Goal: Book appointment/travel/reservation

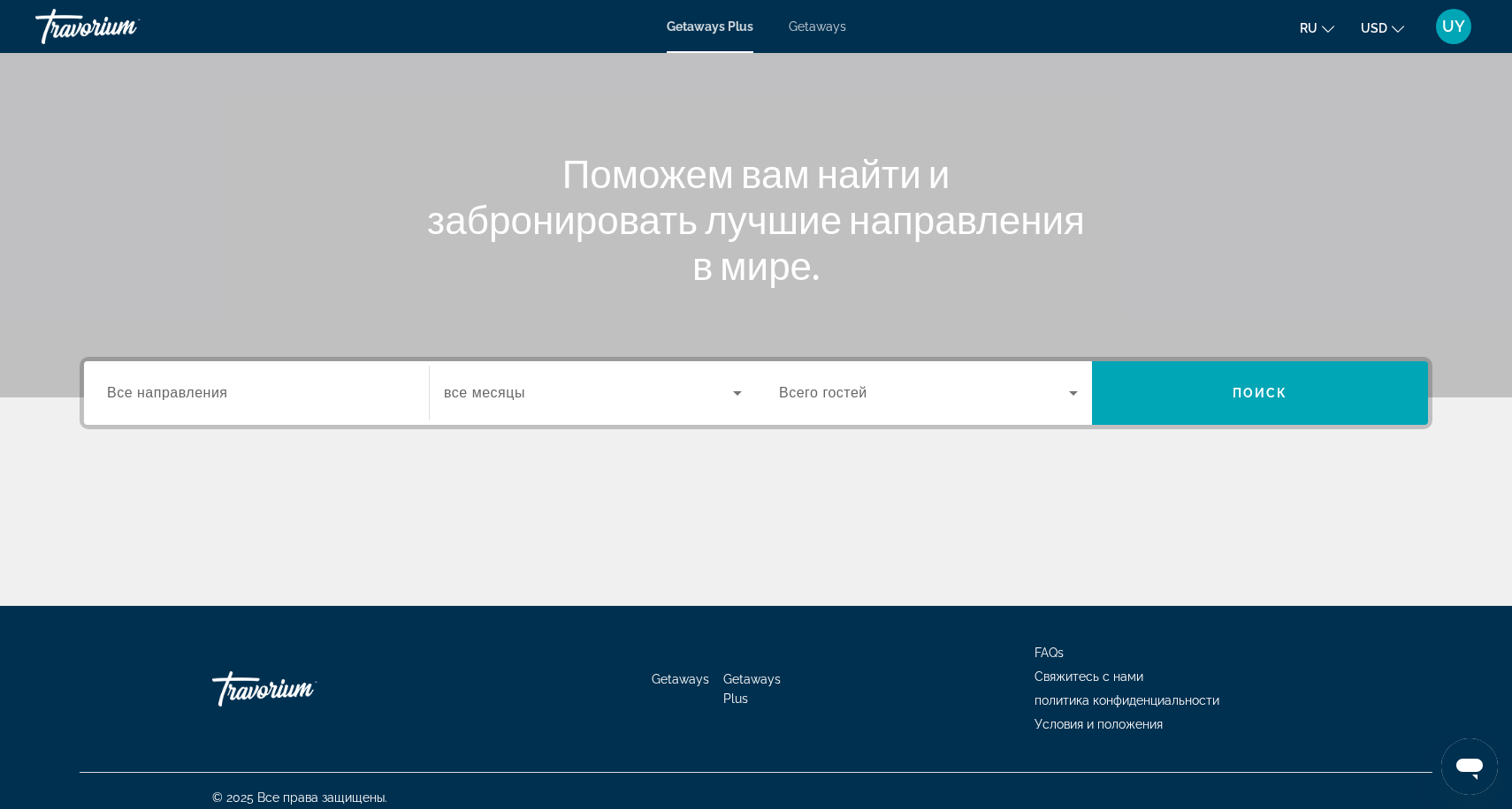
scroll to position [145, 0]
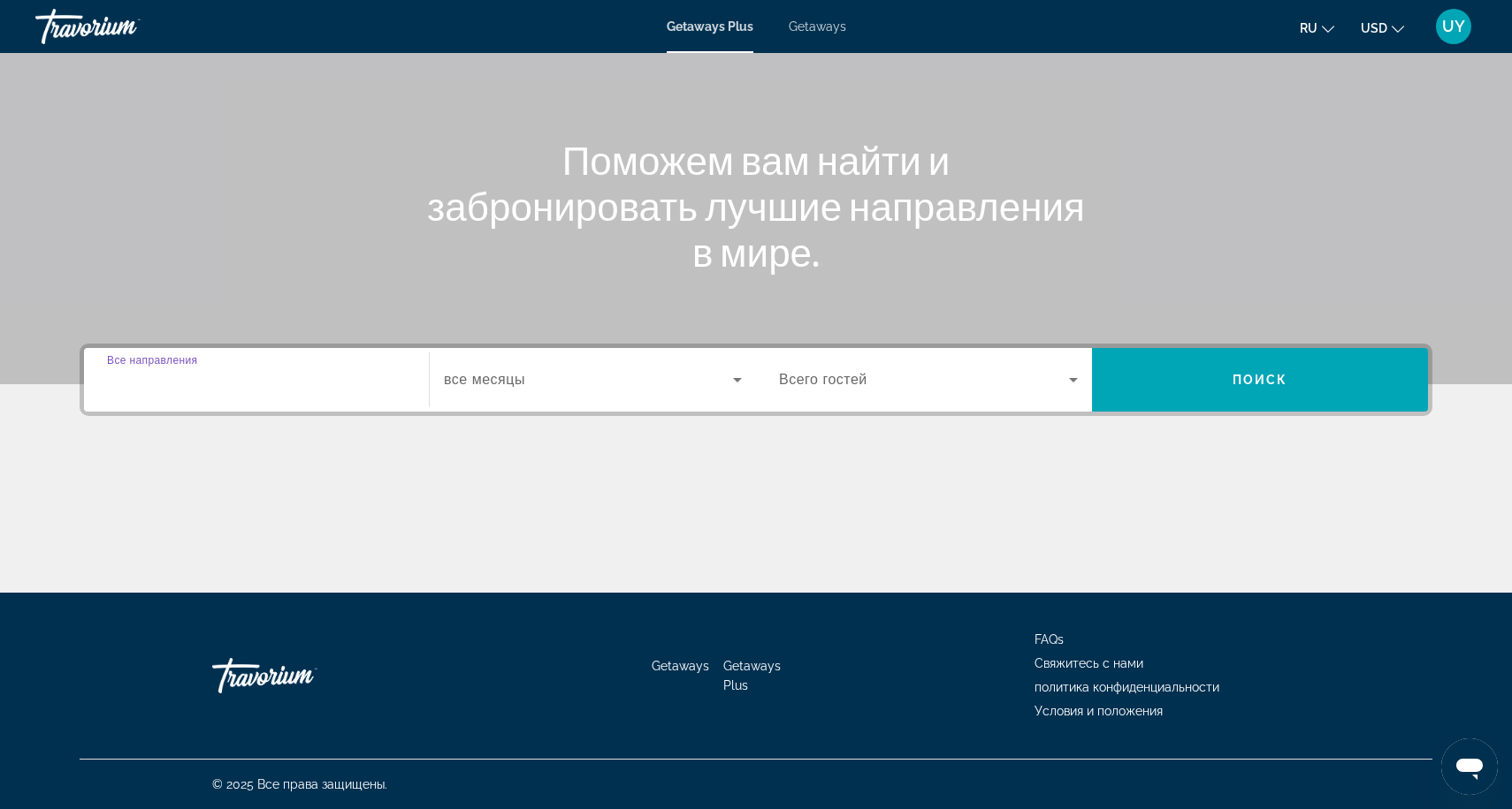
click at [273, 389] on input "Destination Все направления" at bounding box center [256, 381] width 299 height 21
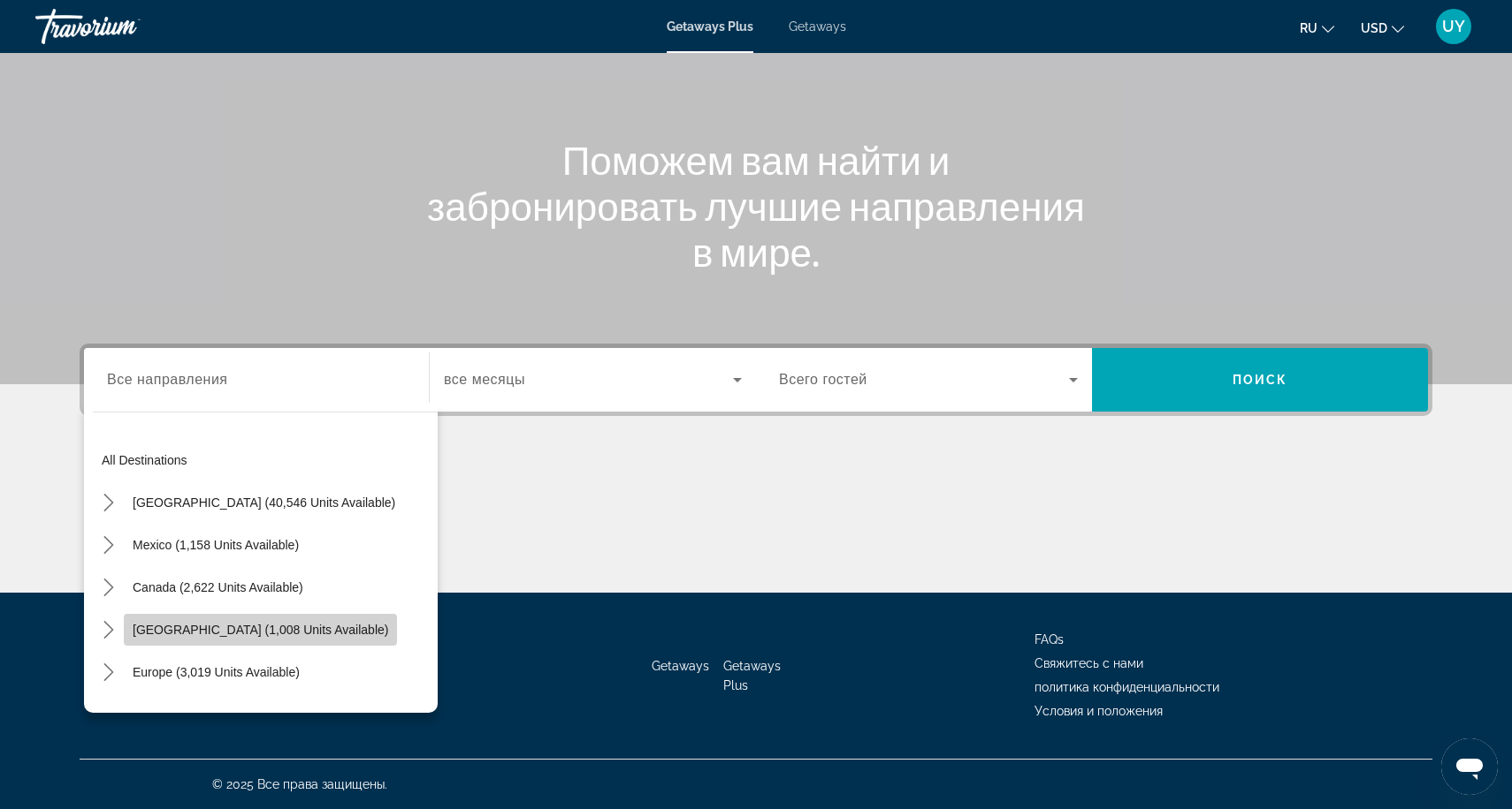
click at [286, 631] on span "[GEOGRAPHIC_DATA] (1,008 units available)" at bounding box center [260, 629] width 256 height 14
type input "**********"
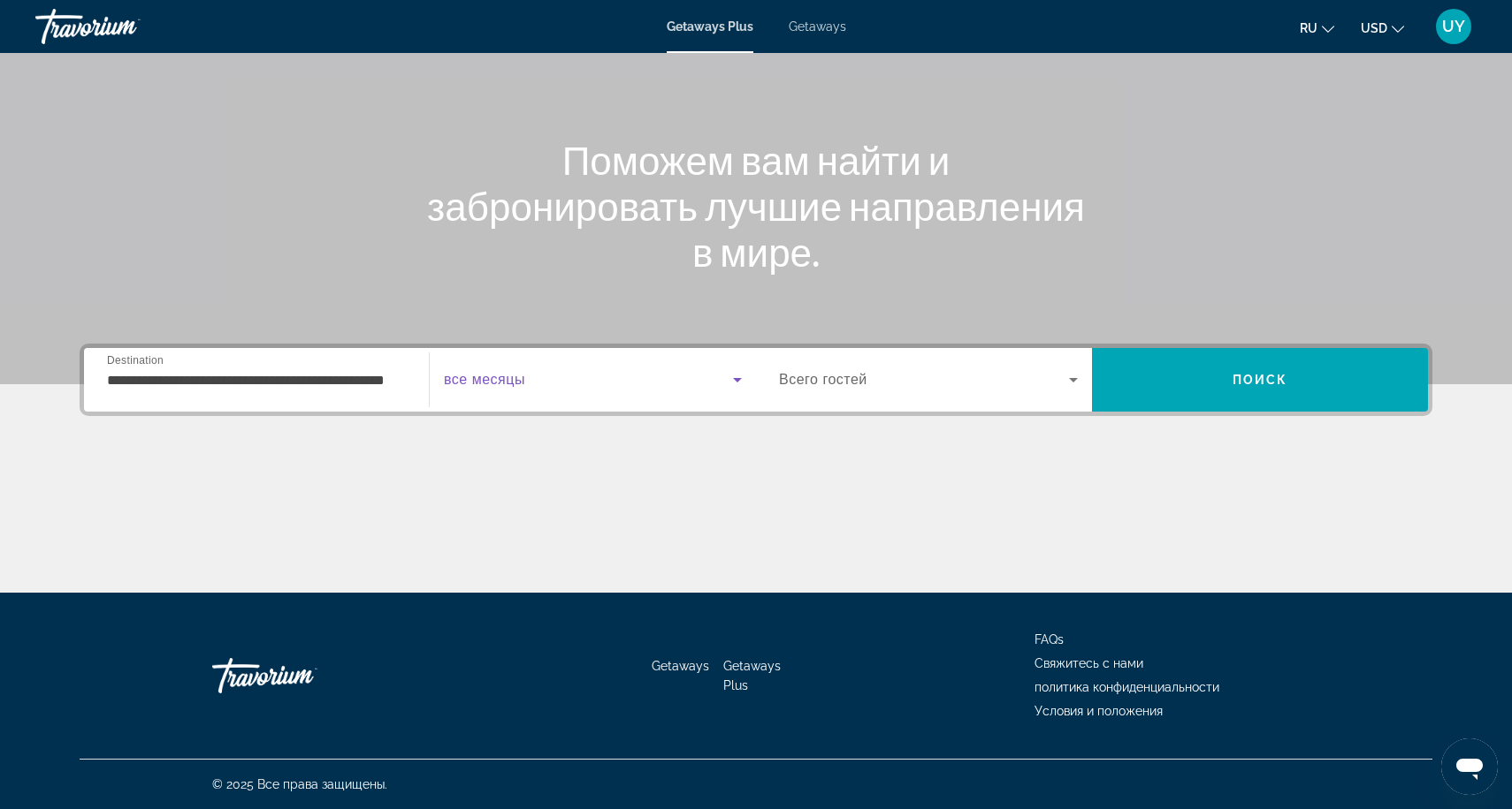
click at [540, 371] on span "Search widget" at bounding box center [589, 380] width 289 height 21
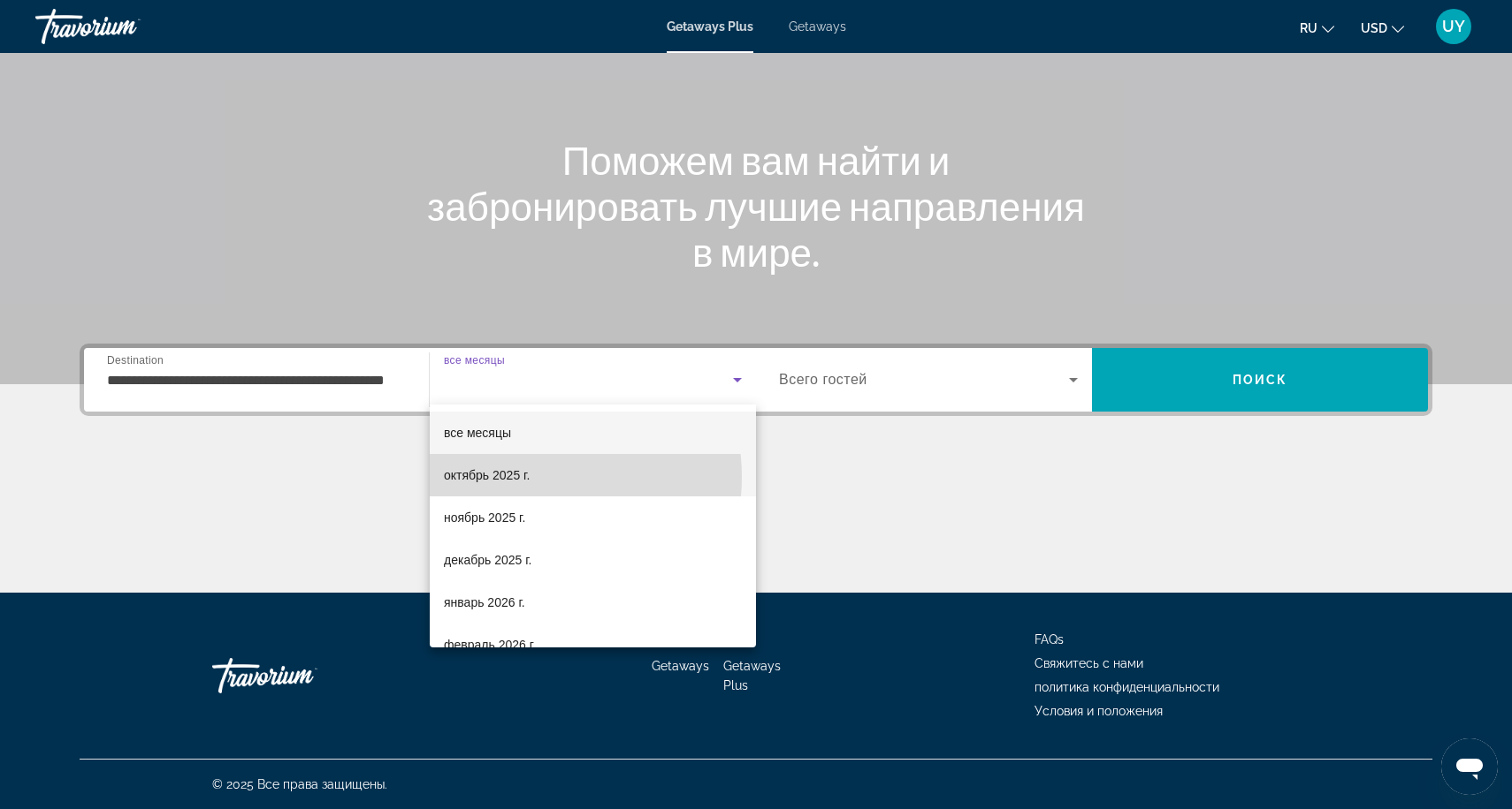
click at [525, 477] on span "октябрь 2025 г." at bounding box center [487, 475] width 85 height 21
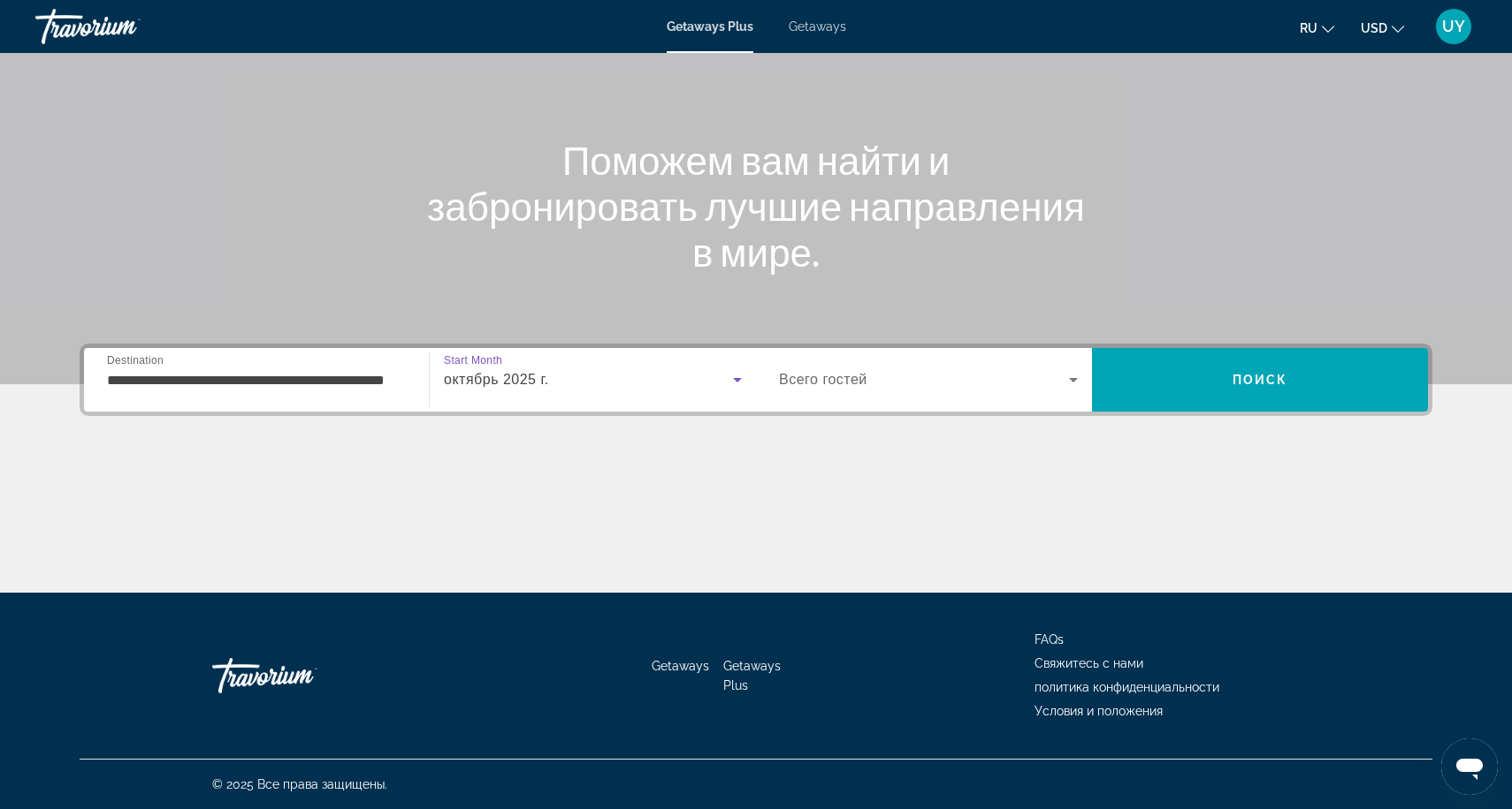
click at [934, 376] on span "Search widget" at bounding box center [923, 380] width 290 height 21
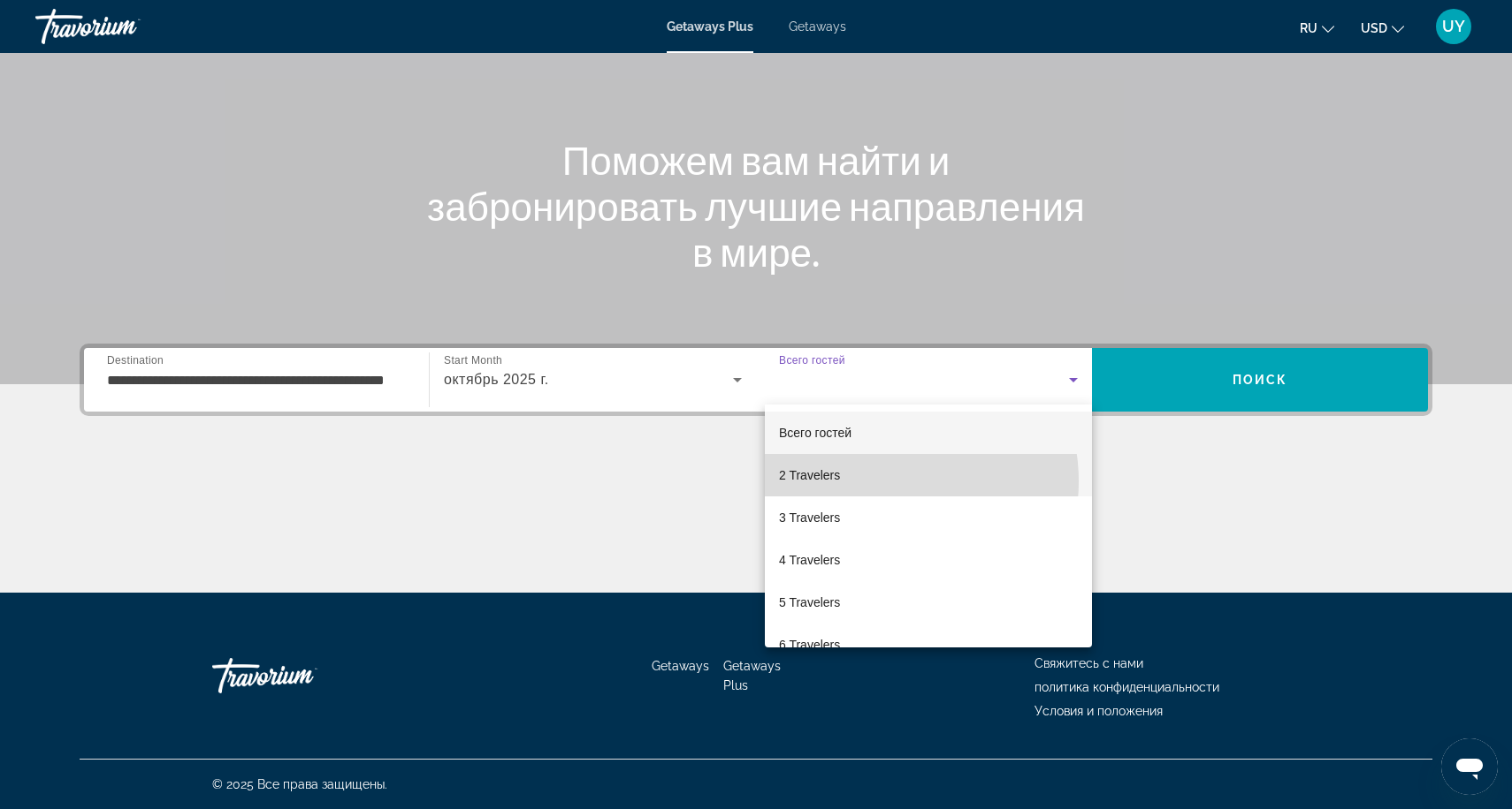
click at [876, 482] on mat-option "2 Travelers" at bounding box center [928, 475] width 327 height 43
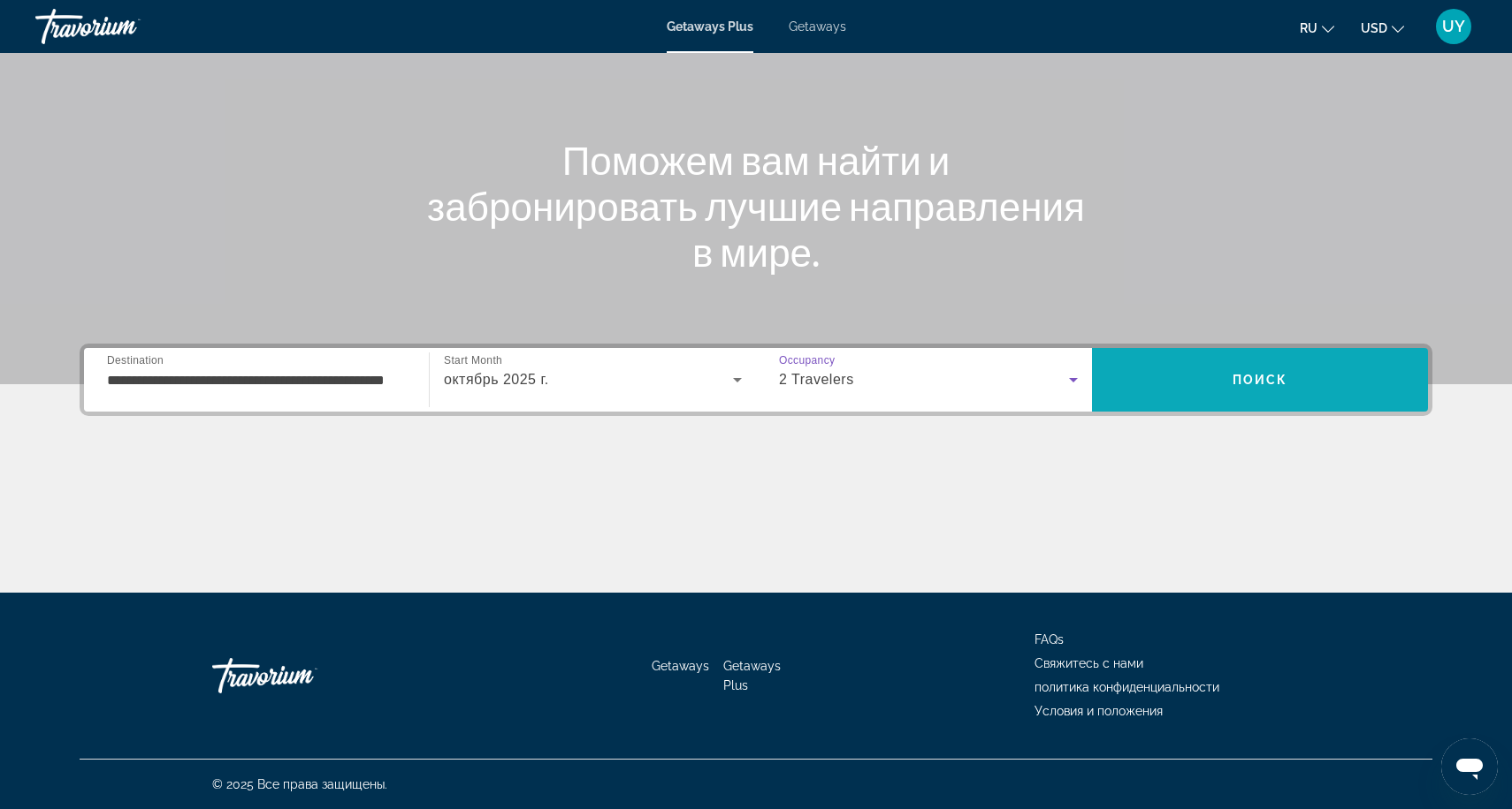
click at [1245, 386] on span "Поиск" at bounding box center [1260, 379] width 56 height 14
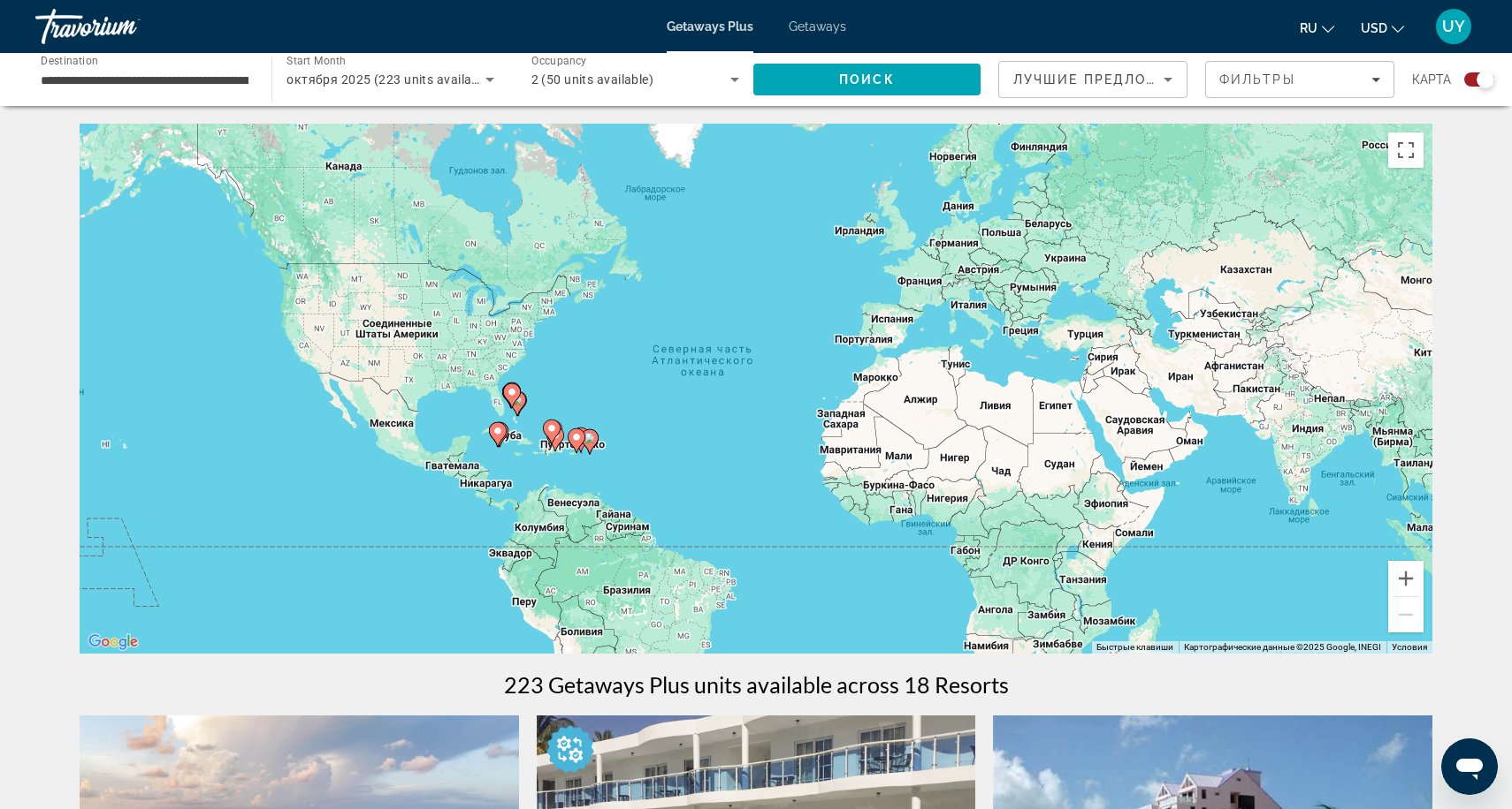
click at [153, 86] on input "**********" at bounding box center [145, 80] width 208 height 21
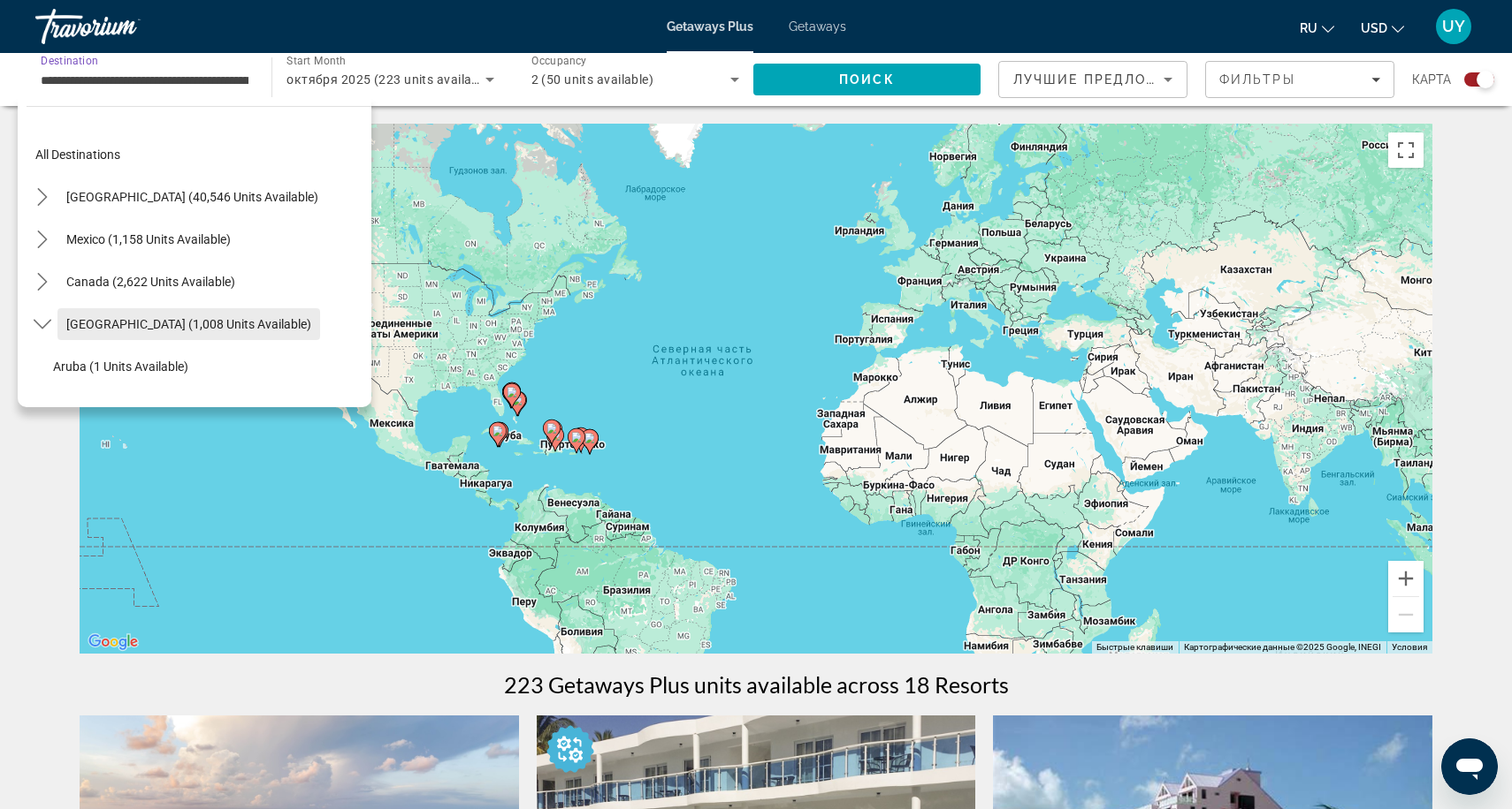
click at [271, 321] on span "[GEOGRAPHIC_DATA] (1,008 units available)" at bounding box center [189, 323] width 245 height 14
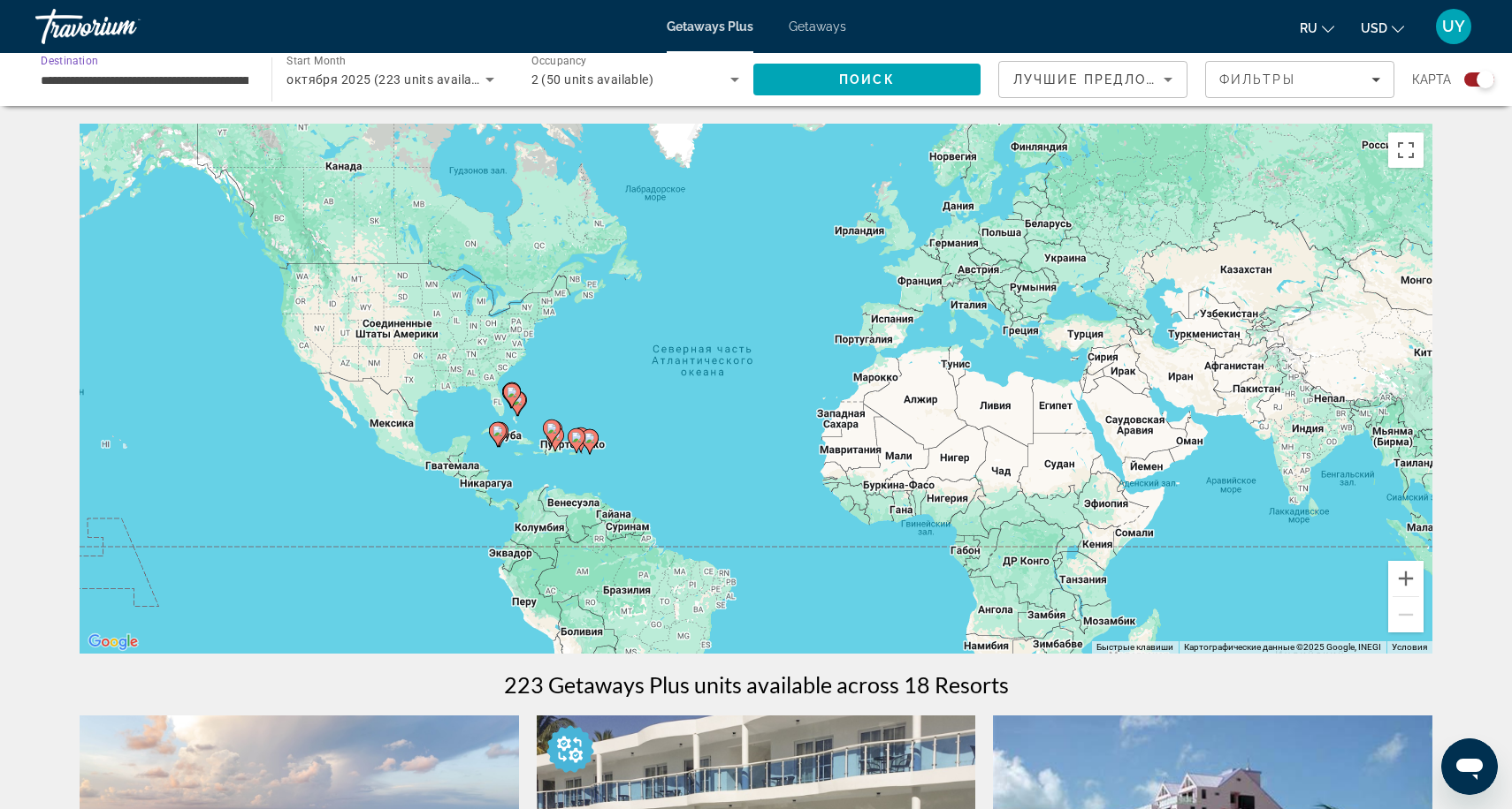
scroll to position [88, 0]
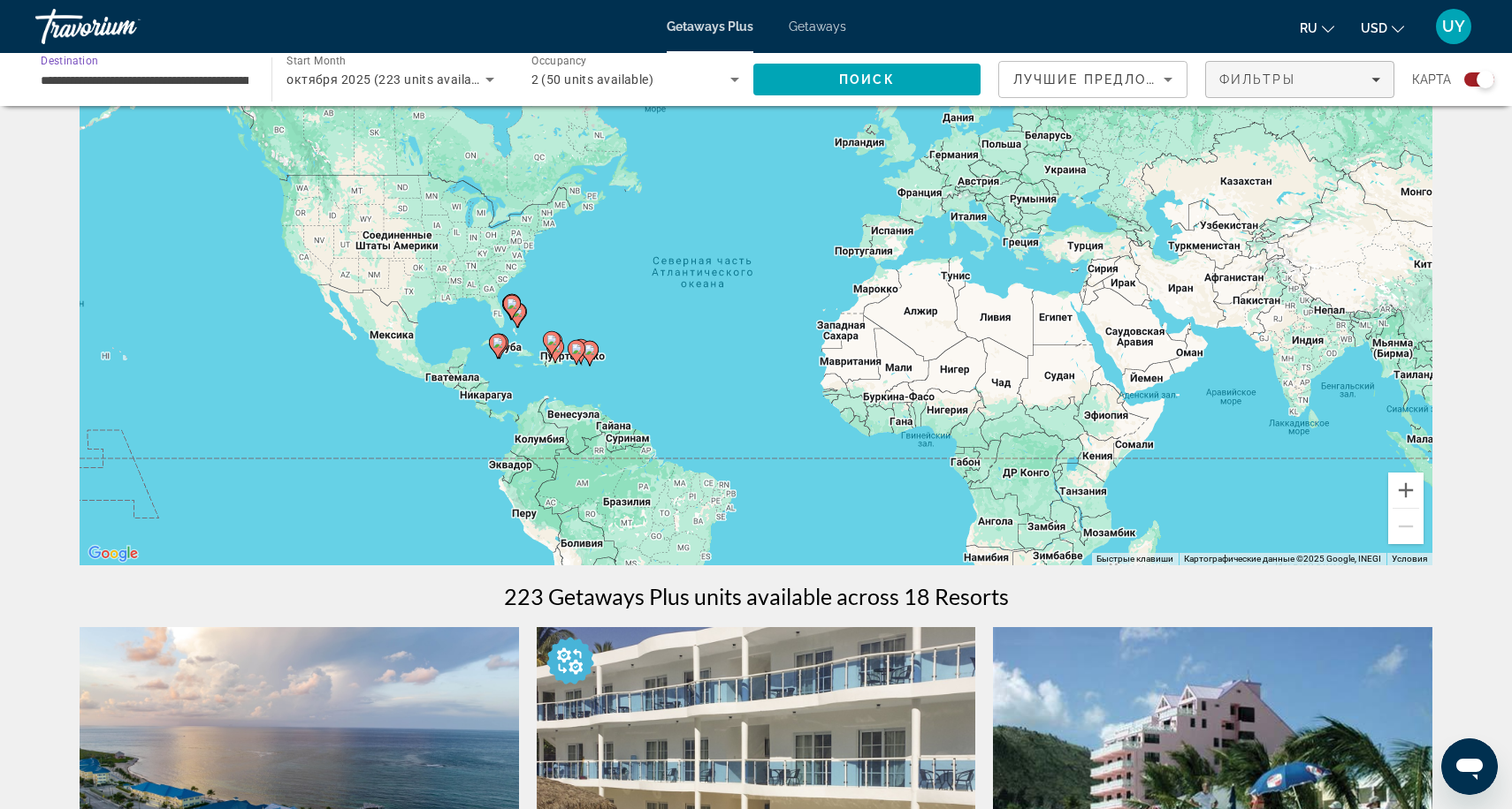
click at [1337, 65] on span "Filters" at bounding box center [1300, 80] width 187 height 43
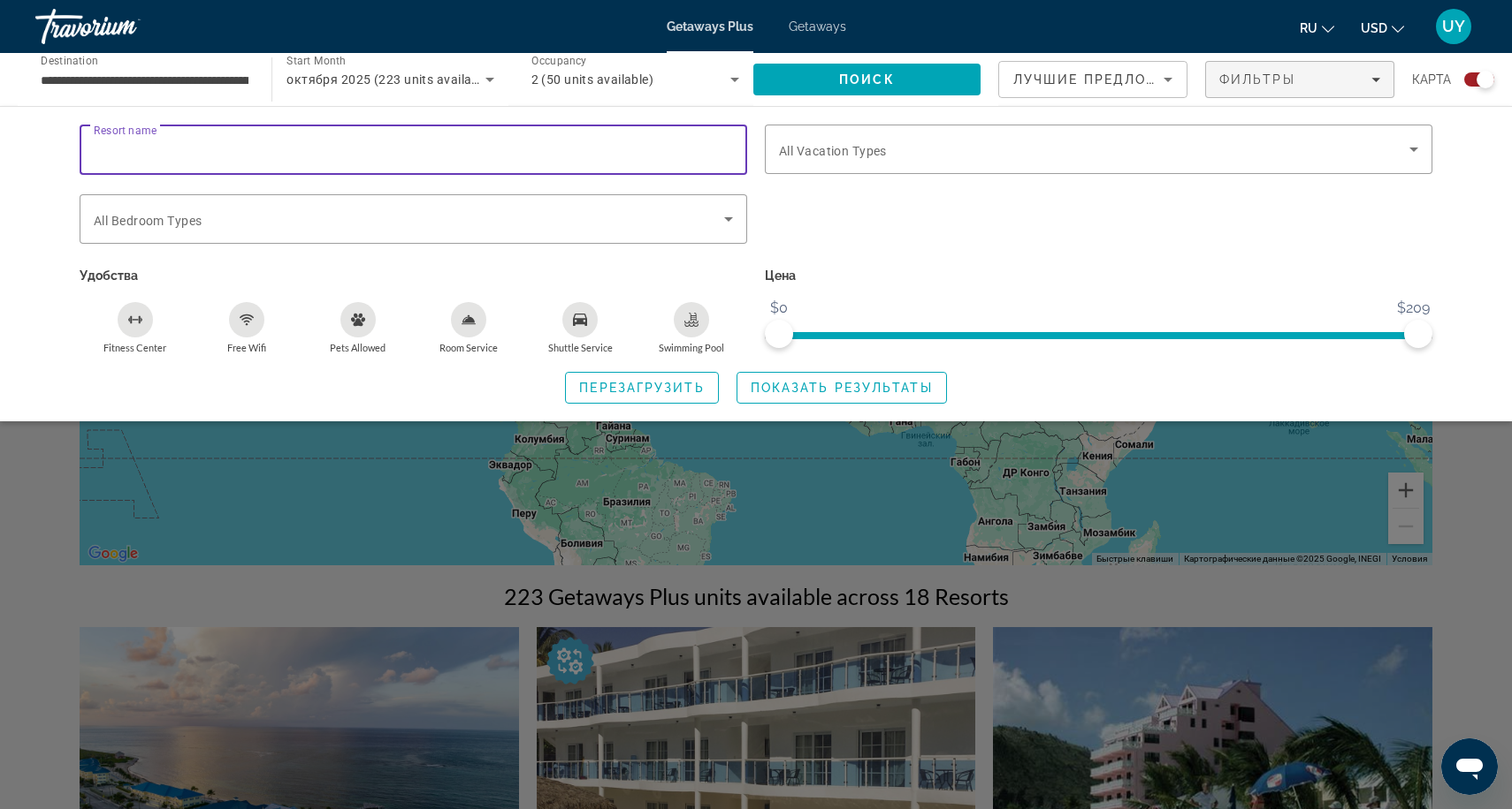
click at [586, 147] on input "Resort name" at bounding box center [413, 150] width 639 height 21
click at [576, 209] on span "Search widget" at bounding box center [409, 219] width 630 height 21
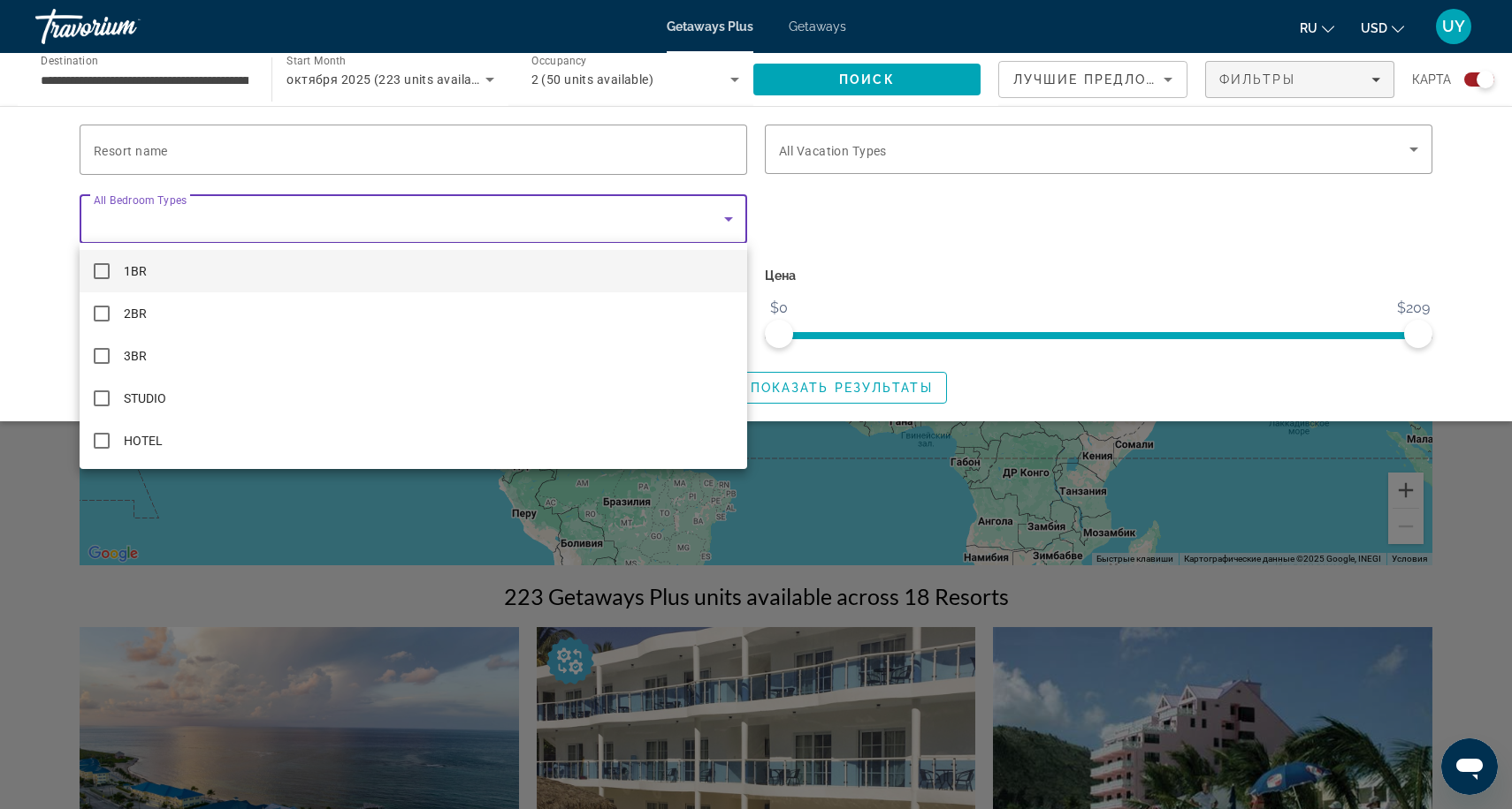
click at [900, 154] on div at bounding box center [756, 404] width 1512 height 809
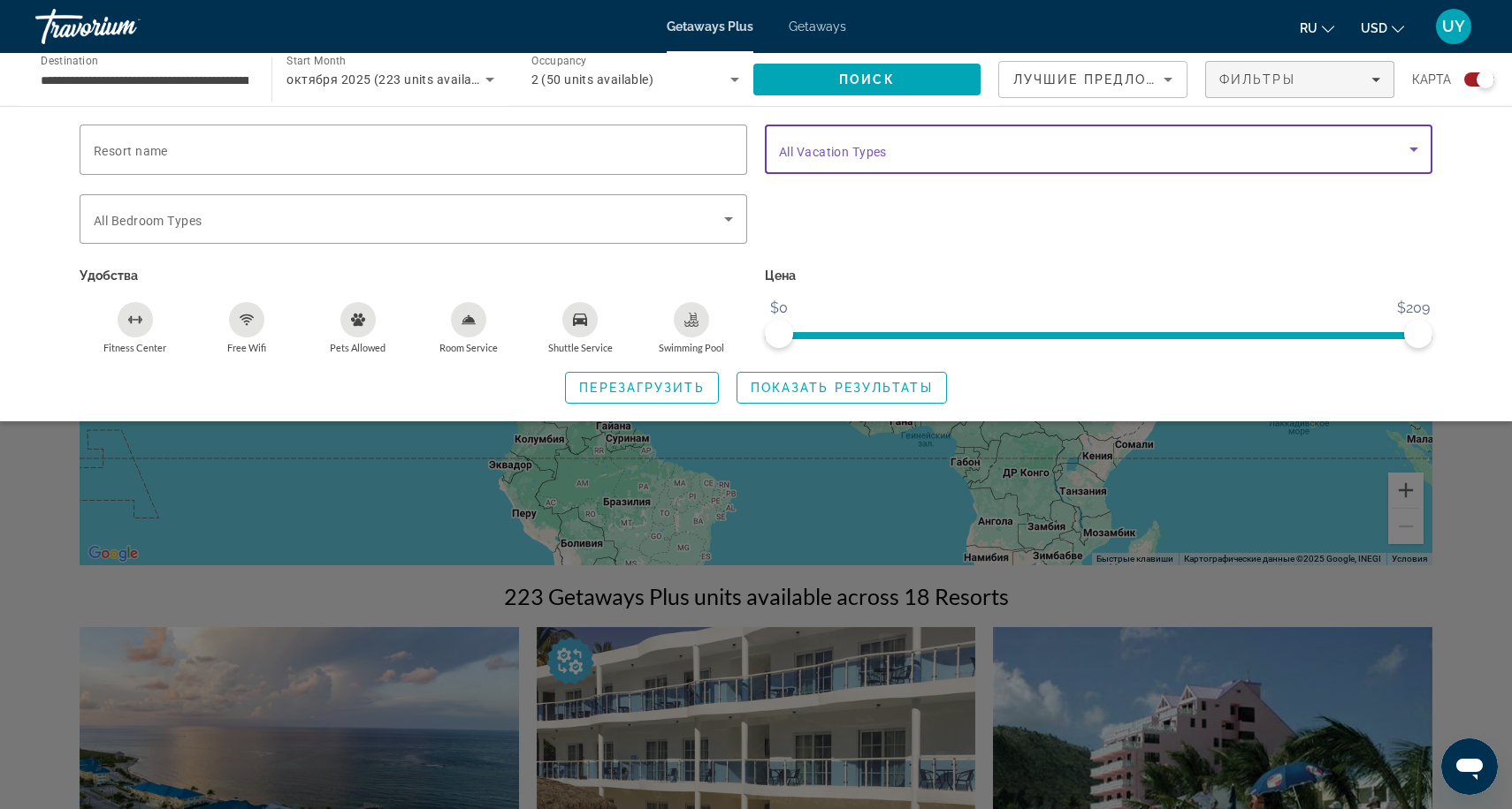
click at [1083, 151] on span "Search widget" at bounding box center [1094, 149] width 630 height 21
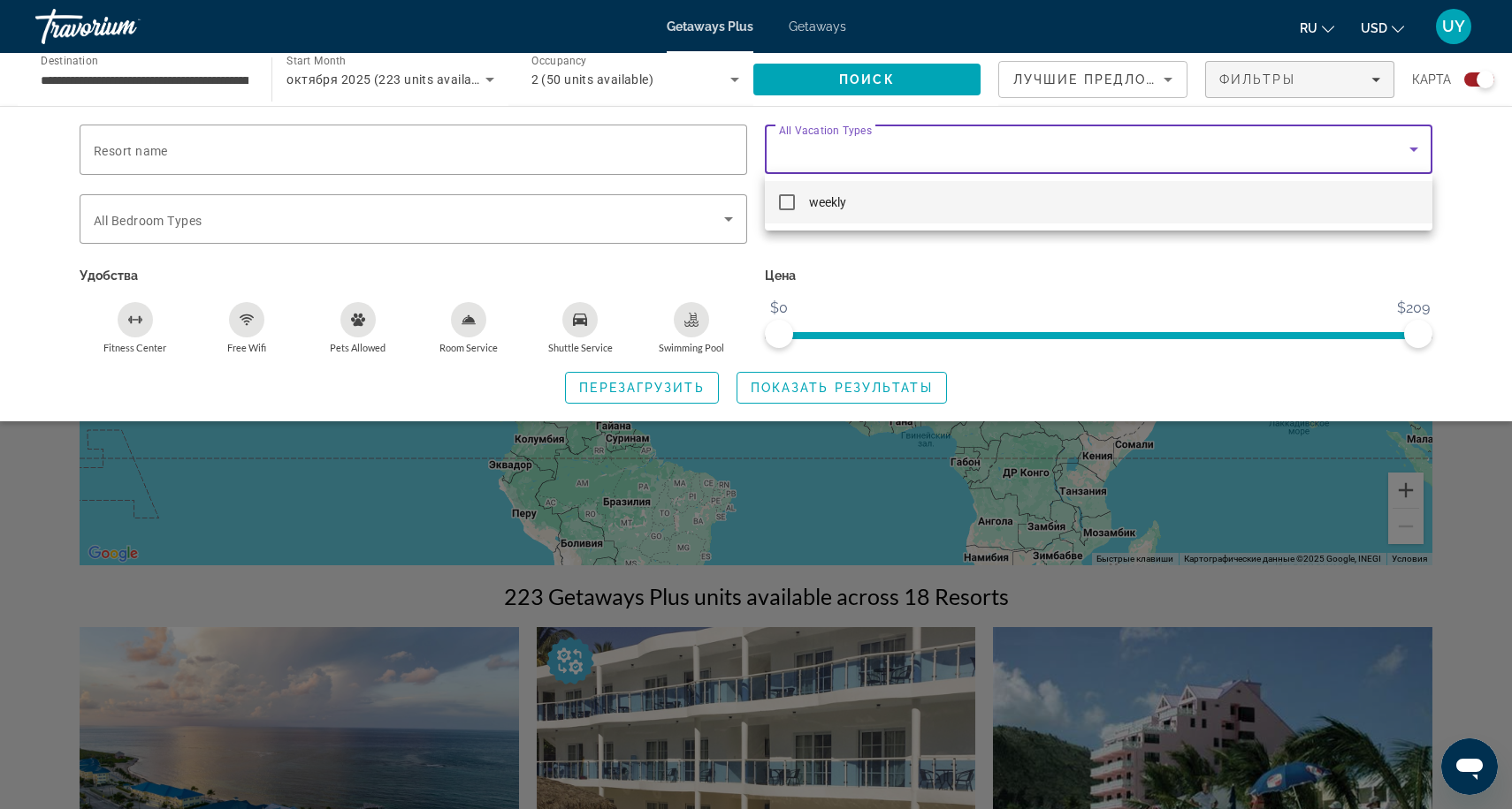
click at [1083, 151] on div at bounding box center [756, 404] width 1512 height 809
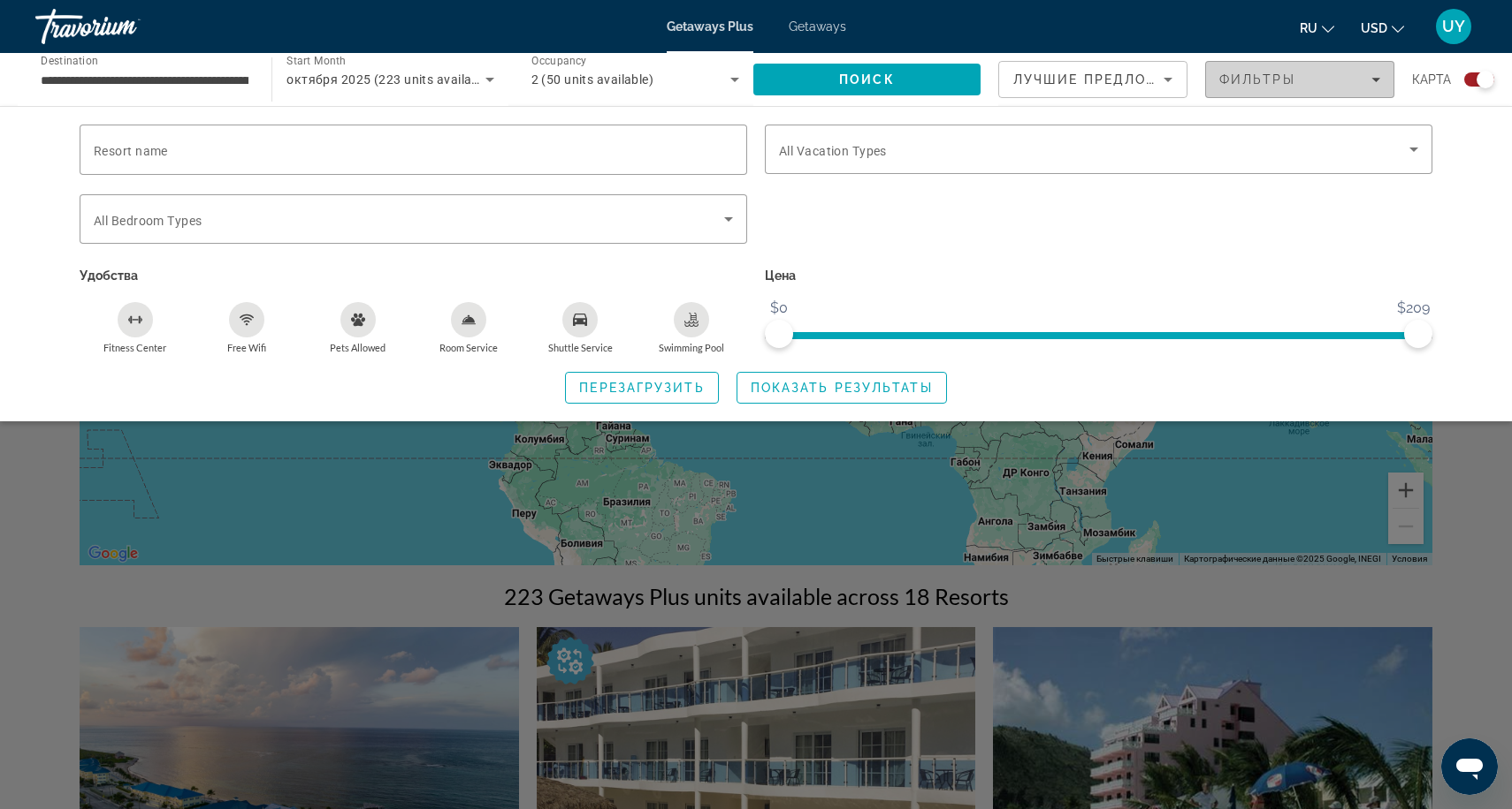
click at [1330, 81] on div "Фильтры" at bounding box center [1300, 79] width 161 height 14
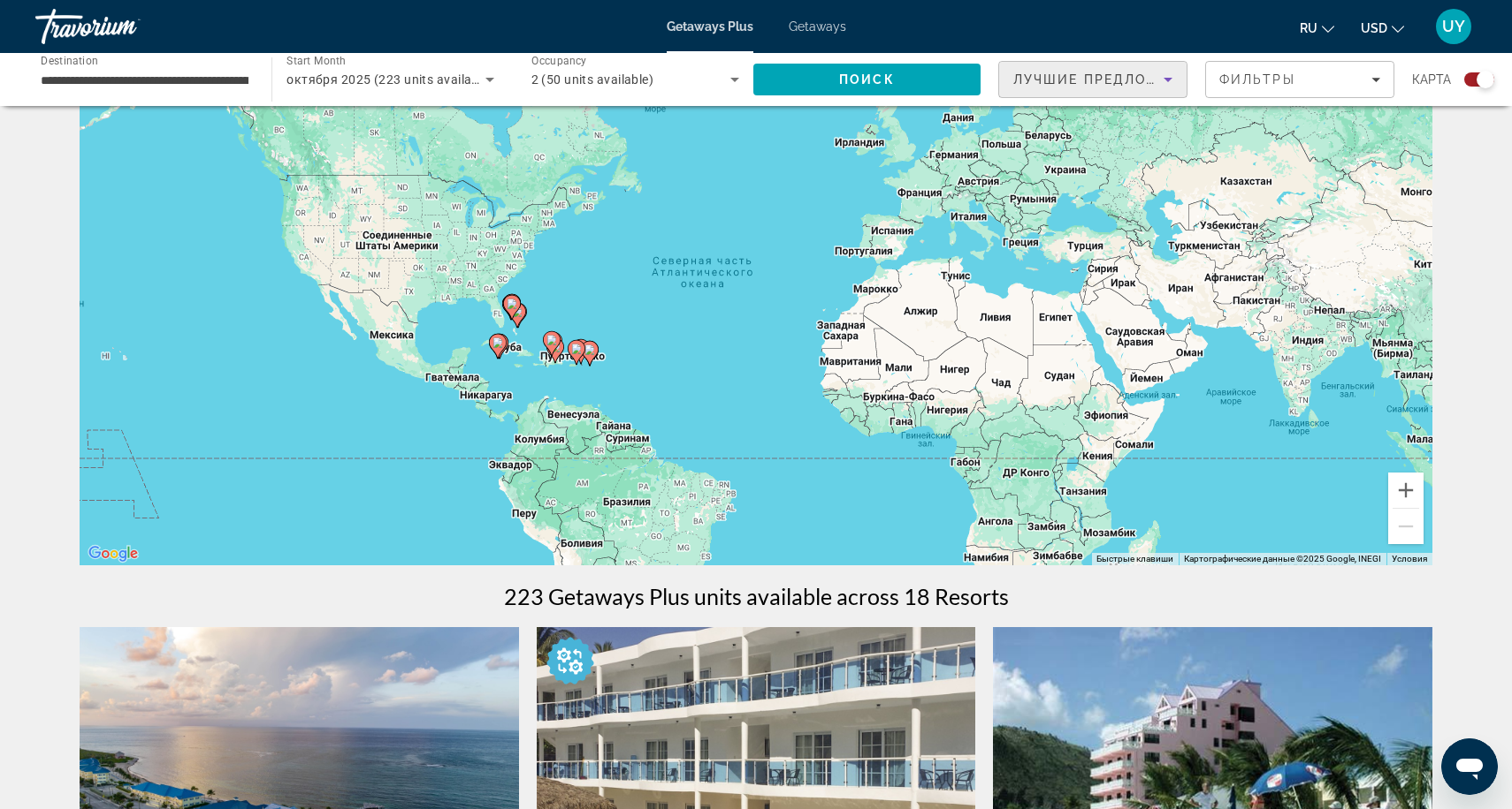
click at [1099, 82] on span "Лучшие предложения" at bounding box center [1107, 79] width 188 height 14
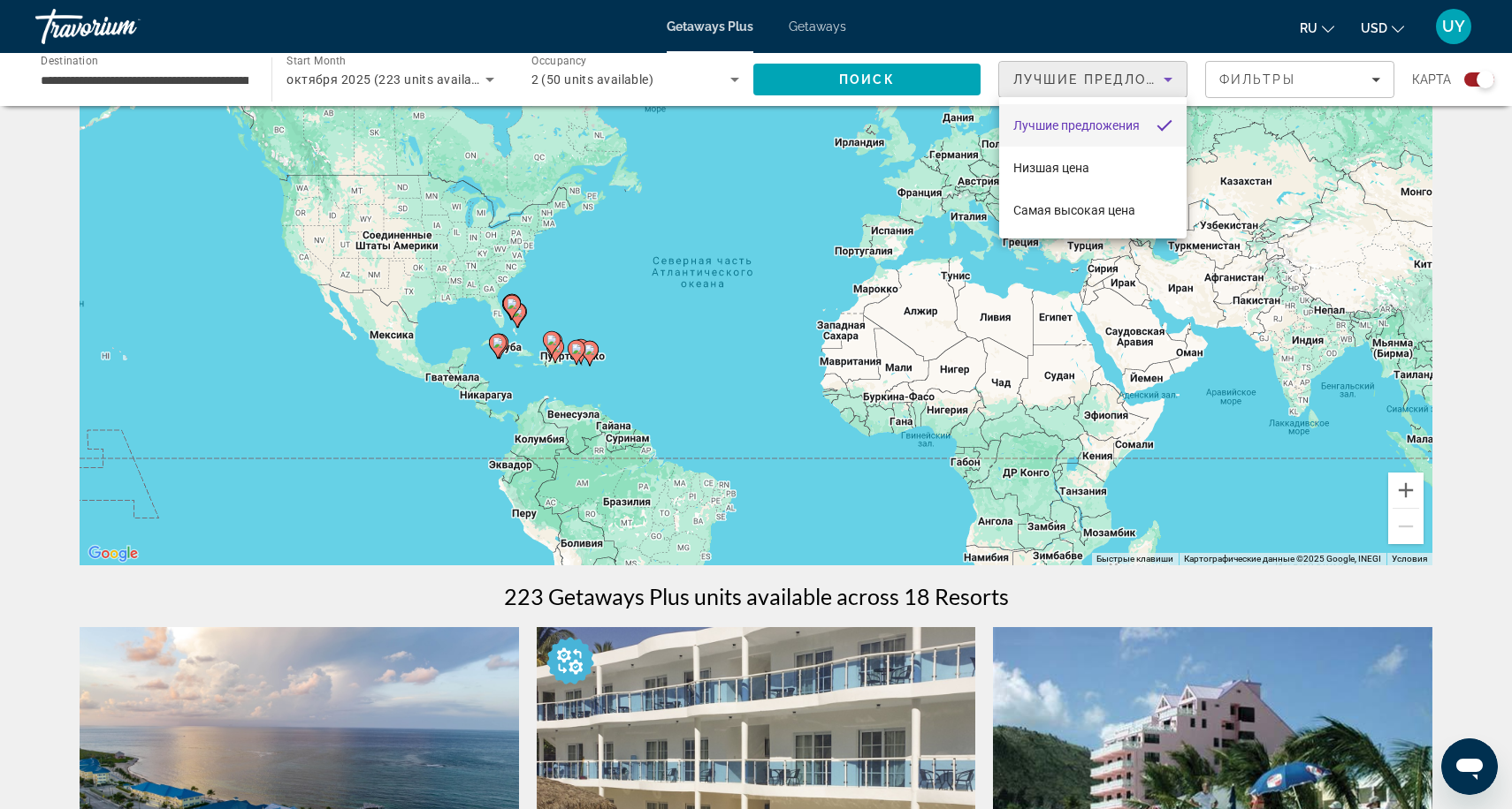
click at [1099, 82] on div at bounding box center [756, 404] width 1512 height 809
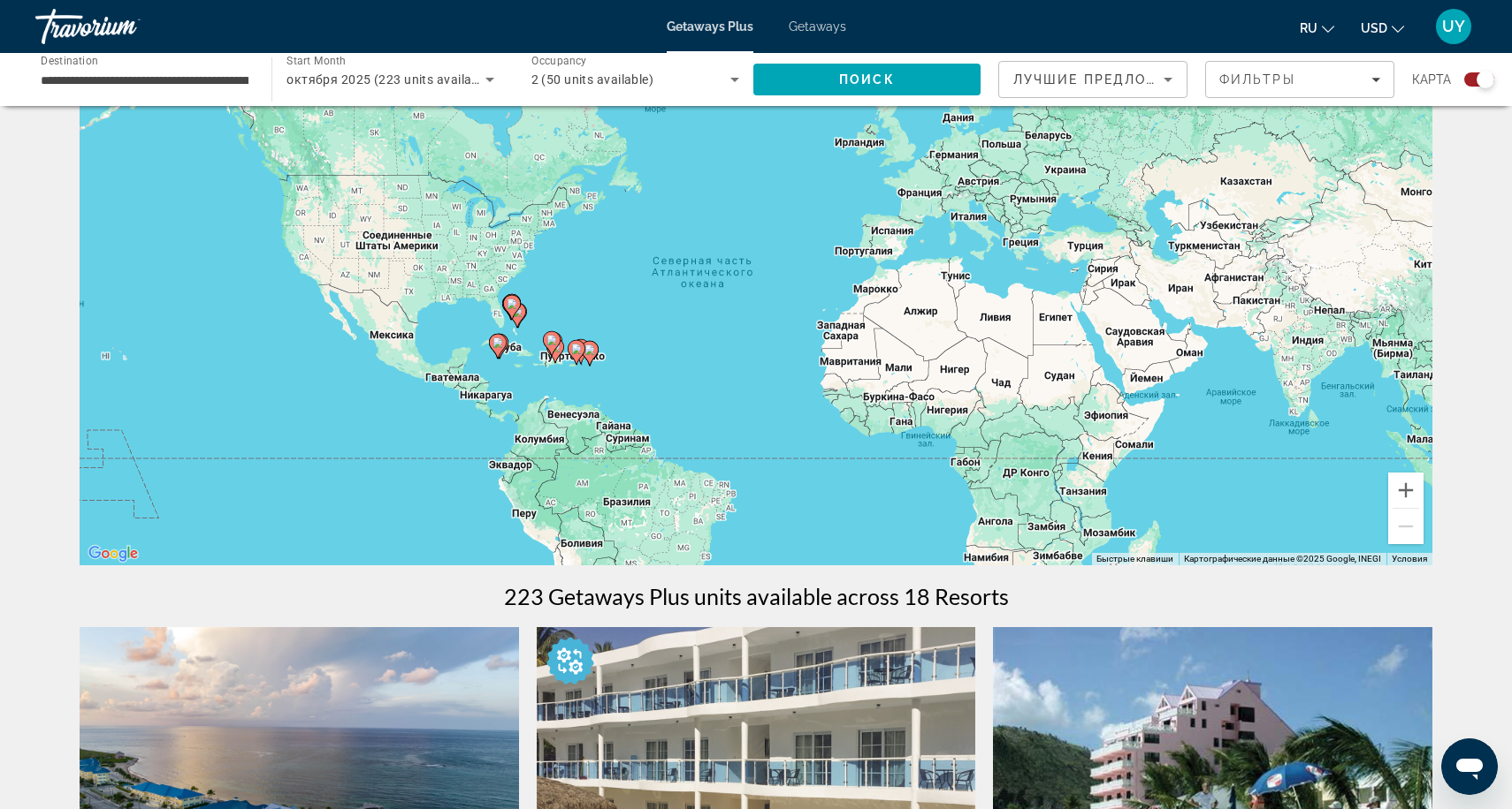
click at [639, 84] on span "2 (50 units available)" at bounding box center [592, 79] width 123 height 14
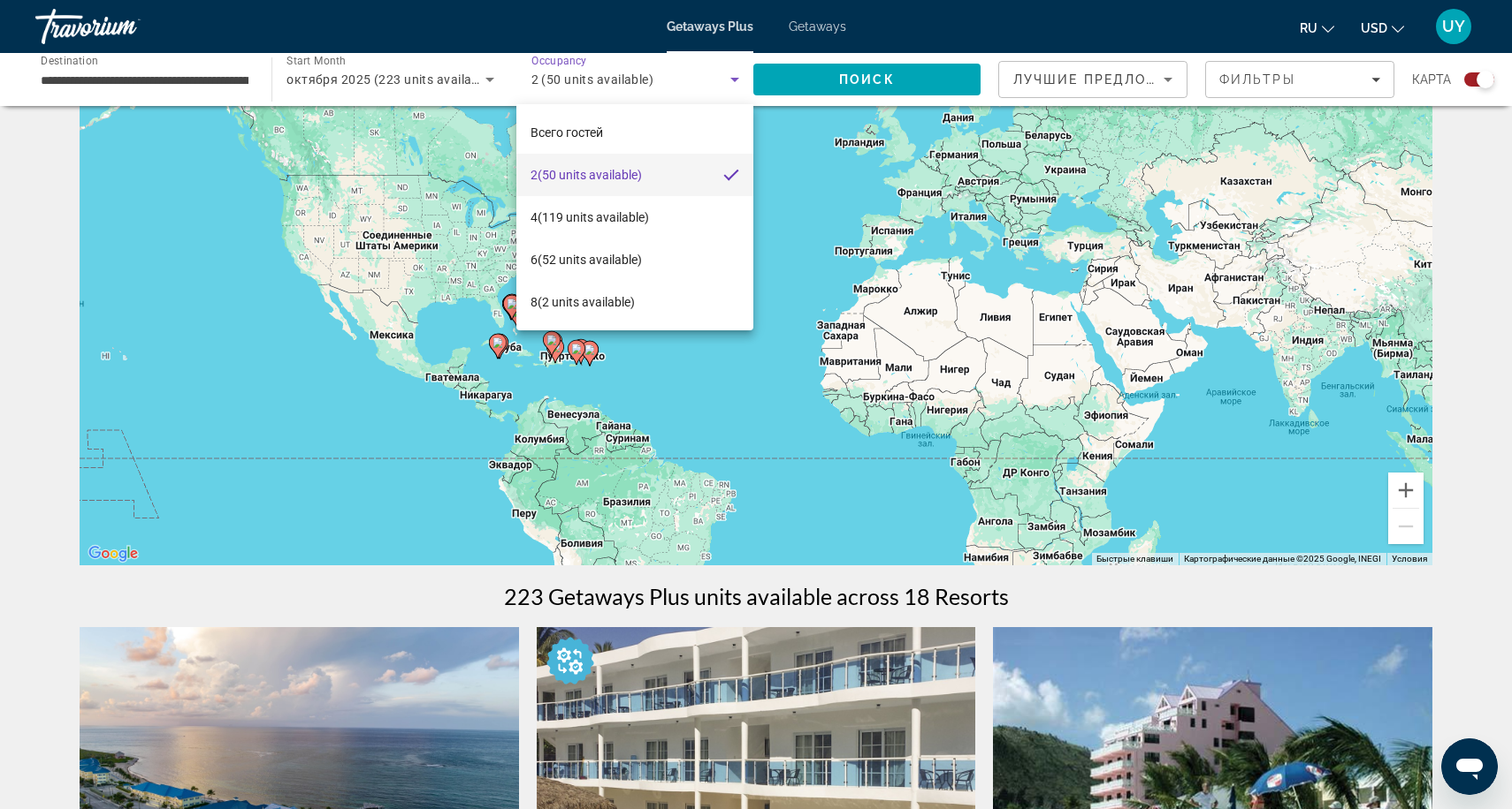
click at [639, 84] on div at bounding box center [756, 404] width 1512 height 809
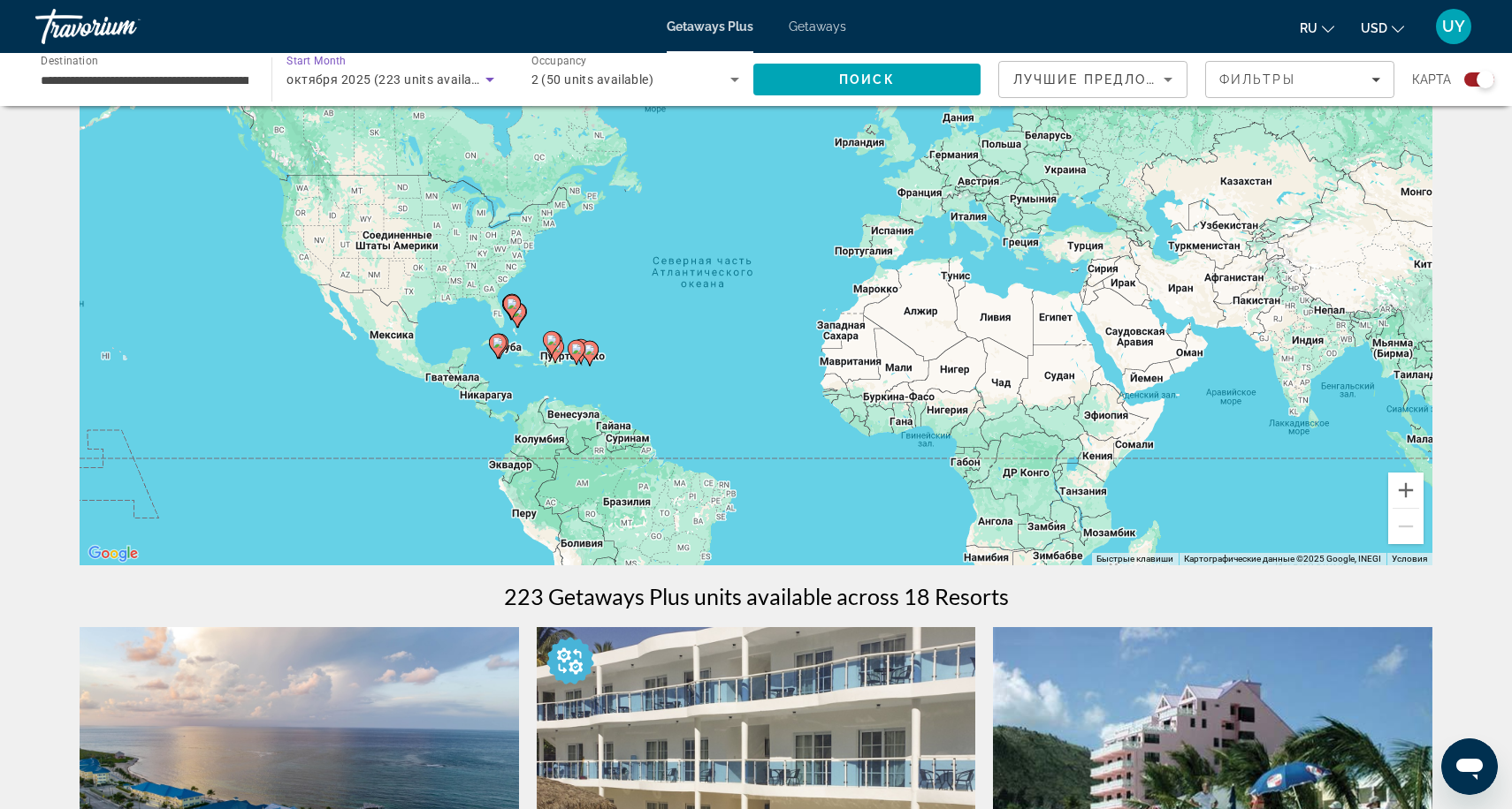
click at [442, 84] on span "октября 2025 (223 units available)" at bounding box center [389, 79] width 207 height 14
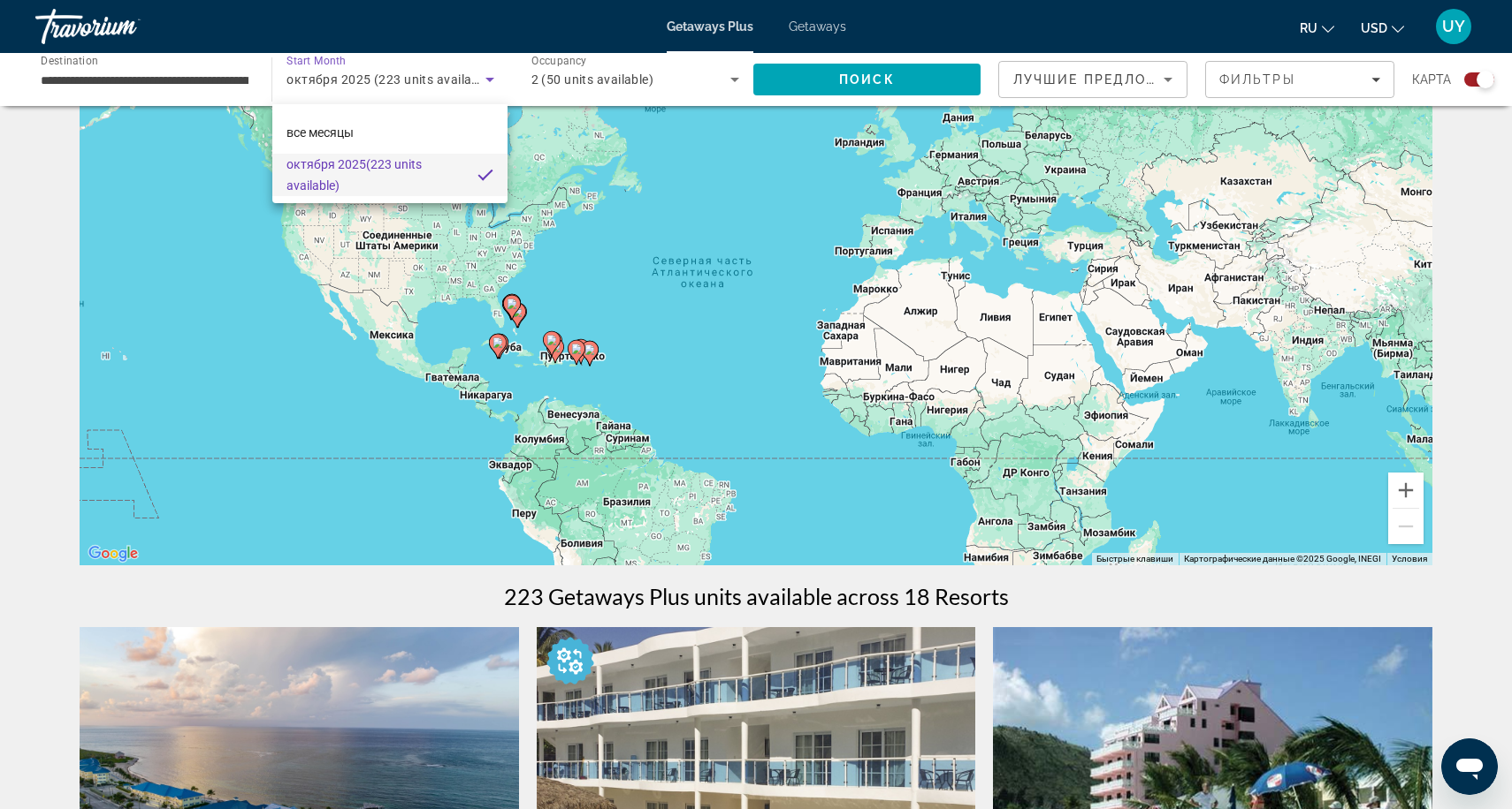
click at [442, 84] on div at bounding box center [756, 404] width 1512 height 809
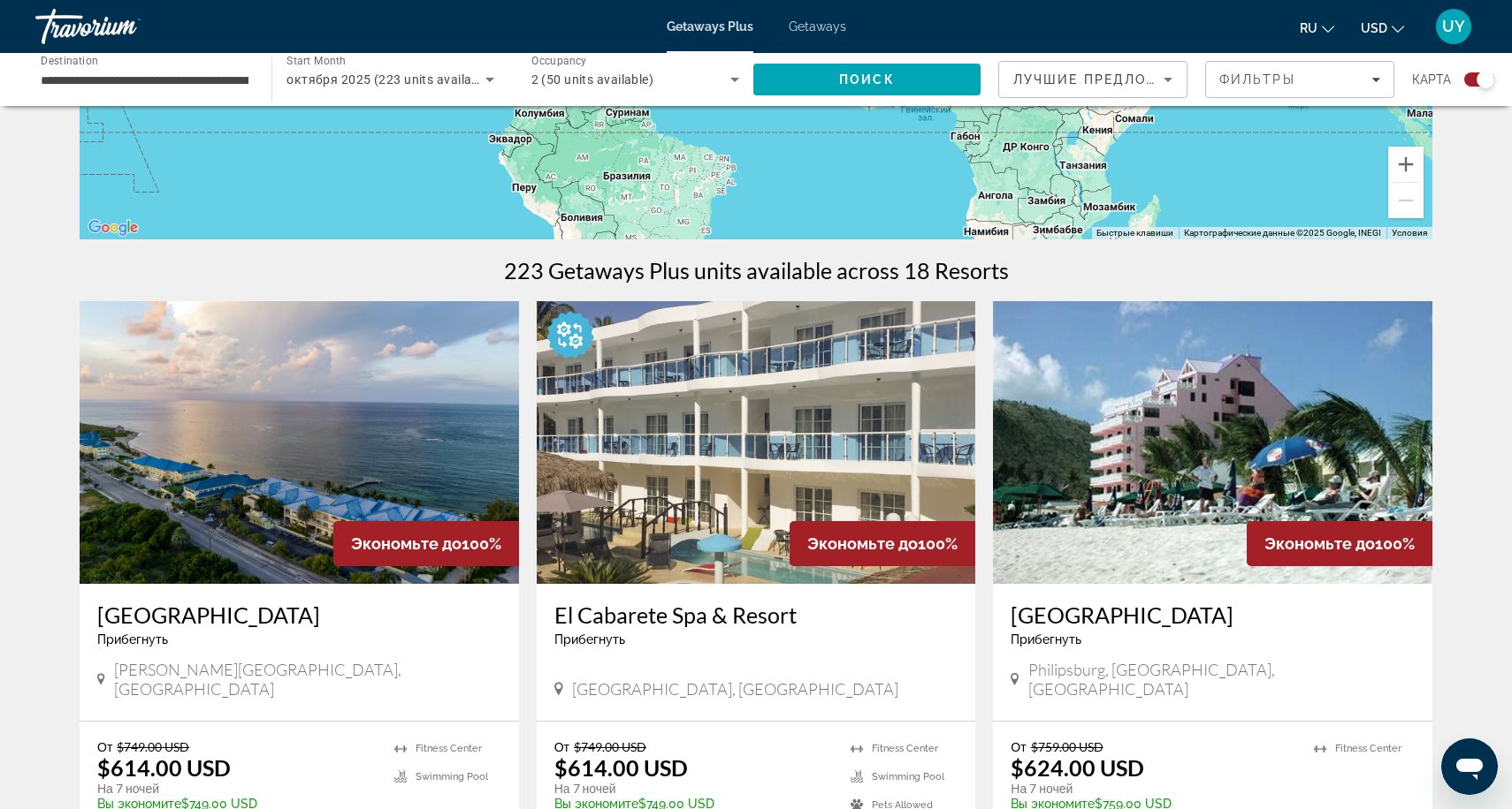
scroll to position [0, 0]
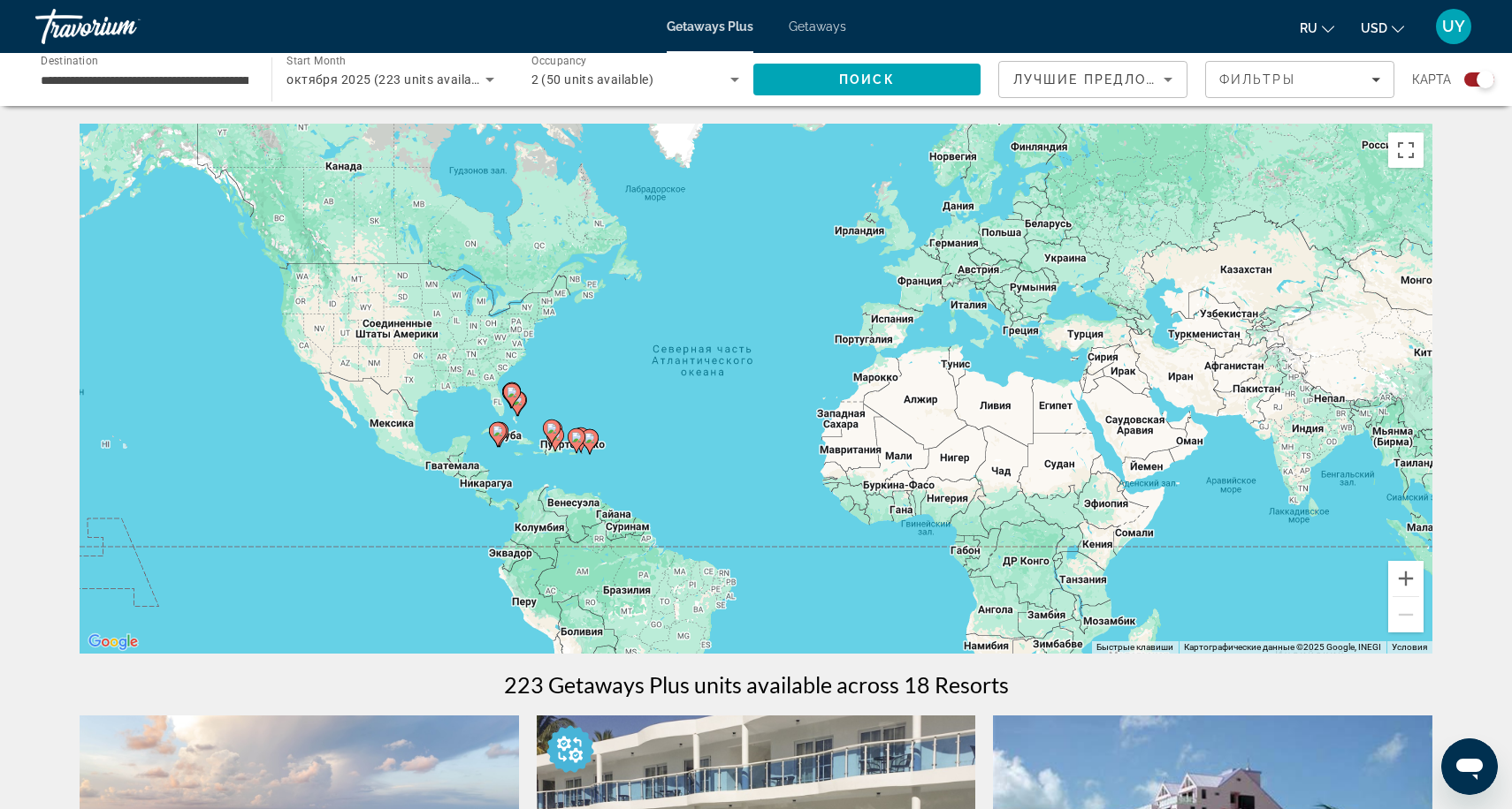
click at [170, 75] on input "**********" at bounding box center [145, 80] width 208 height 21
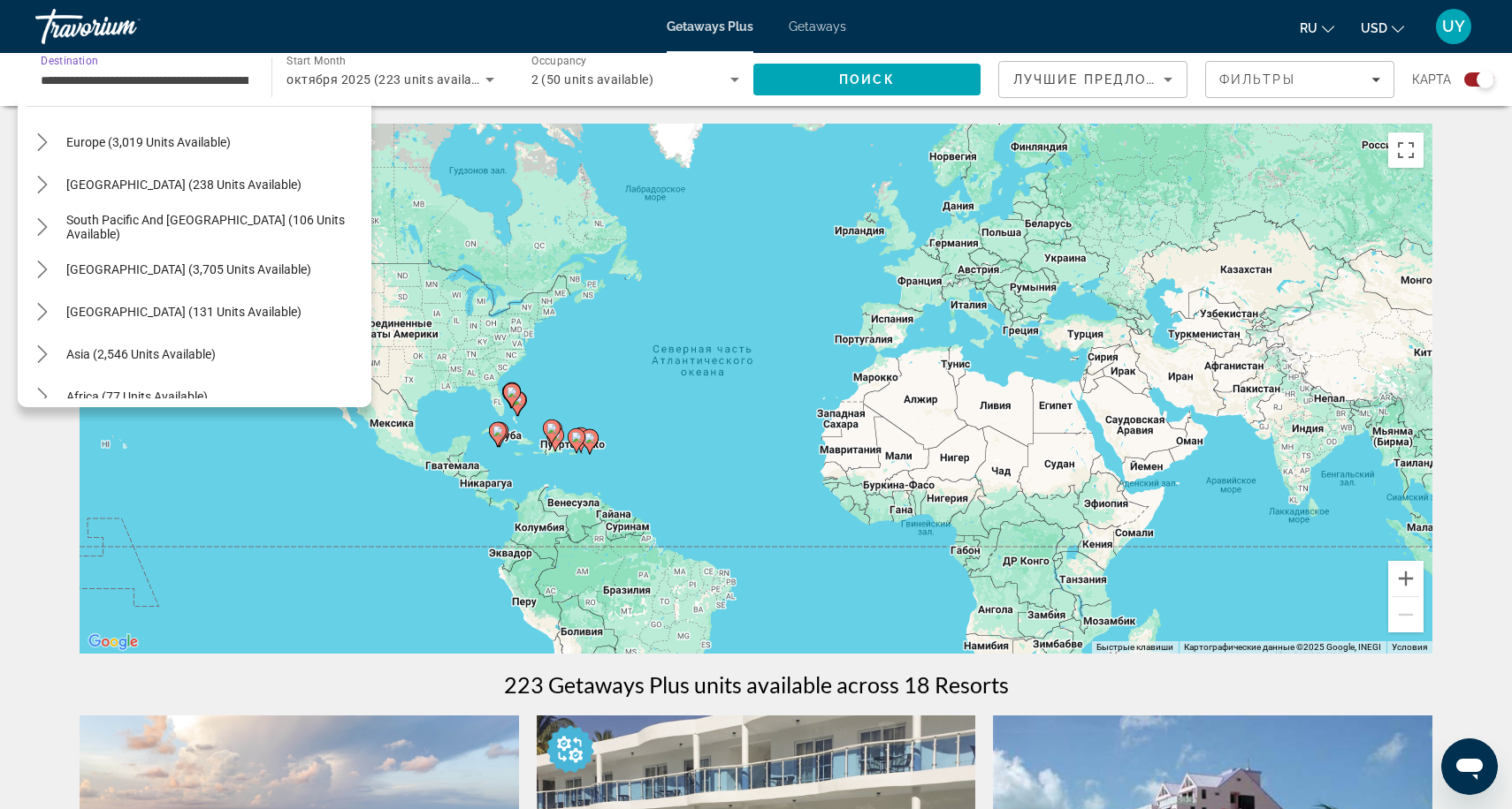
scroll to position [495, 0]
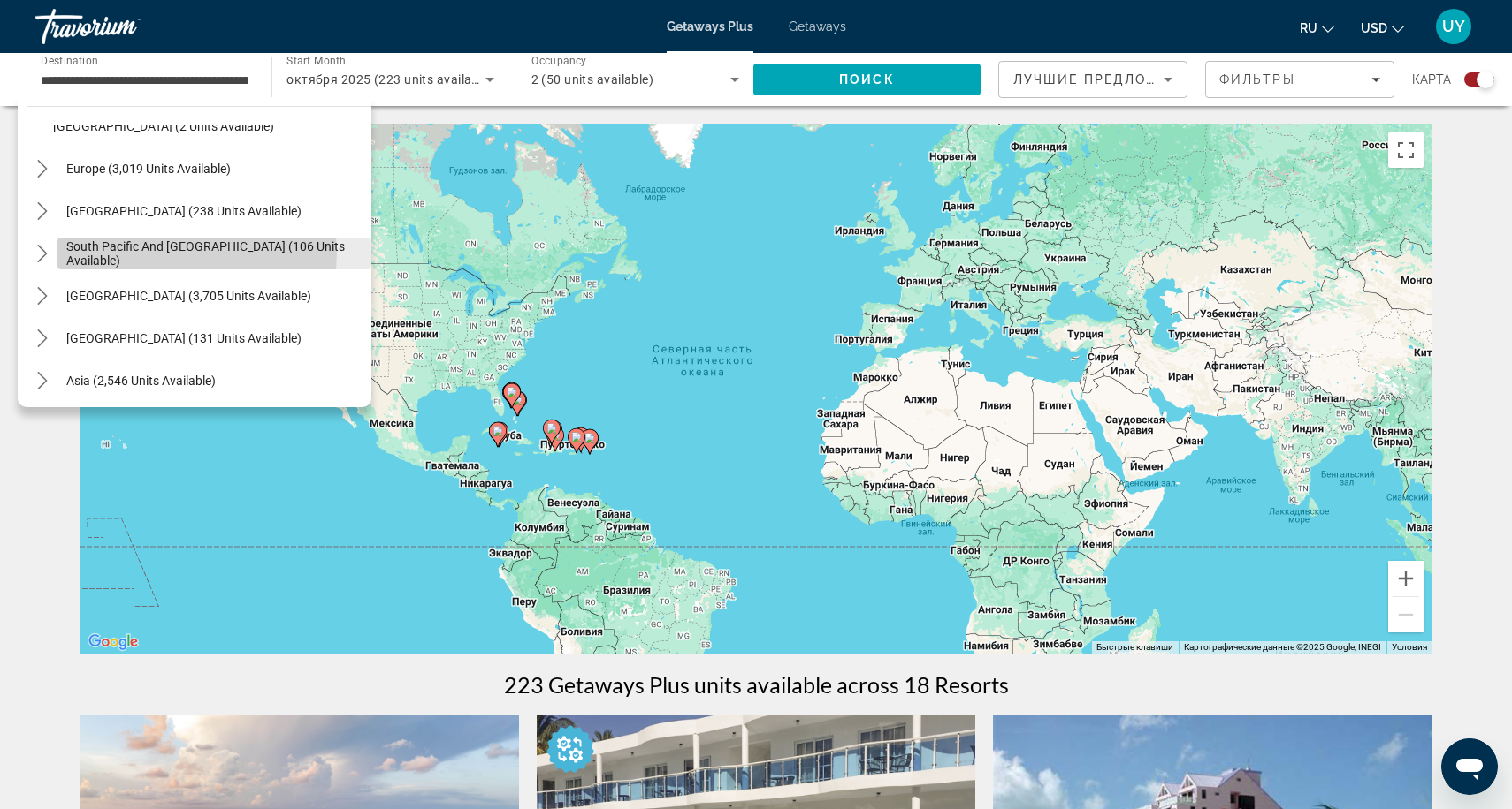
click at [180, 253] on span "South Pacific and [GEOGRAPHIC_DATA] (106 units available)" at bounding box center [214, 253] width 296 height 29
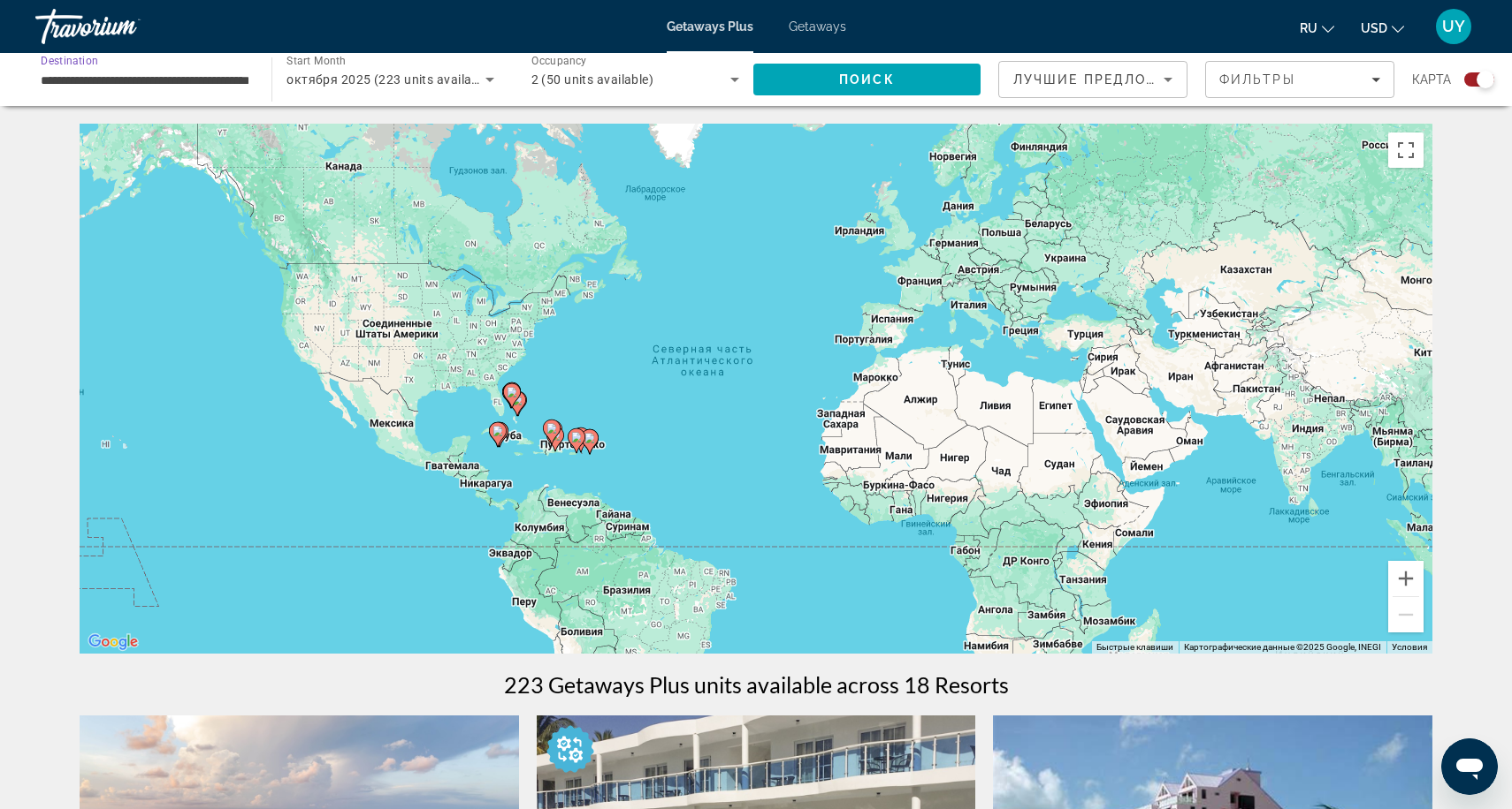
click at [126, 89] on input "**********" at bounding box center [145, 80] width 208 height 21
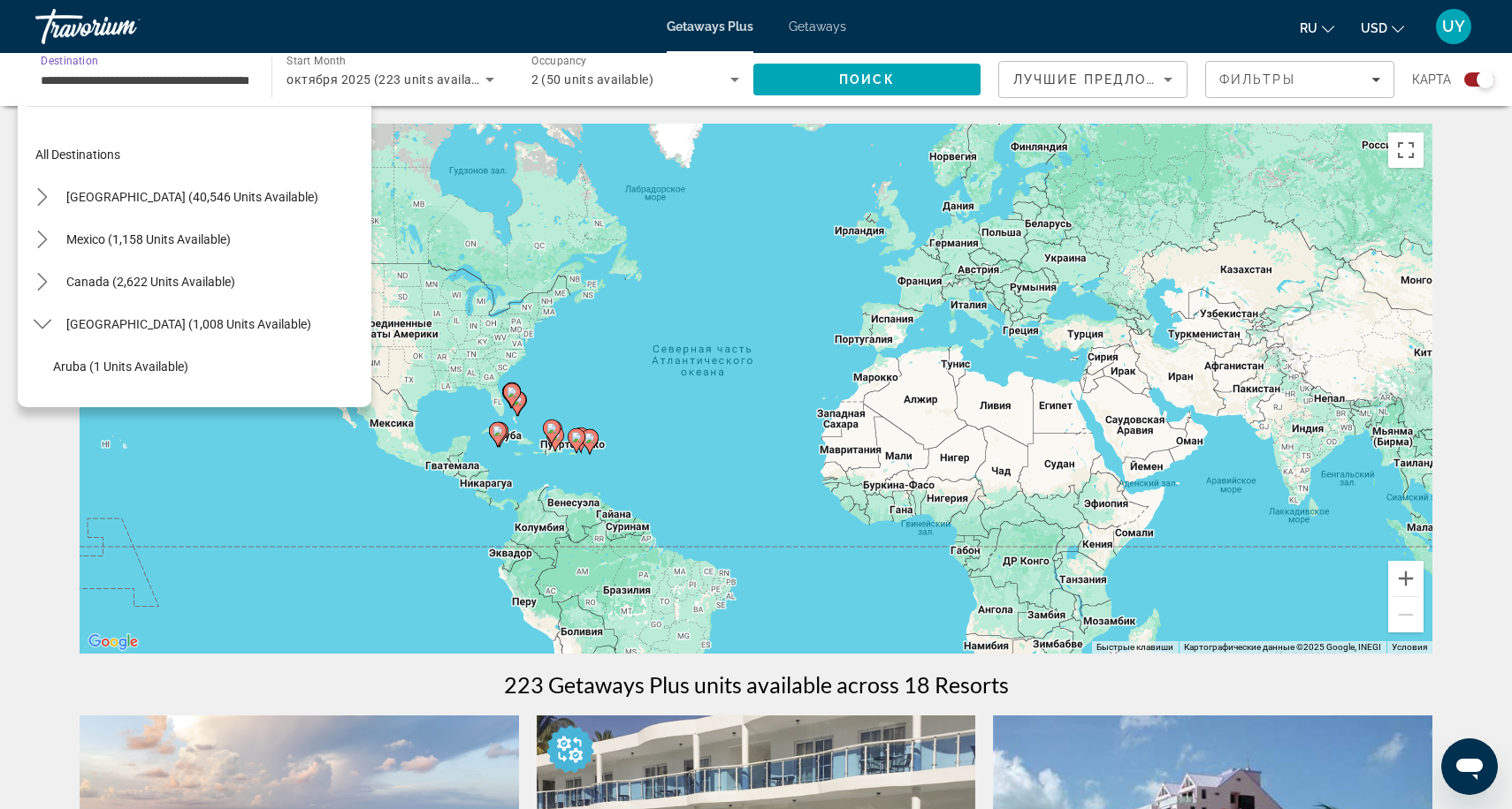
scroll to position [487, 0]
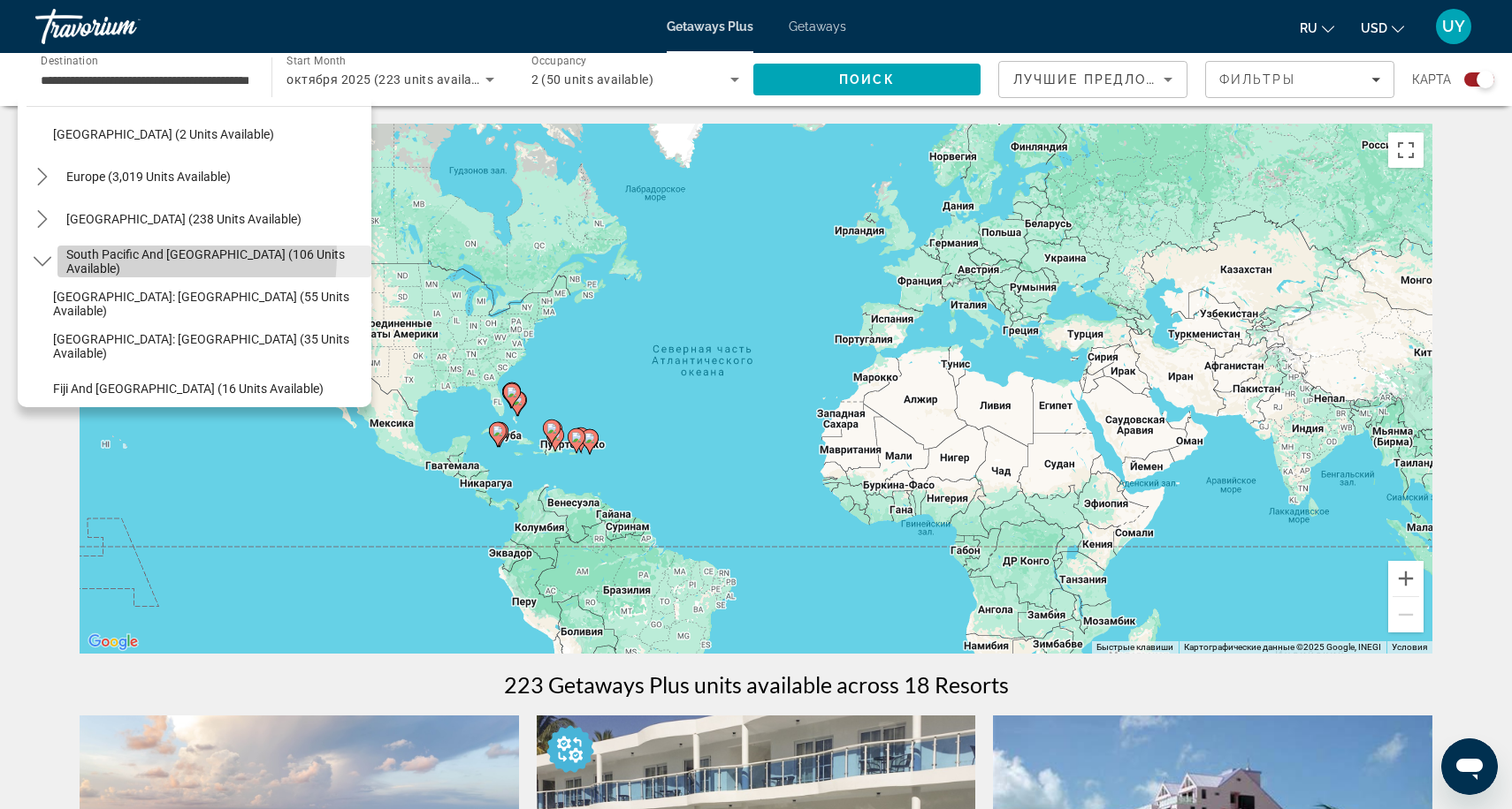
click at [140, 256] on span "South Pacific and [GEOGRAPHIC_DATA] (106 units available)" at bounding box center [214, 261] width 296 height 29
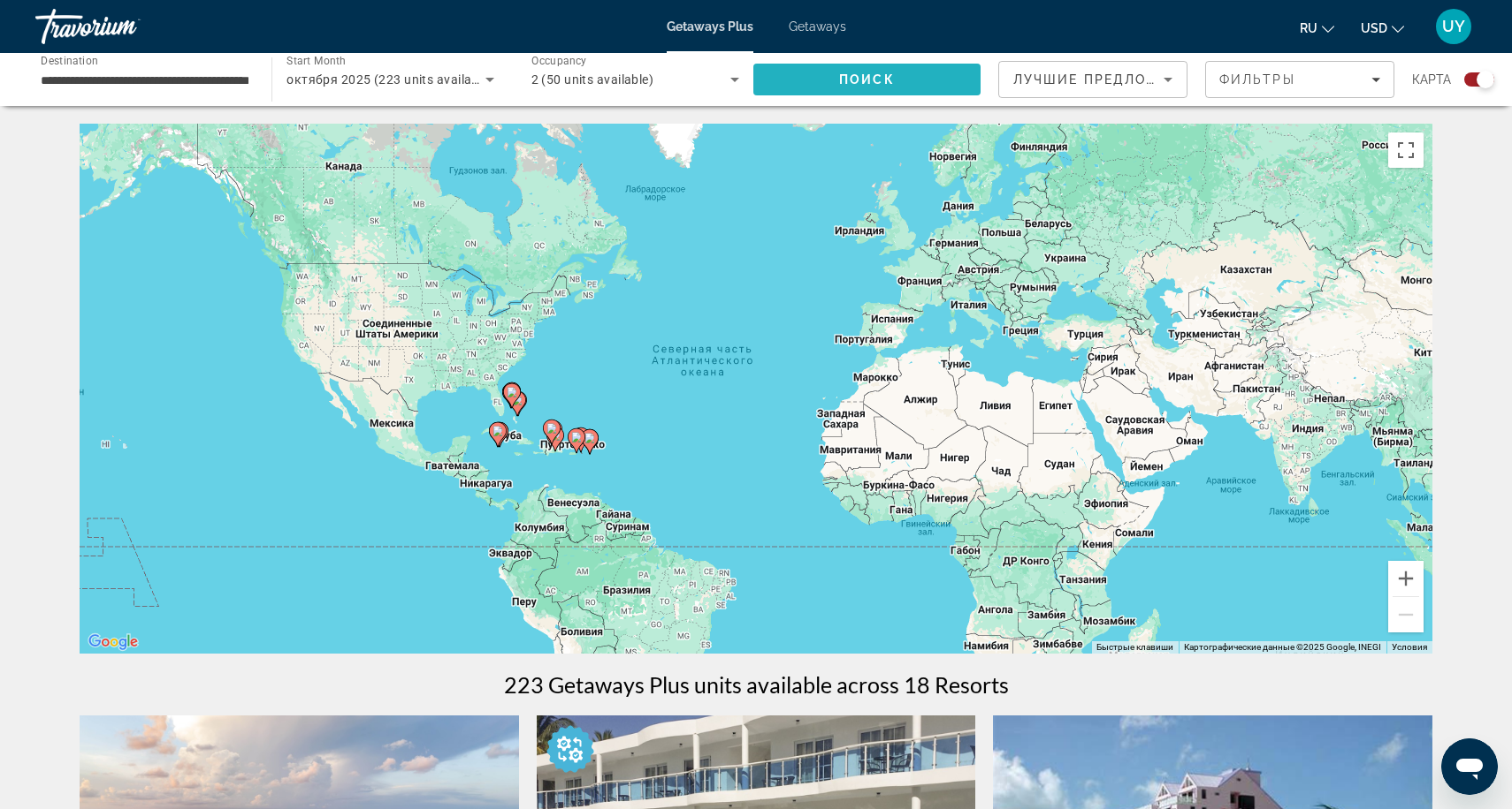
click at [899, 60] on span "Search" at bounding box center [866, 80] width 227 height 43
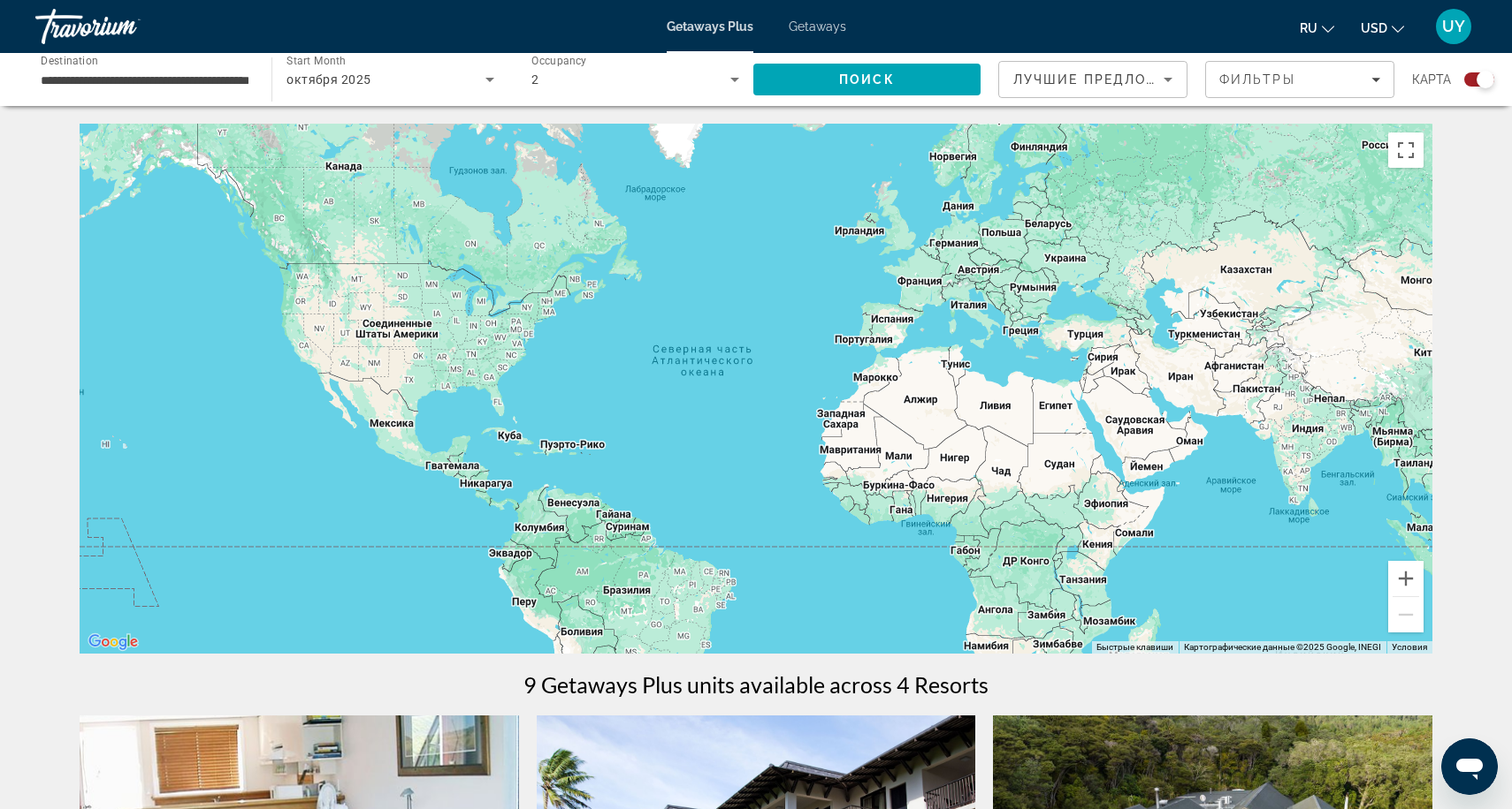
click at [438, 75] on div "октября 2025" at bounding box center [386, 79] width 198 height 21
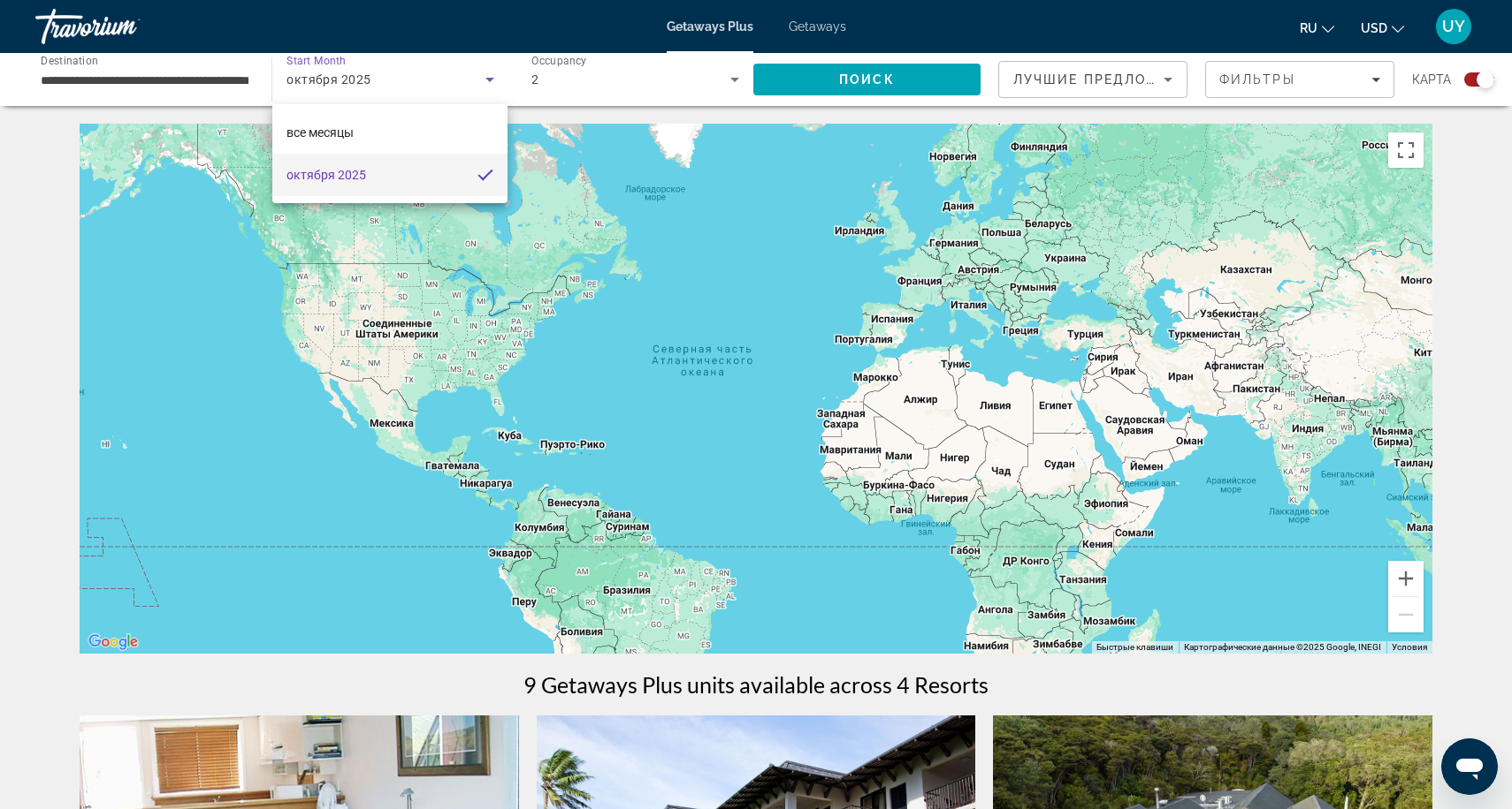
click at [438, 75] on div at bounding box center [756, 404] width 1512 height 809
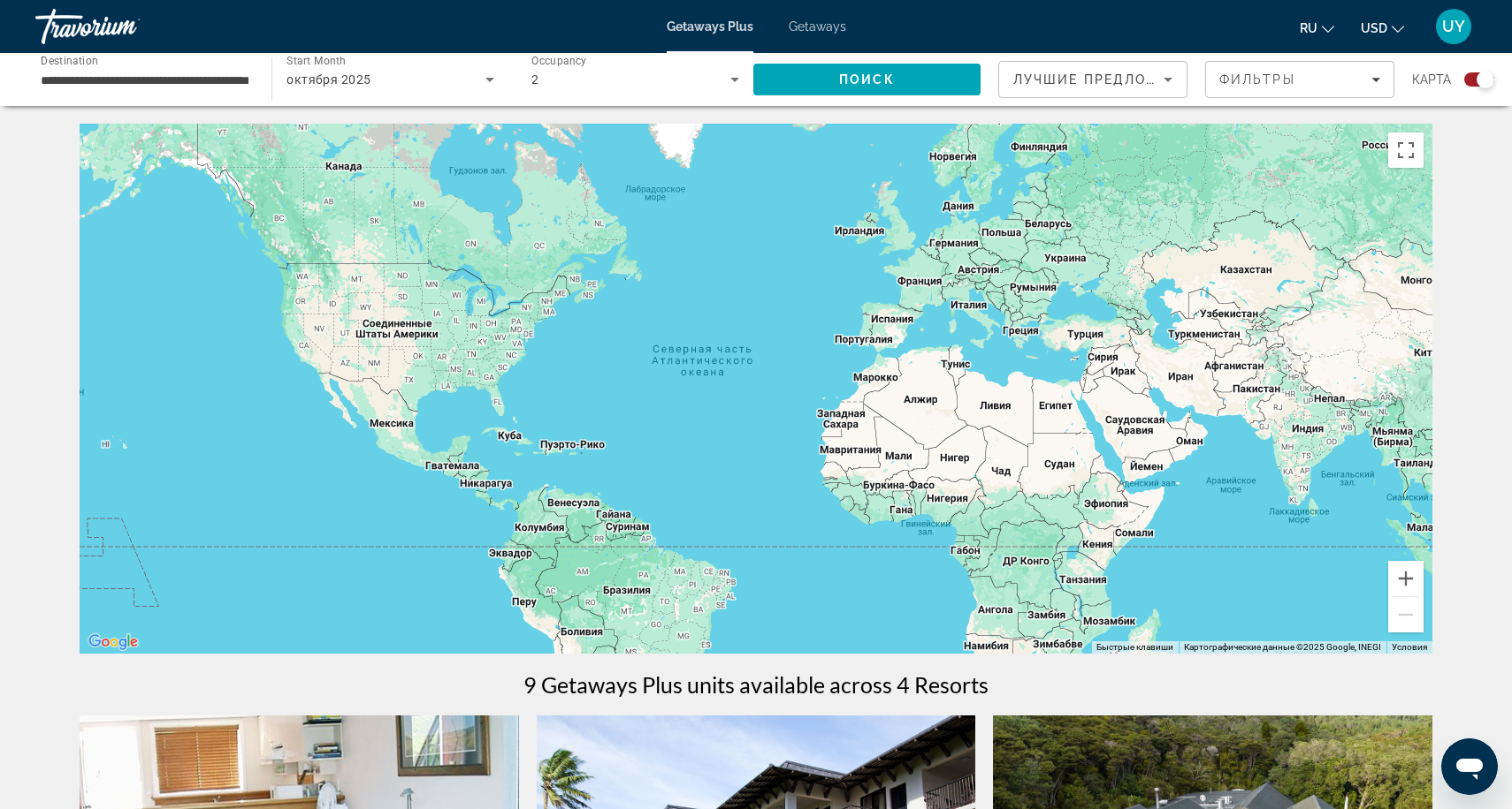
click at [223, 81] on input "**********" at bounding box center [145, 80] width 208 height 21
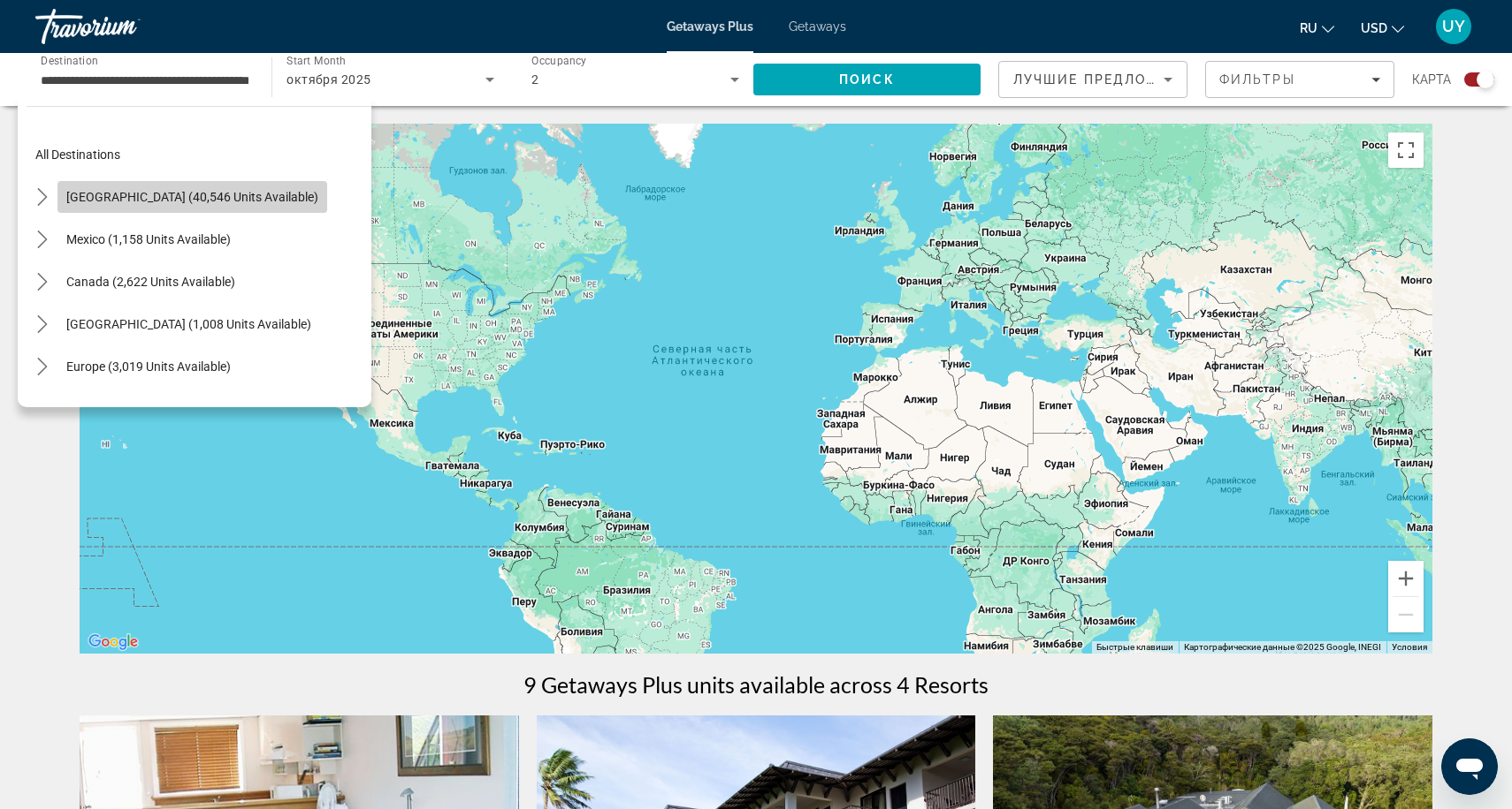
click at [223, 198] on span "[GEOGRAPHIC_DATA] (40,546 units available)" at bounding box center [193, 196] width 252 height 14
type input "**********"
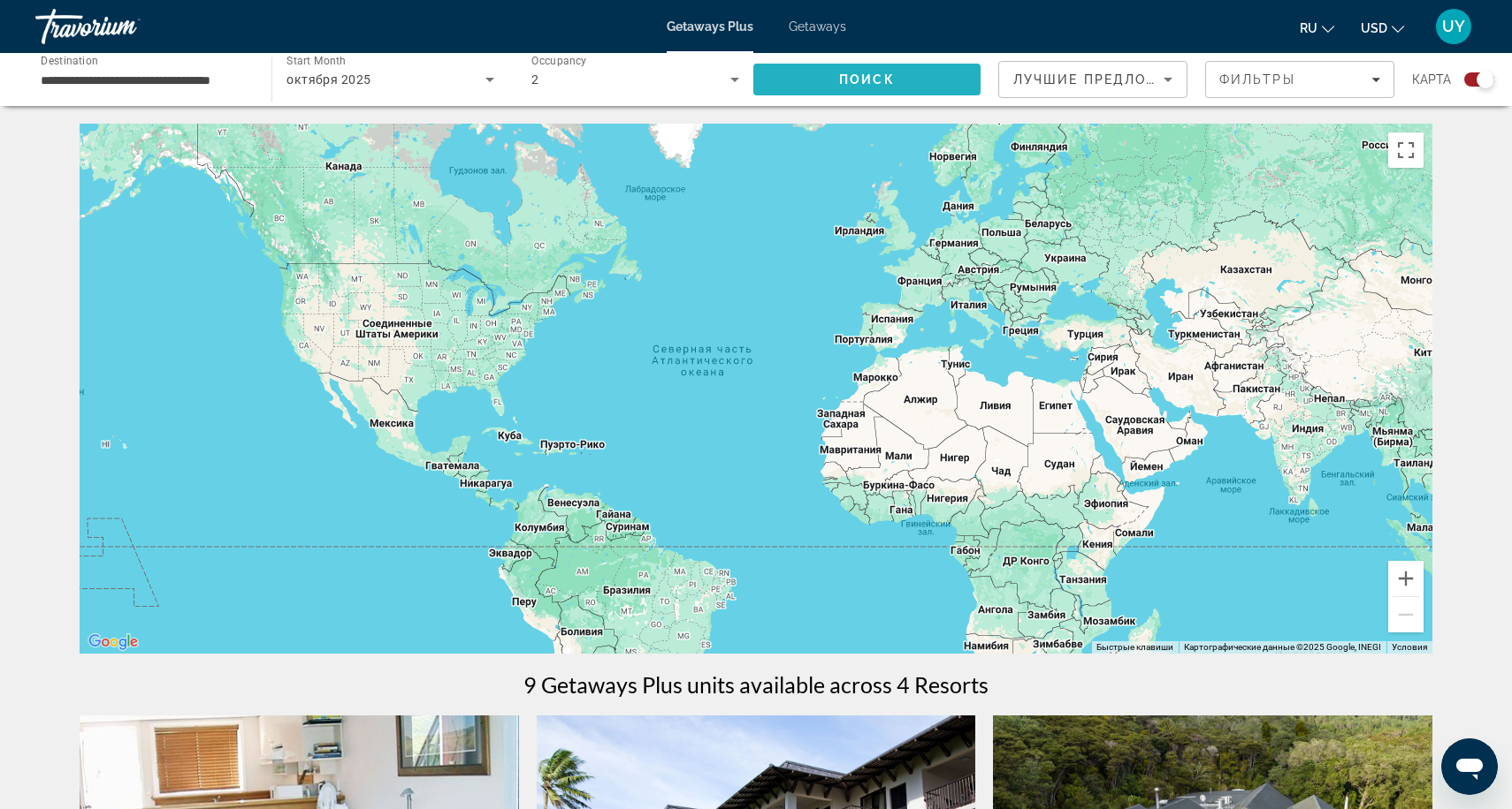
click at [858, 92] on span "Search" at bounding box center [866, 80] width 227 height 43
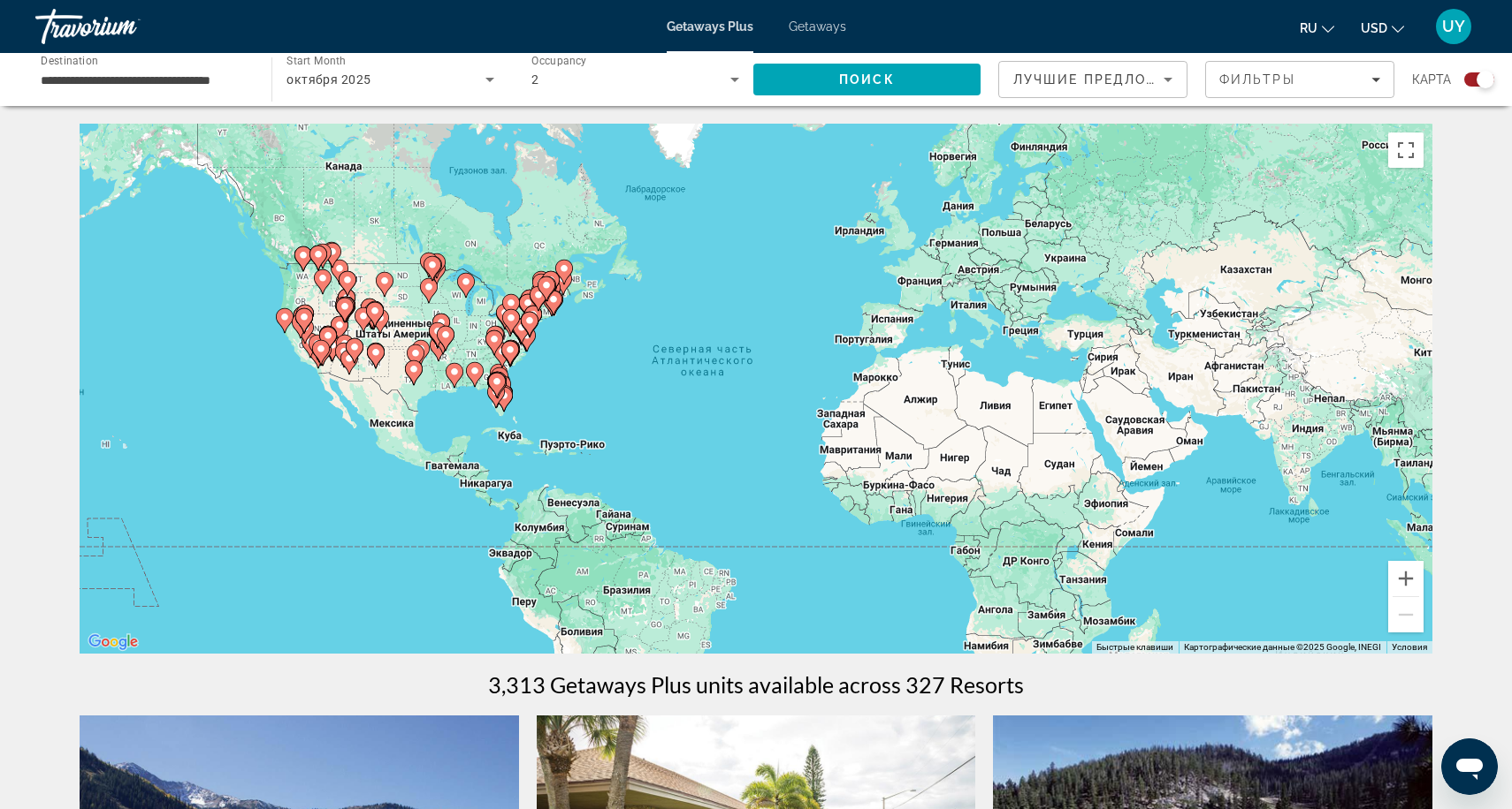
click at [1323, 20] on mat-icon "Change language" at bounding box center [1328, 26] width 12 height 12
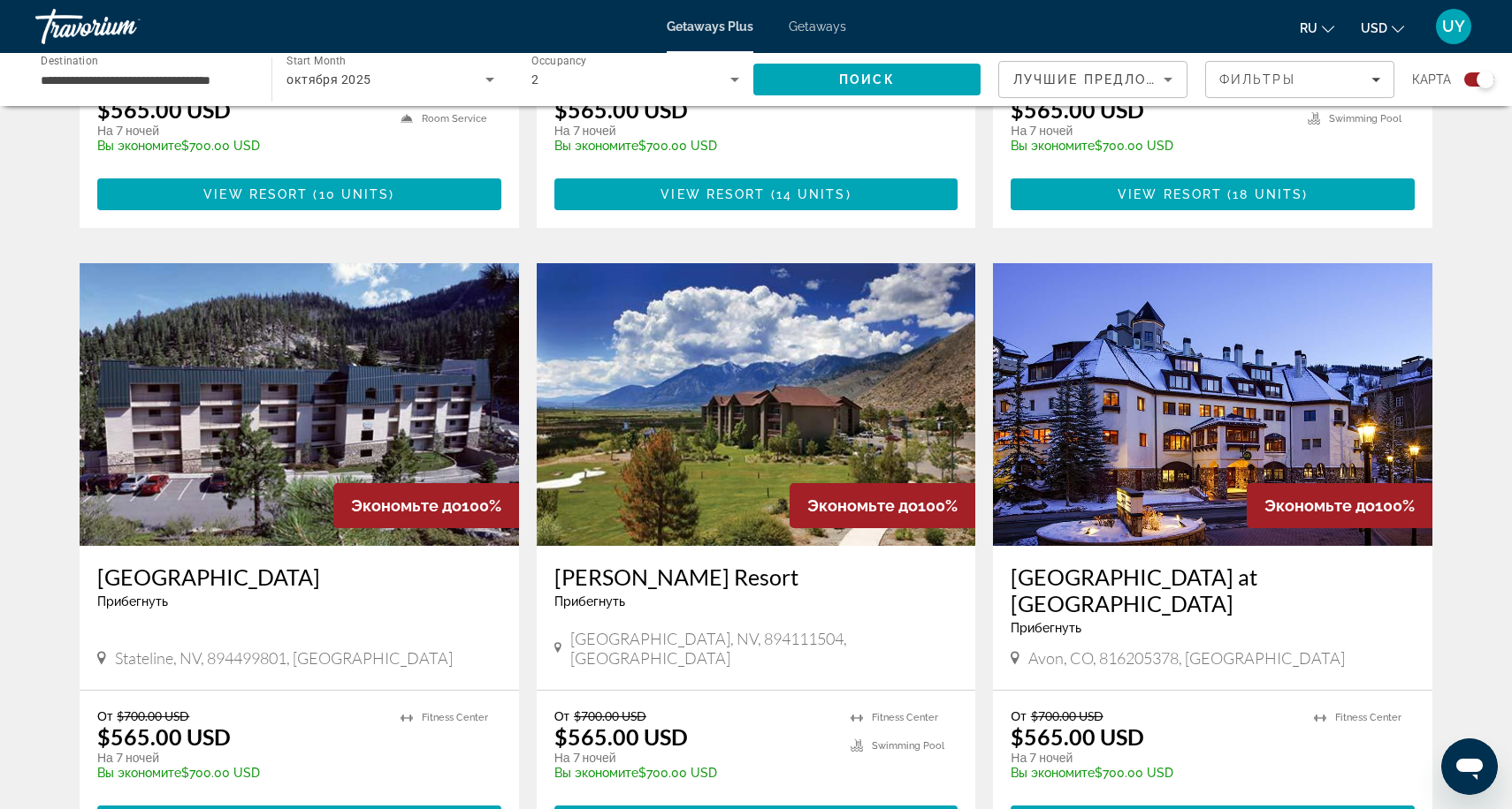
scroll to position [2598, 0]
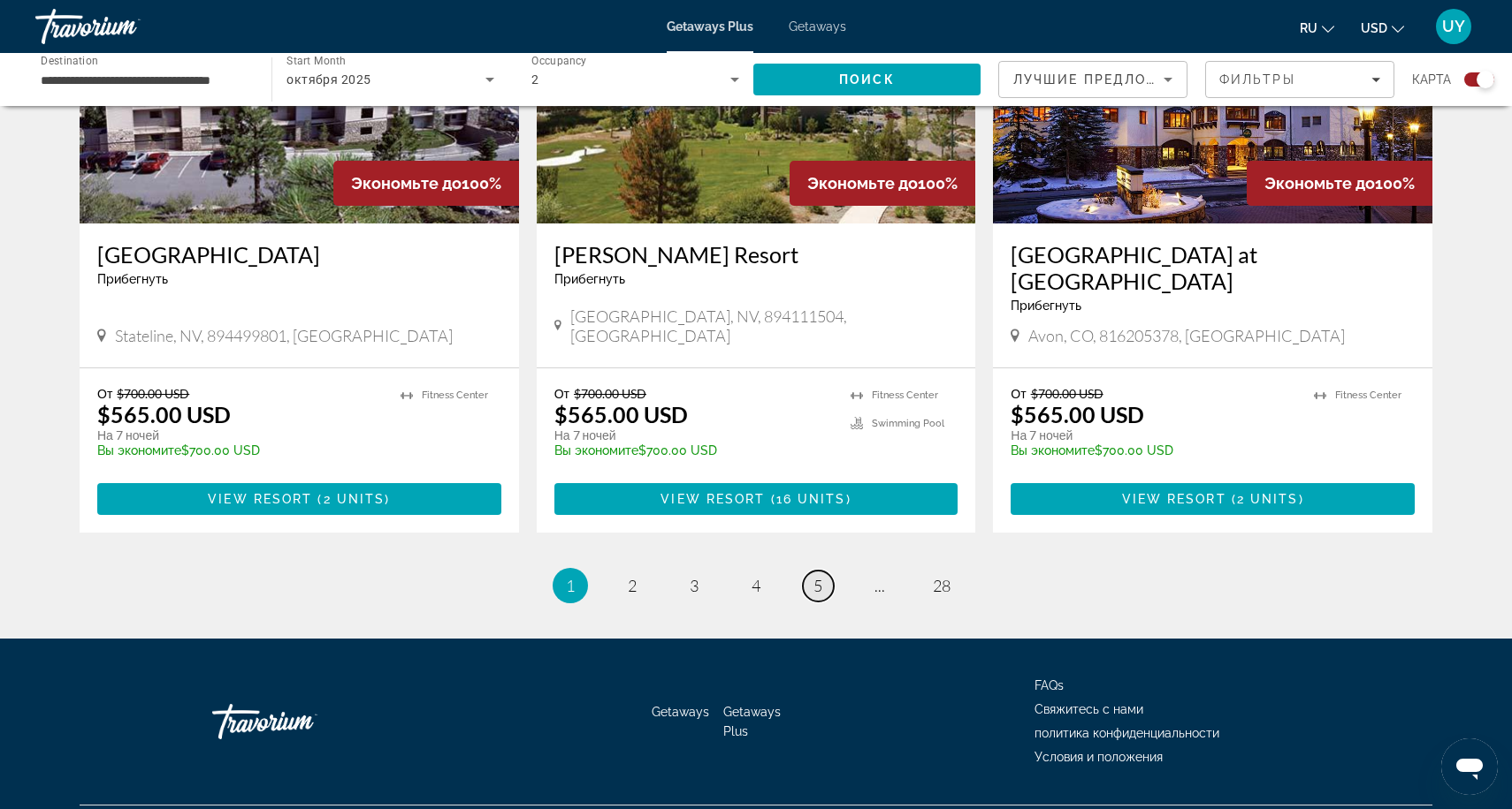
click at [820, 576] on span "5" at bounding box center [818, 586] width 9 height 19
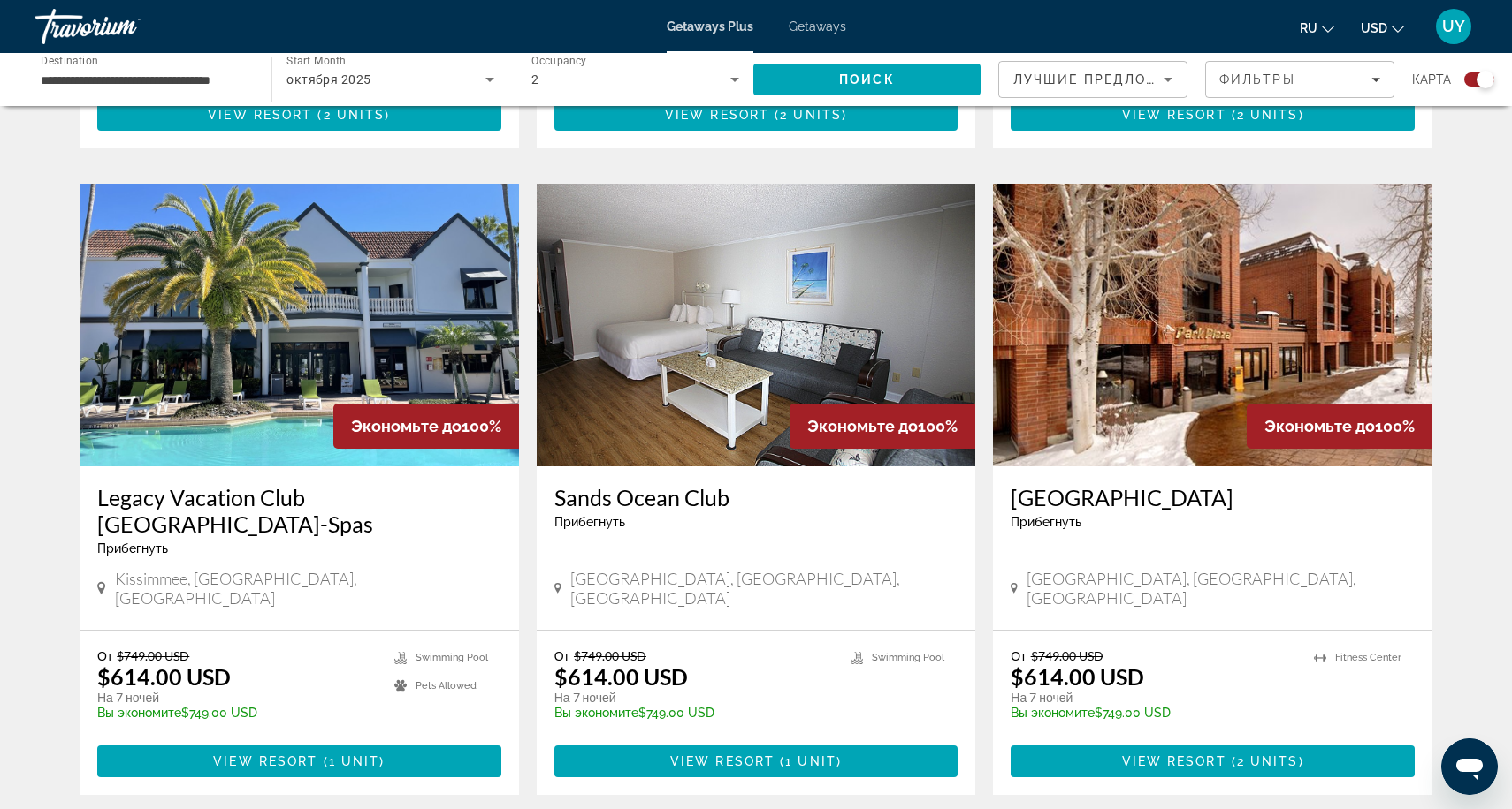
scroll to position [2650, 0]
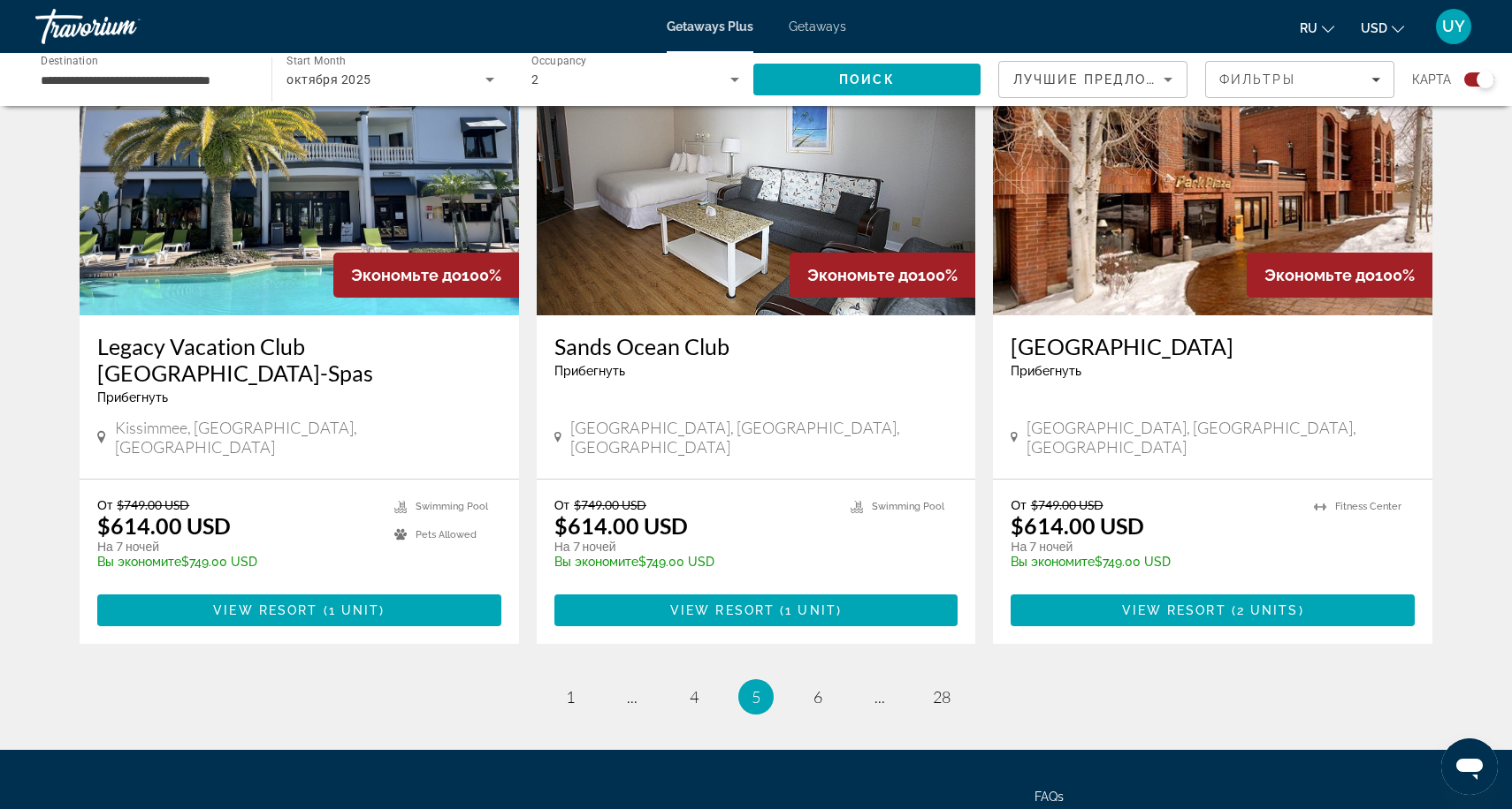
click at [105, 33] on div "Travorium" at bounding box center [123, 27] width 177 height 46
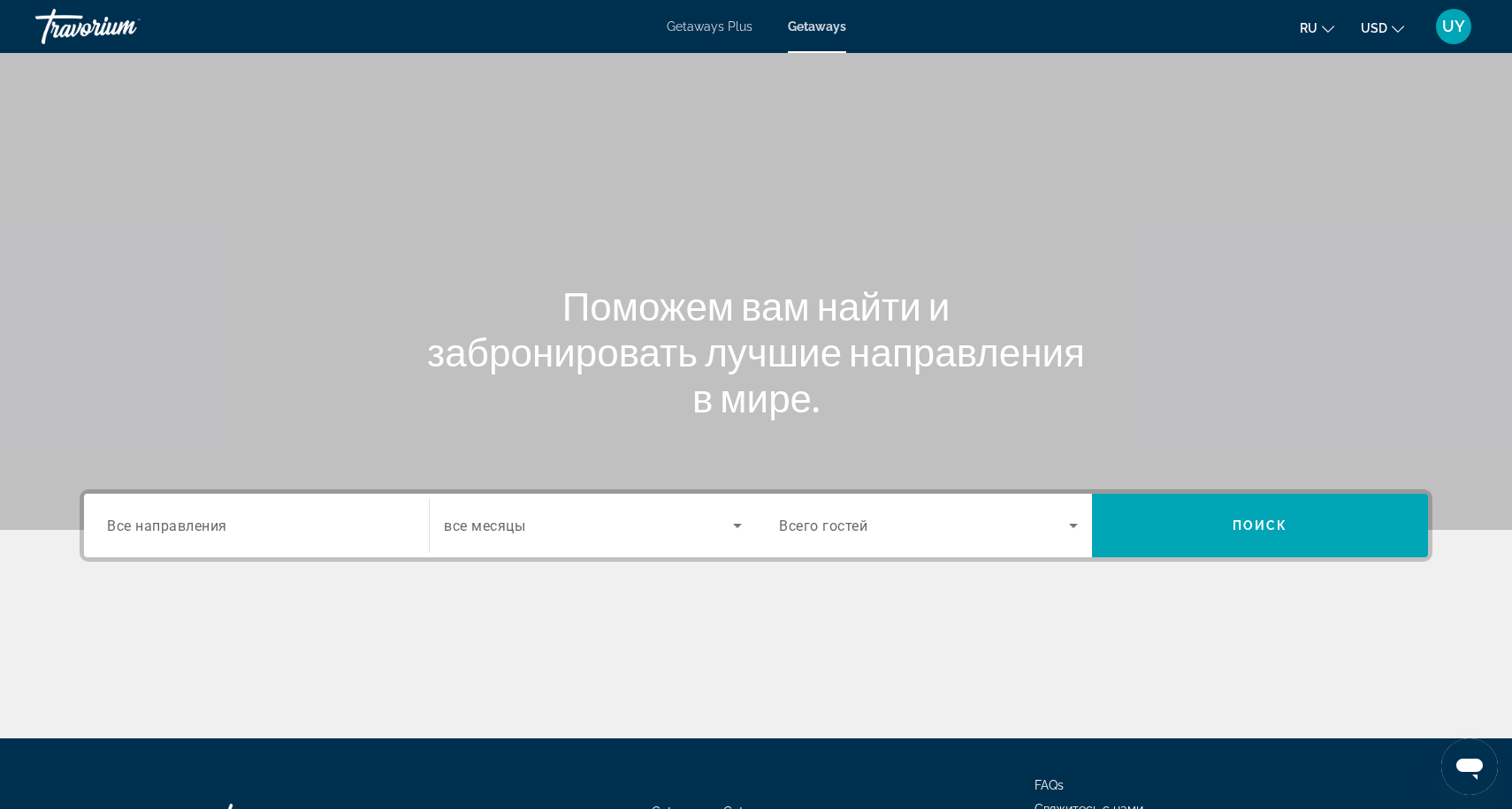
click at [194, 501] on div "Search widget" at bounding box center [256, 526] width 299 height 50
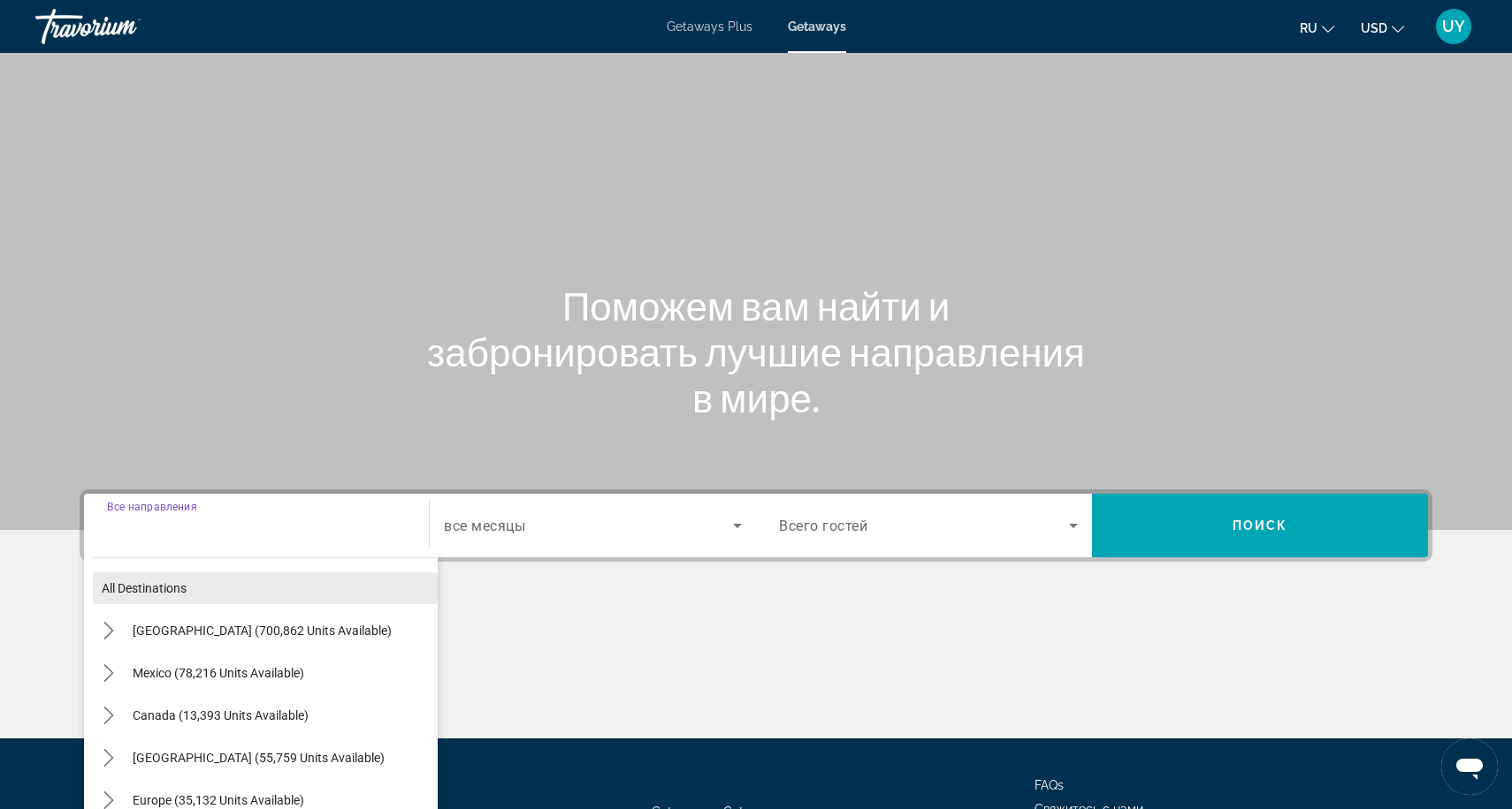
scroll to position [145, 0]
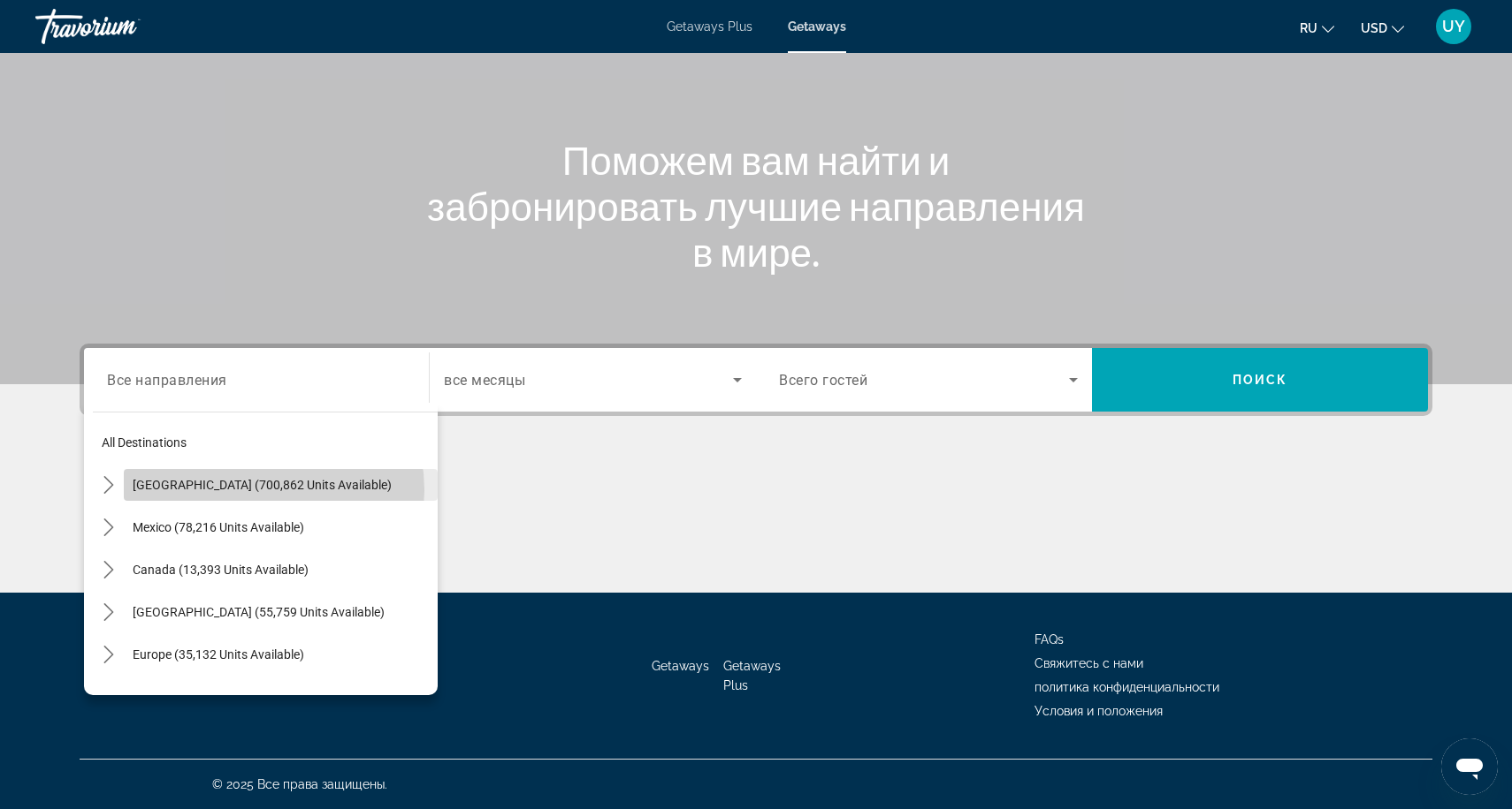
click at [260, 490] on span "[GEOGRAPHIC_DATA] (700,862 units available)" at bounding box center [261, 485] width 259 height 14
type input "**********"
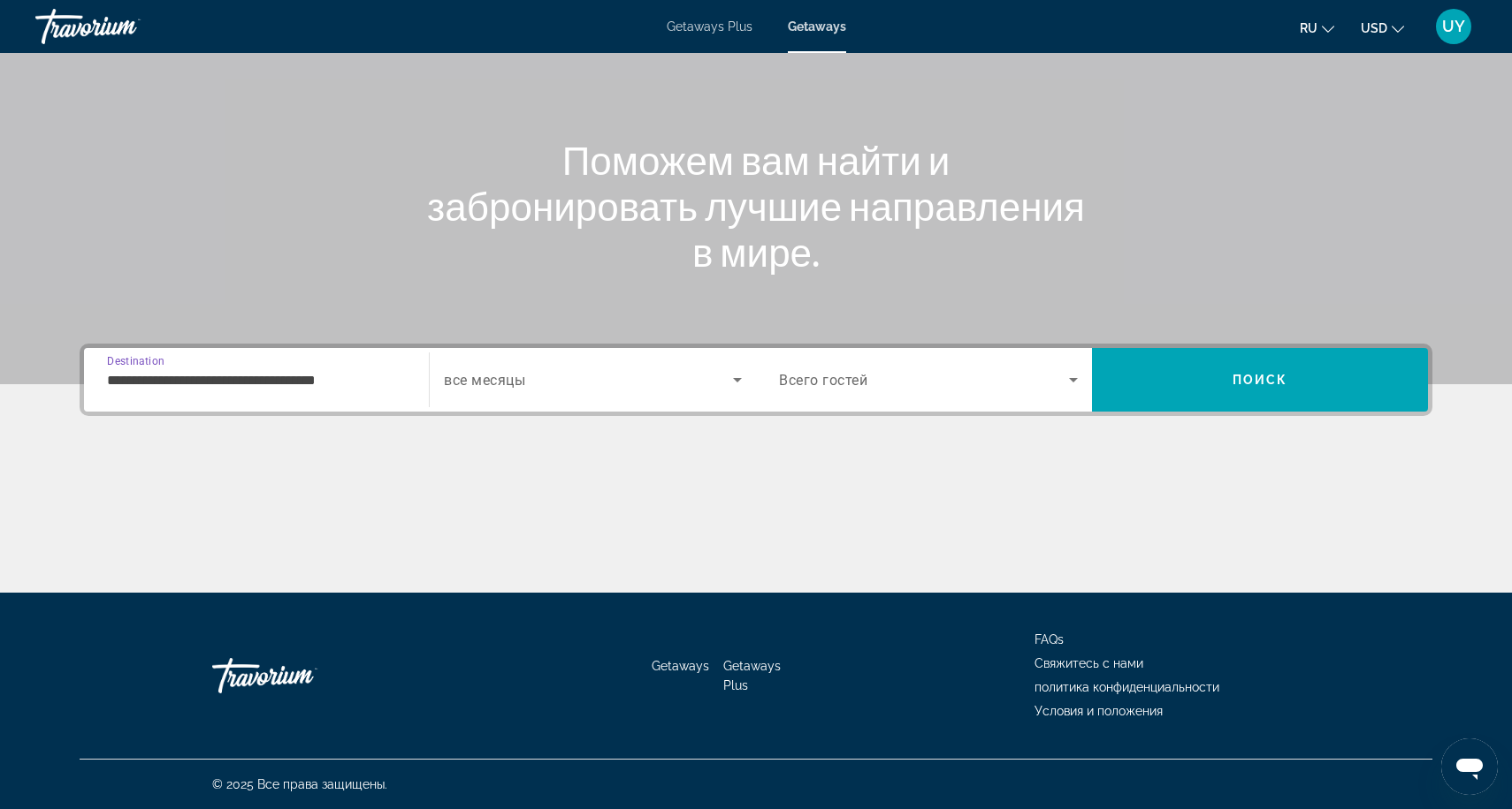
click at [589, 397] on div "Search widget" at bounding box center [592, 379] width 298 height 49
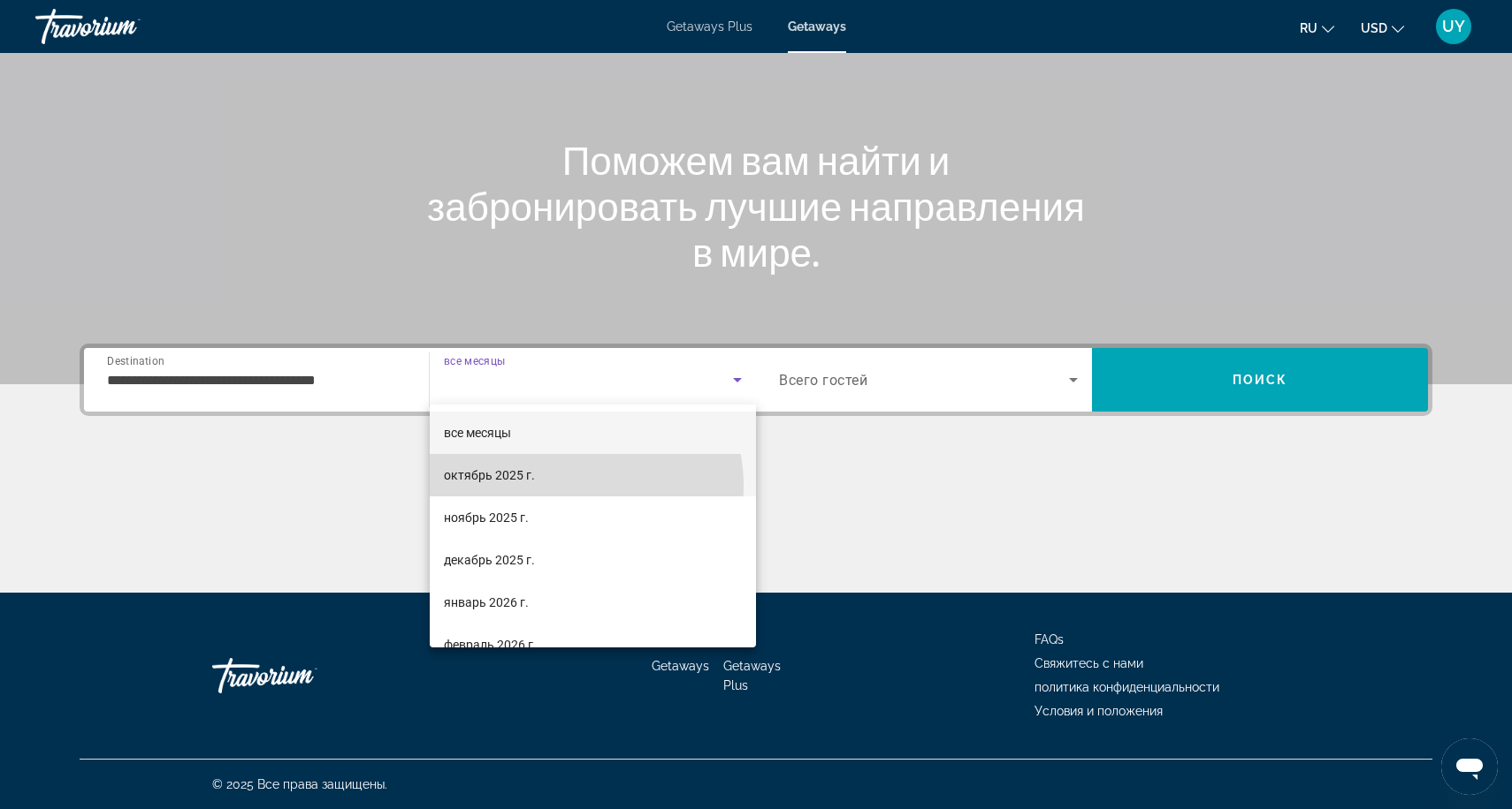
click at [565, 486] on mat-option "октябрь 2025 г." at bounding box center [592, 475] width 326 height 43
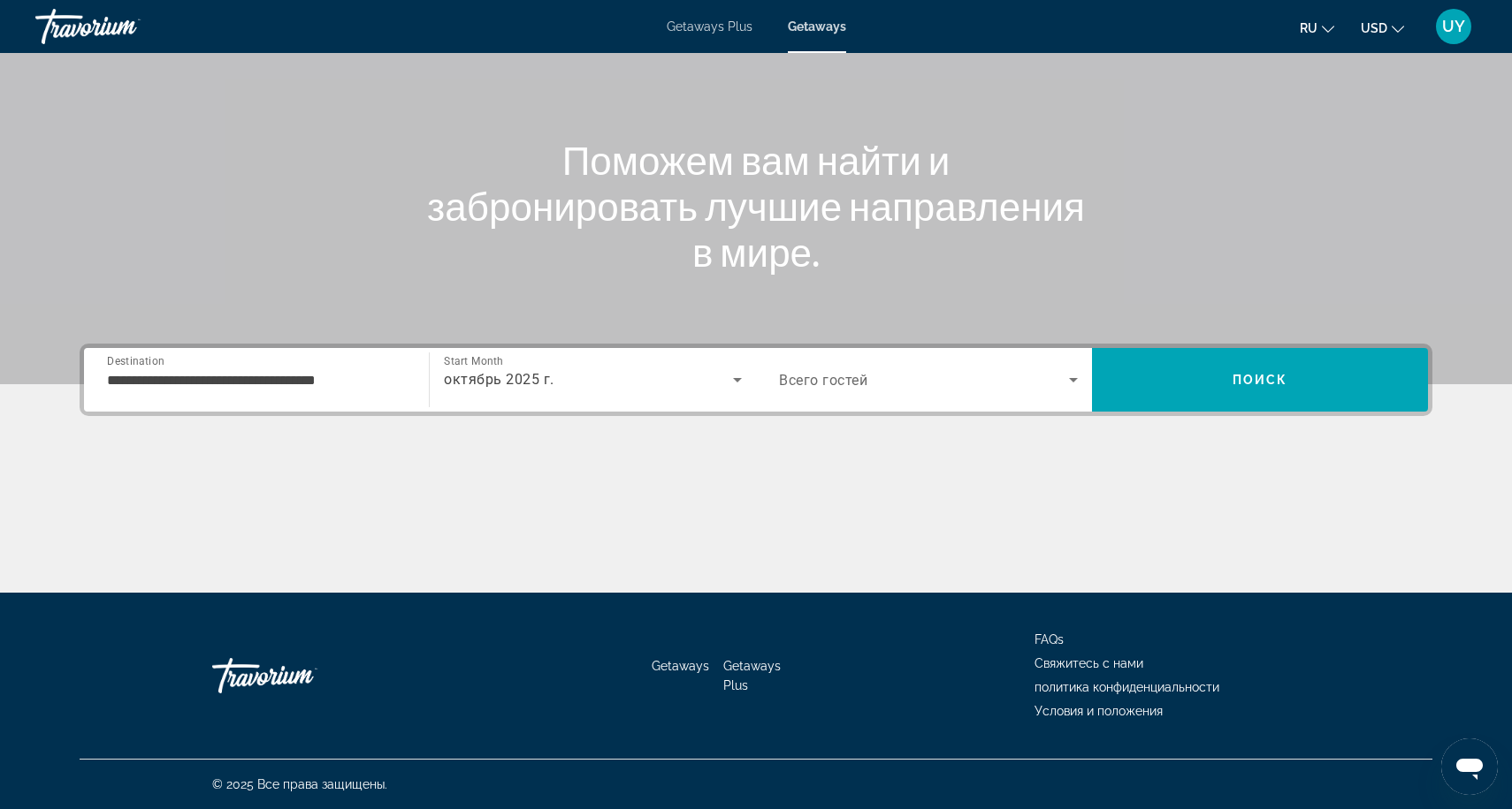
click at [855, 387] on span "Всего гостей" at bounding box center [822, 380] width 88 height 17
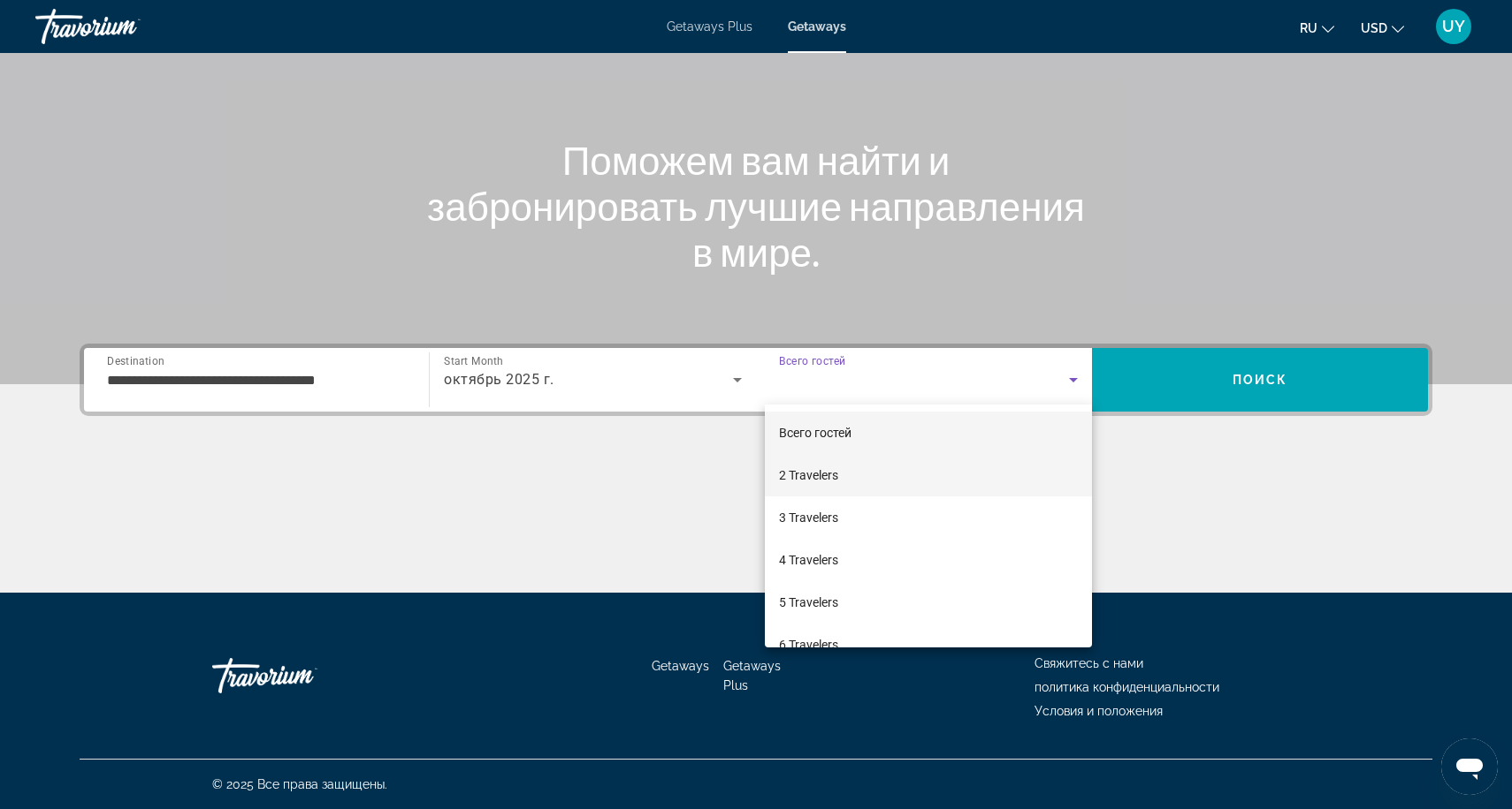
click at [837, 483] on span "2 Travelers" at bounding box center [808, 475] width 59 height 21
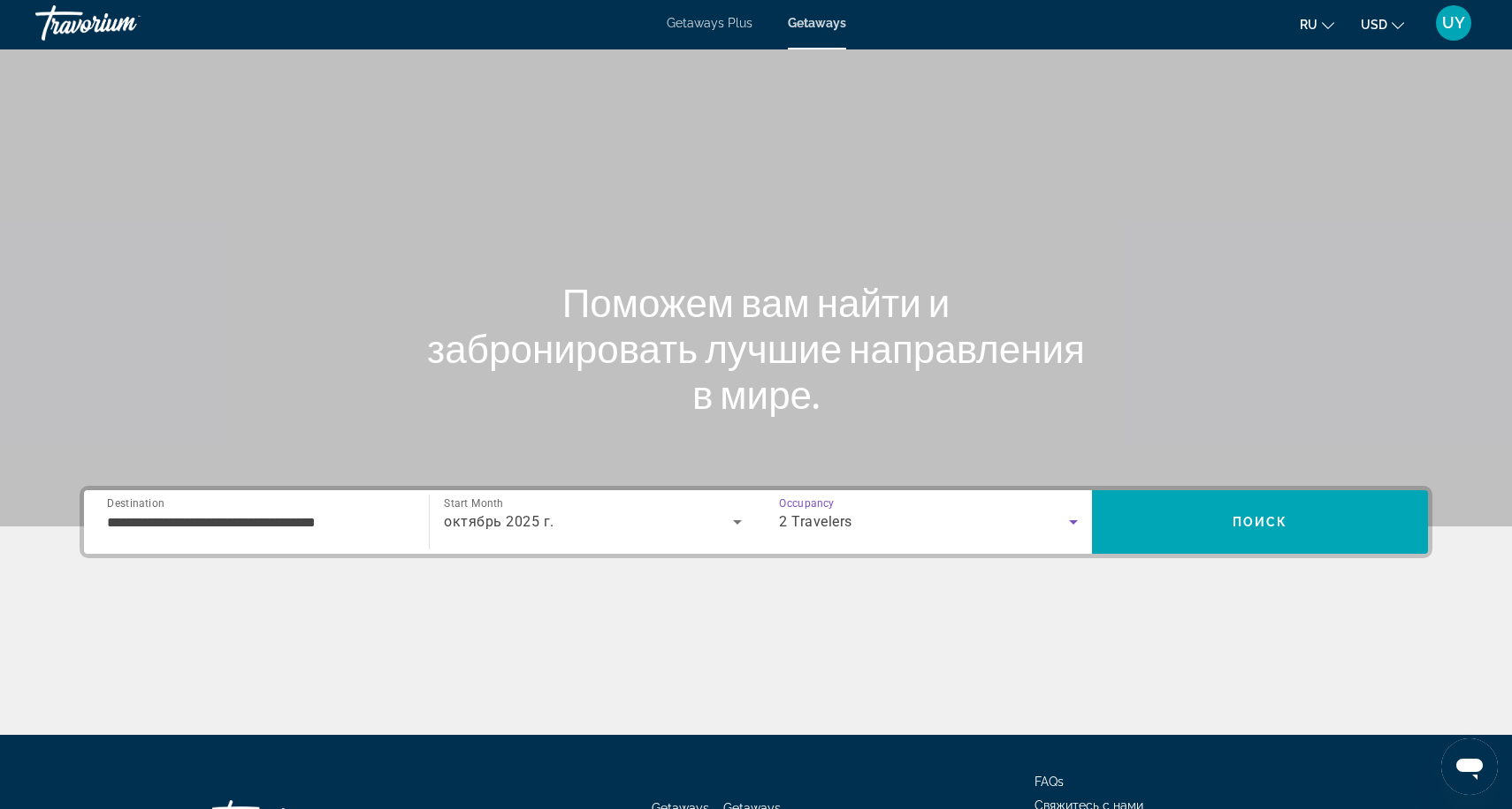
scroll to position [0, 0]
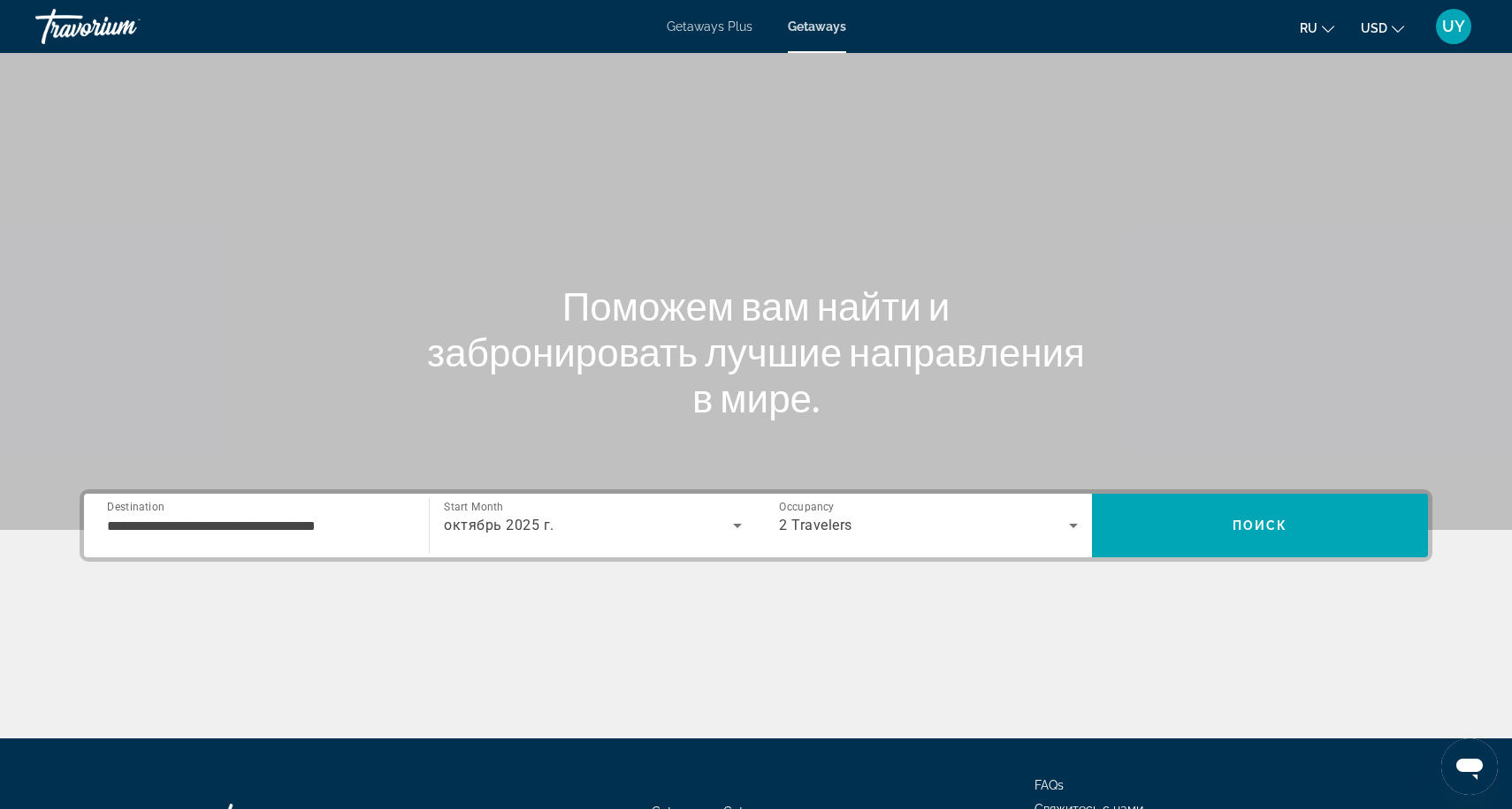
click at [706, 27] on span "Getaways Plus" at bounding box center [709, 26] width 85 height 14
click at [157, 535] on input "Destination Все направления" at bounding box center [256, 526] width 299 height 21
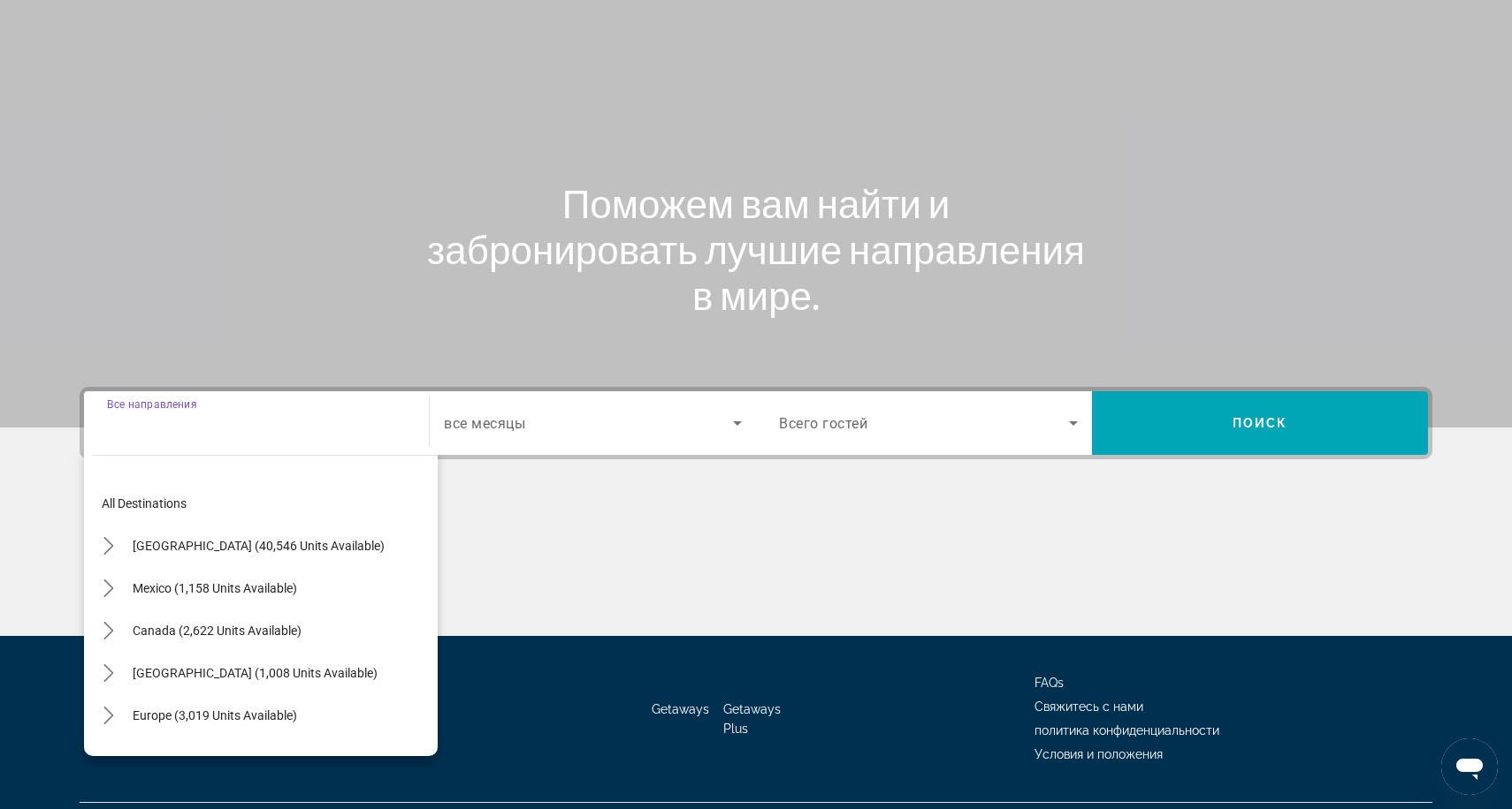
scroll to position [145, 0]
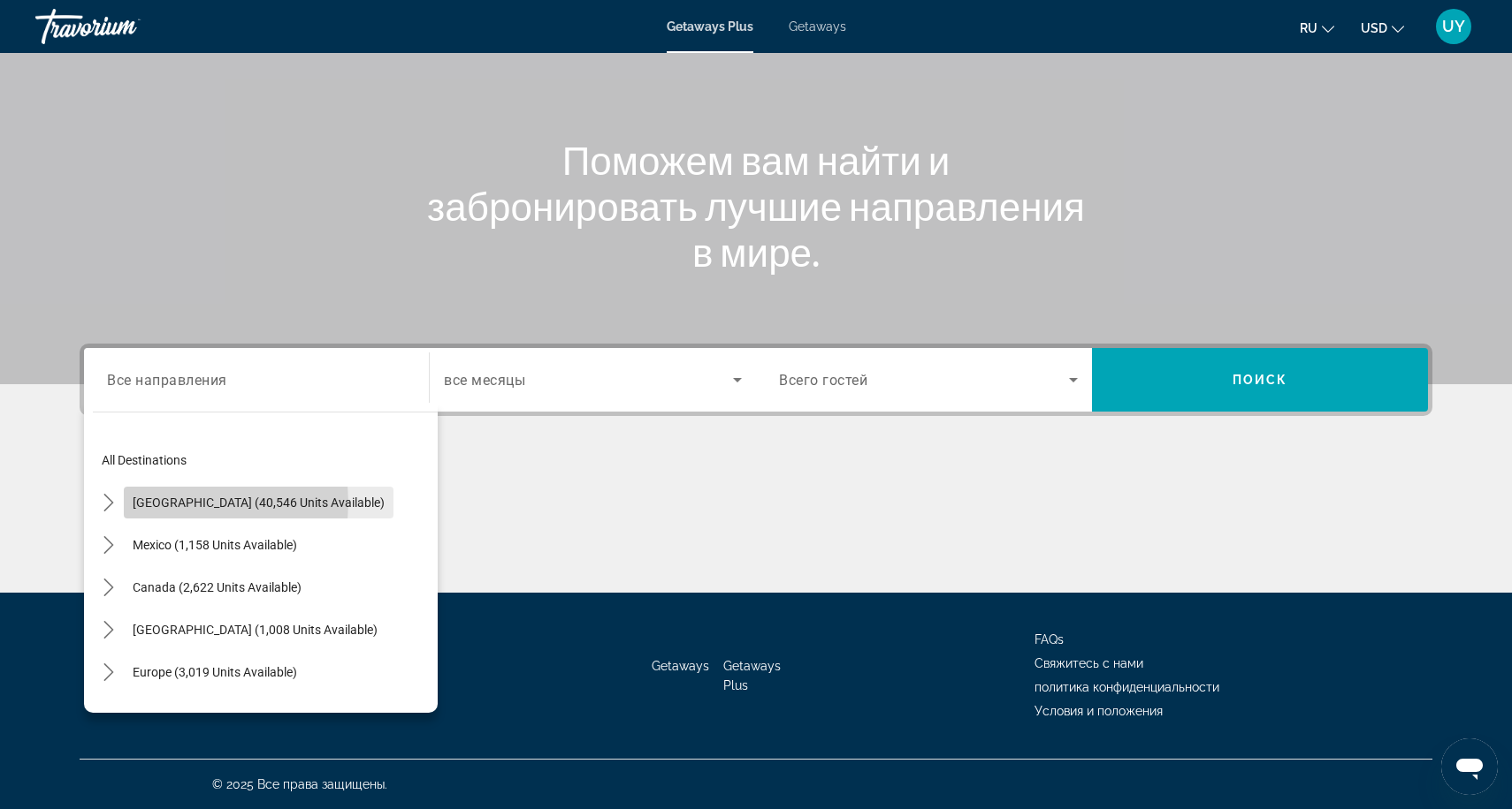
click at [200, 503] on span "[GEOGRAPHIC_DATA] (40,546 units available)" at bounding box center [259, 502] width 252 height 14
type input "**********"
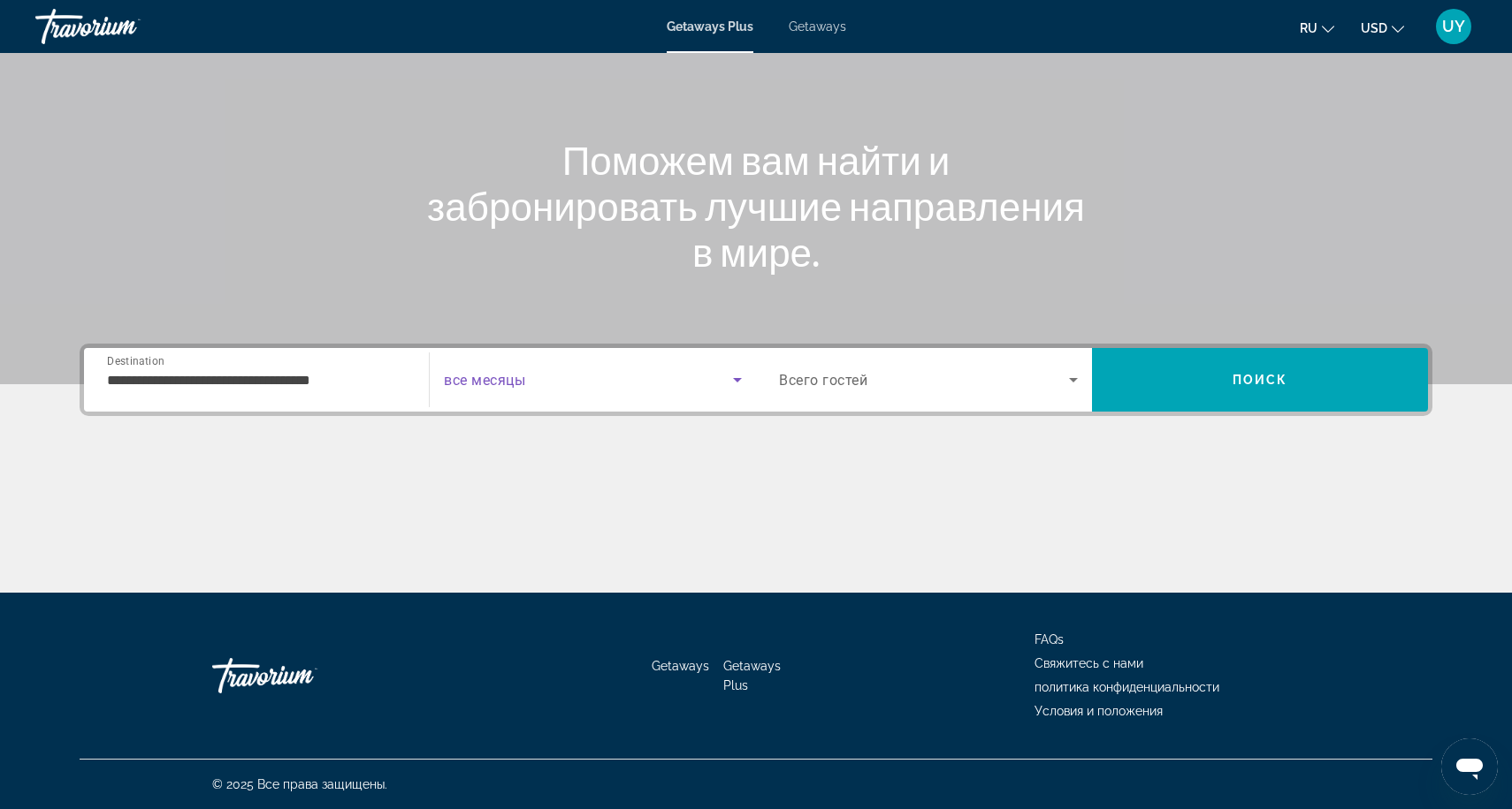
click at [580, 390] on span "Search widget" at bounding box center [589, 380] width 289 height 21
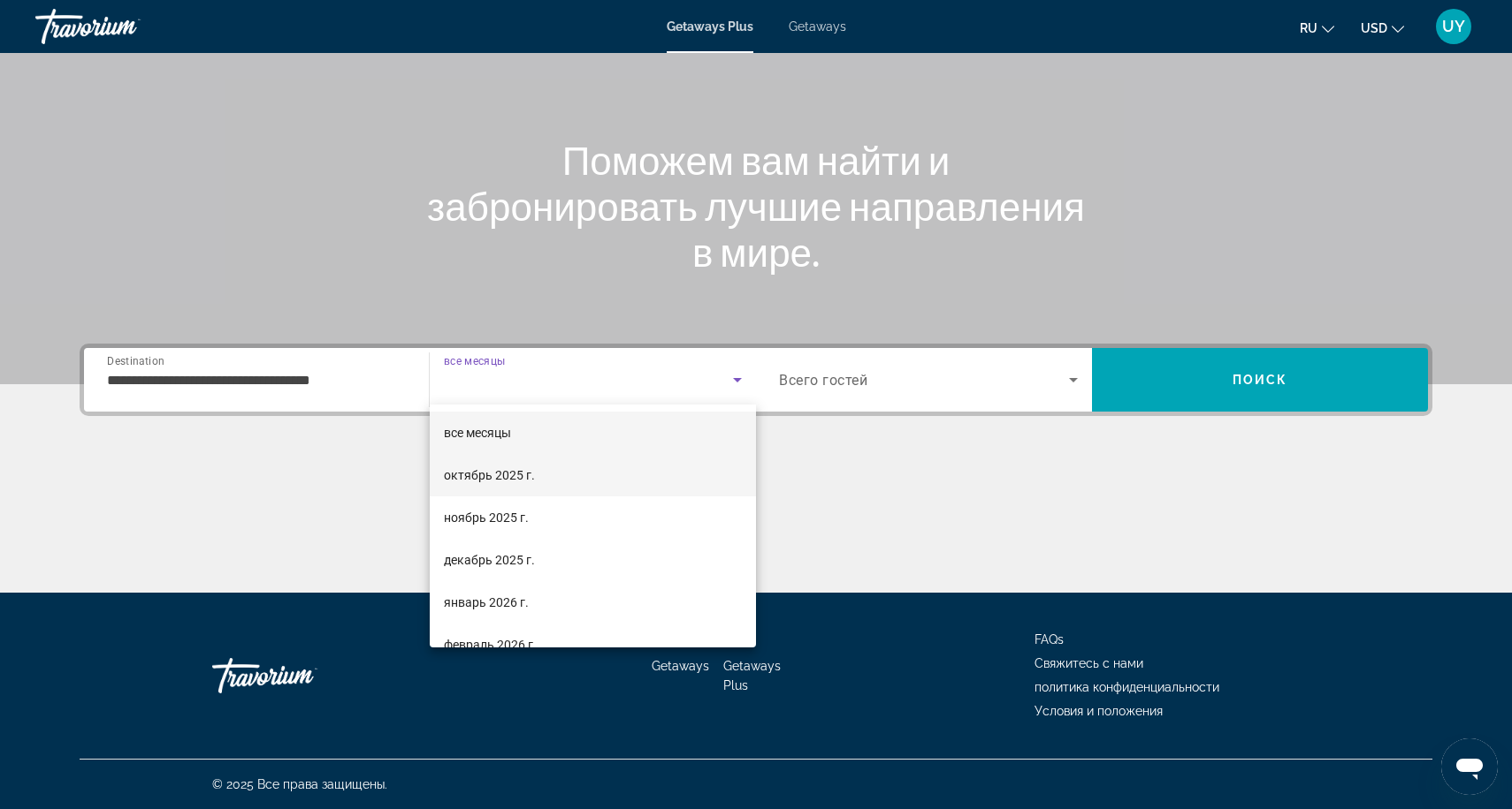
click at [556, 484] on mat-option "октябрь 2025 г." at bounding box center [592, 475] width 326 height 43
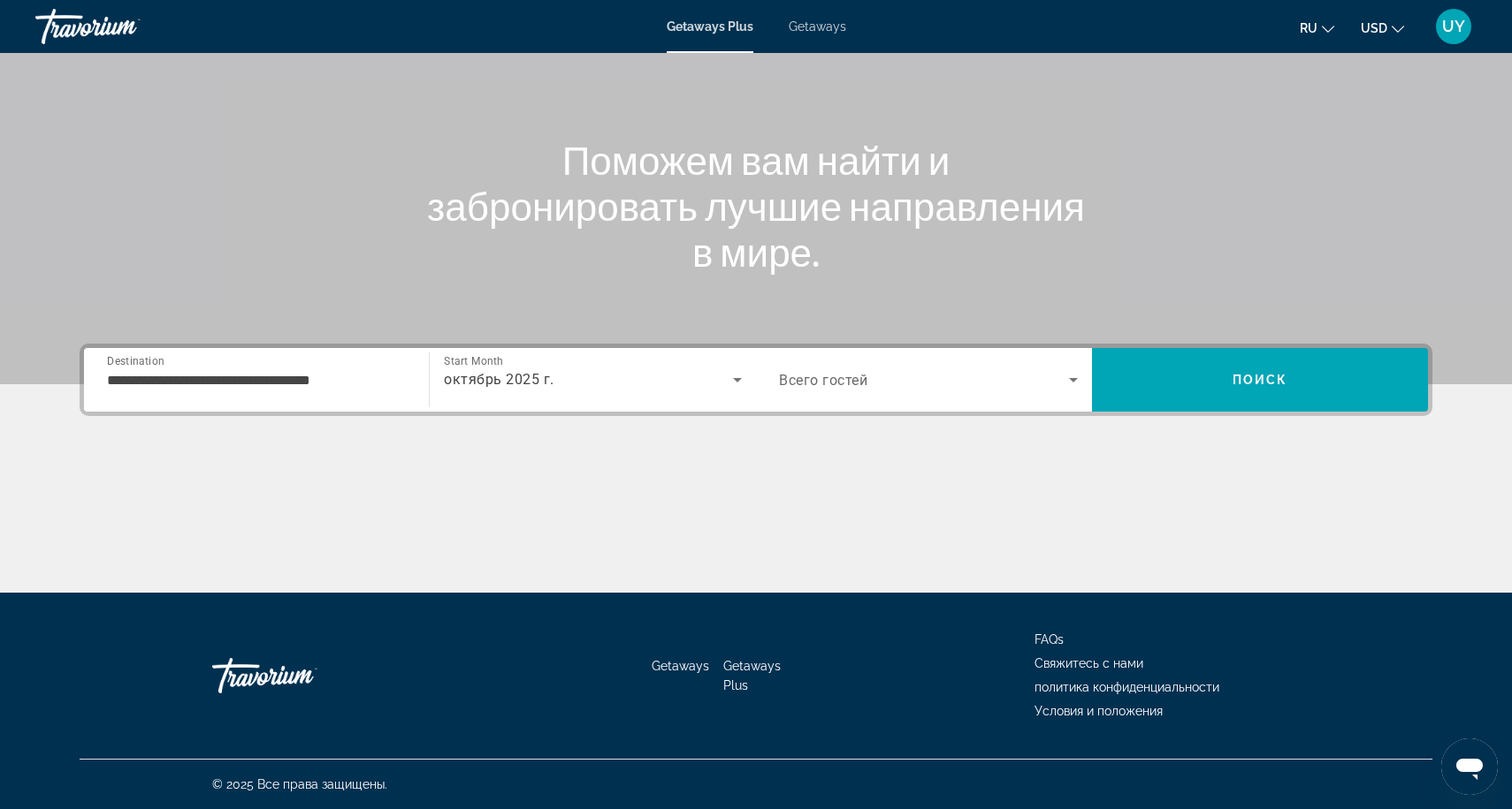
click at [829, 380] on span "Всего гостей" at bounding box center [822, 380] width 88 height 17
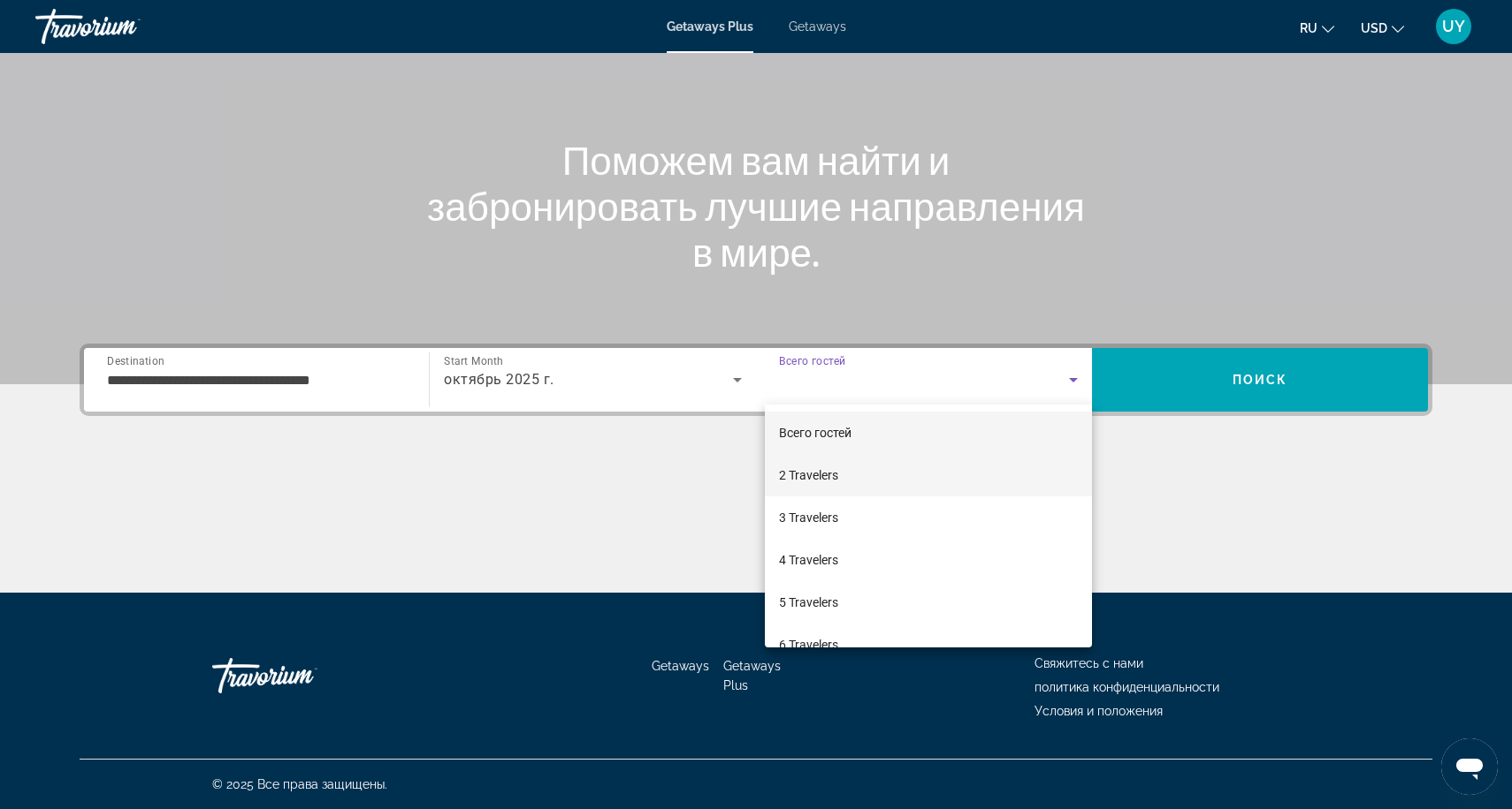
click at [834, 475] on span "2 Travelers" at bounding box center [808, 475] width 59 height 21
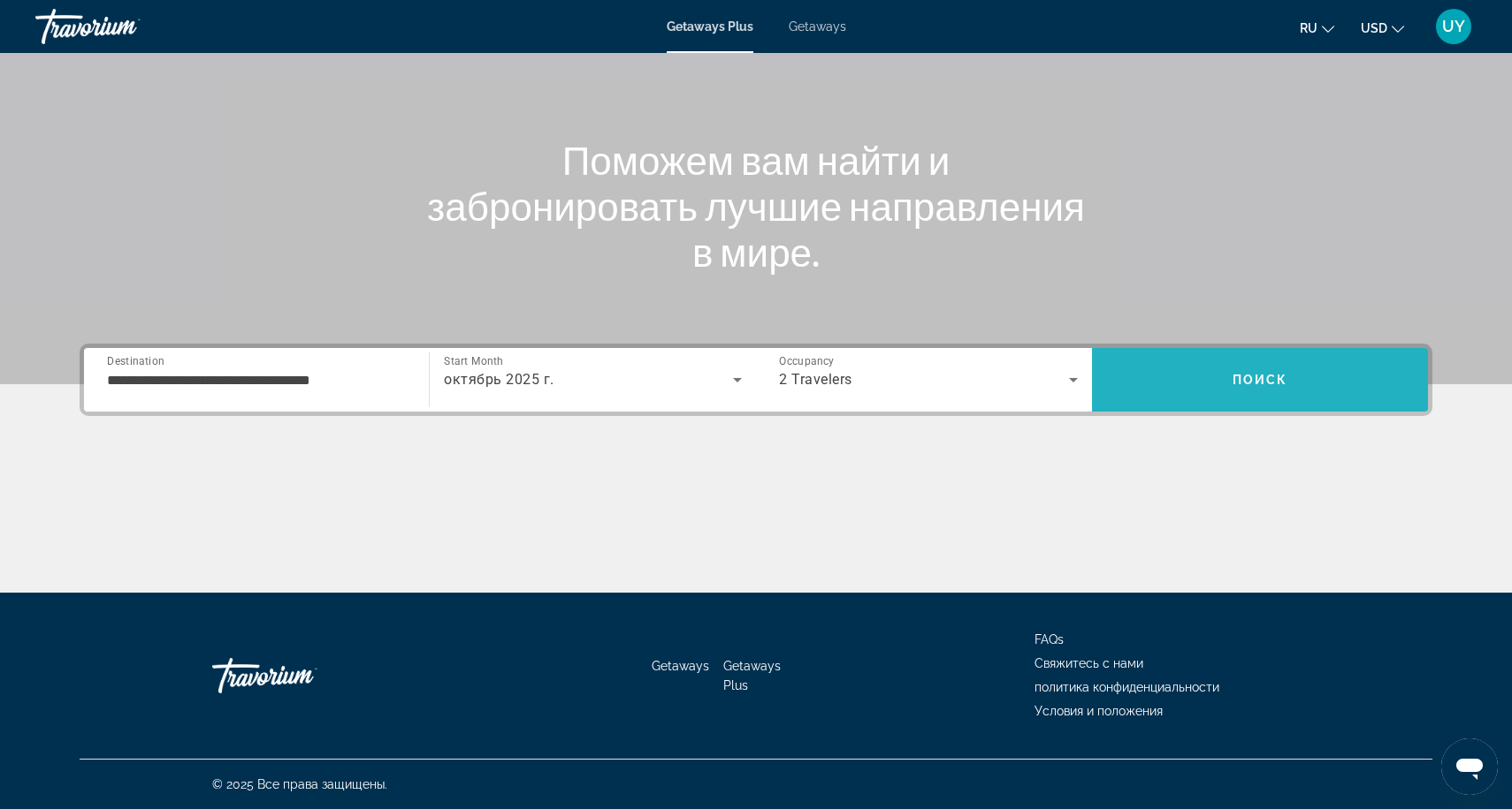
click at [1238, 382] on span "Поиск" at bounding box center [1260, 379] width 56 height 14
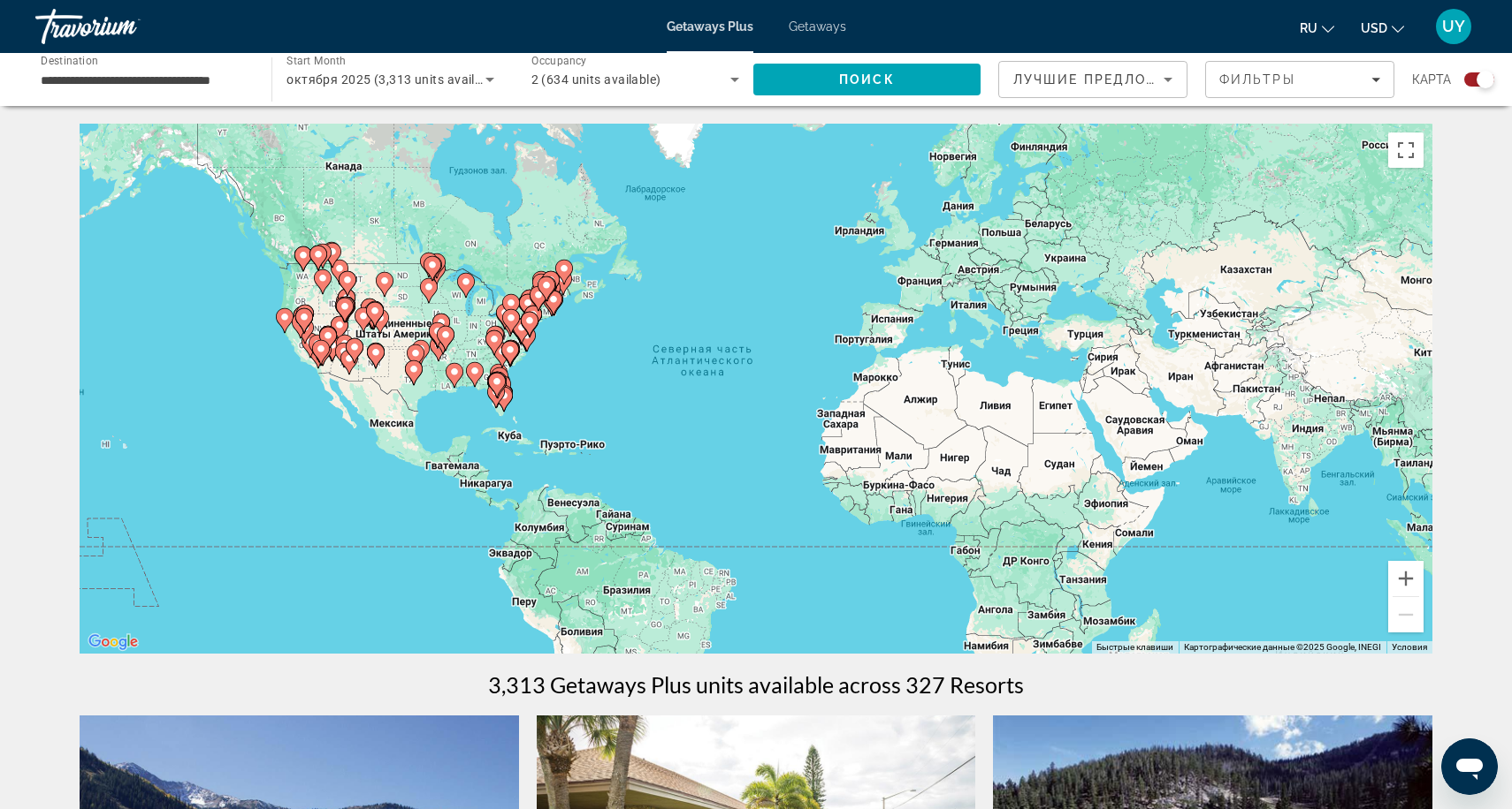
click at [72, 37] on div "Travorium" at bounding box center [123, 27] width 177 height 46
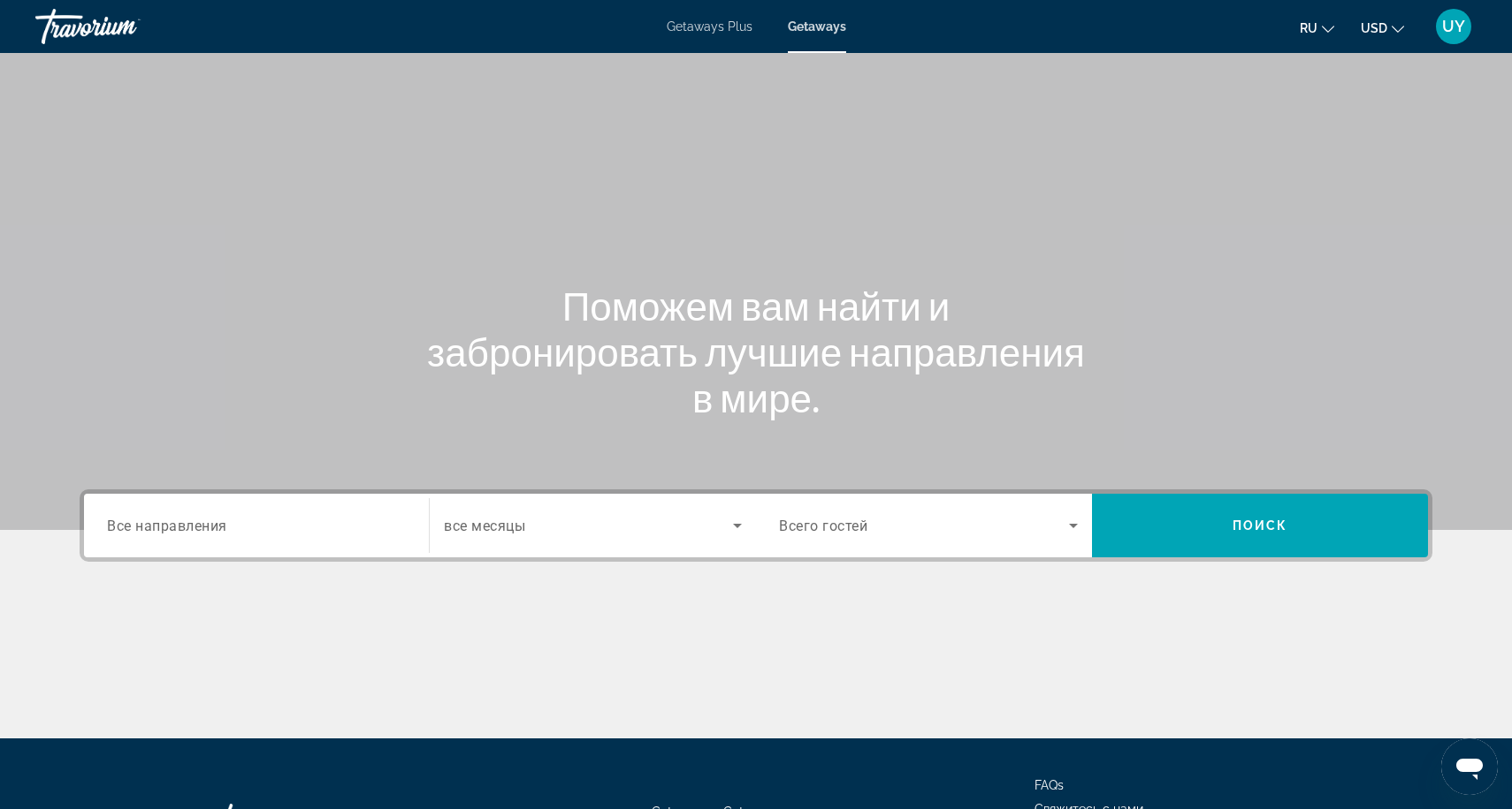
click at [72, 37] on div "Travorium" at bounding box center [123, 27] width 177 height 46
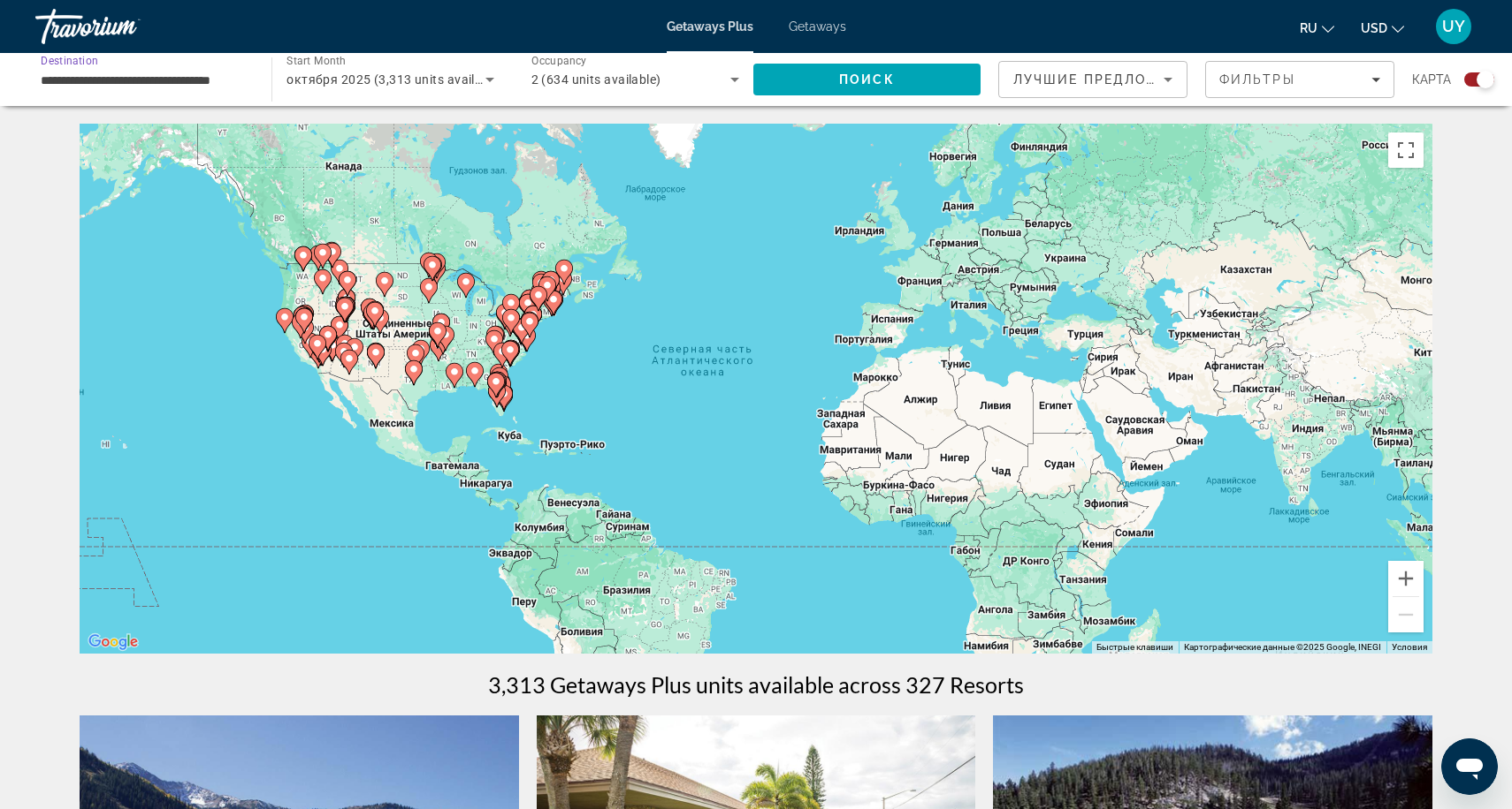
click at [139, 89] on input "**********" at bounding box center [145, 80] width 208 height 21
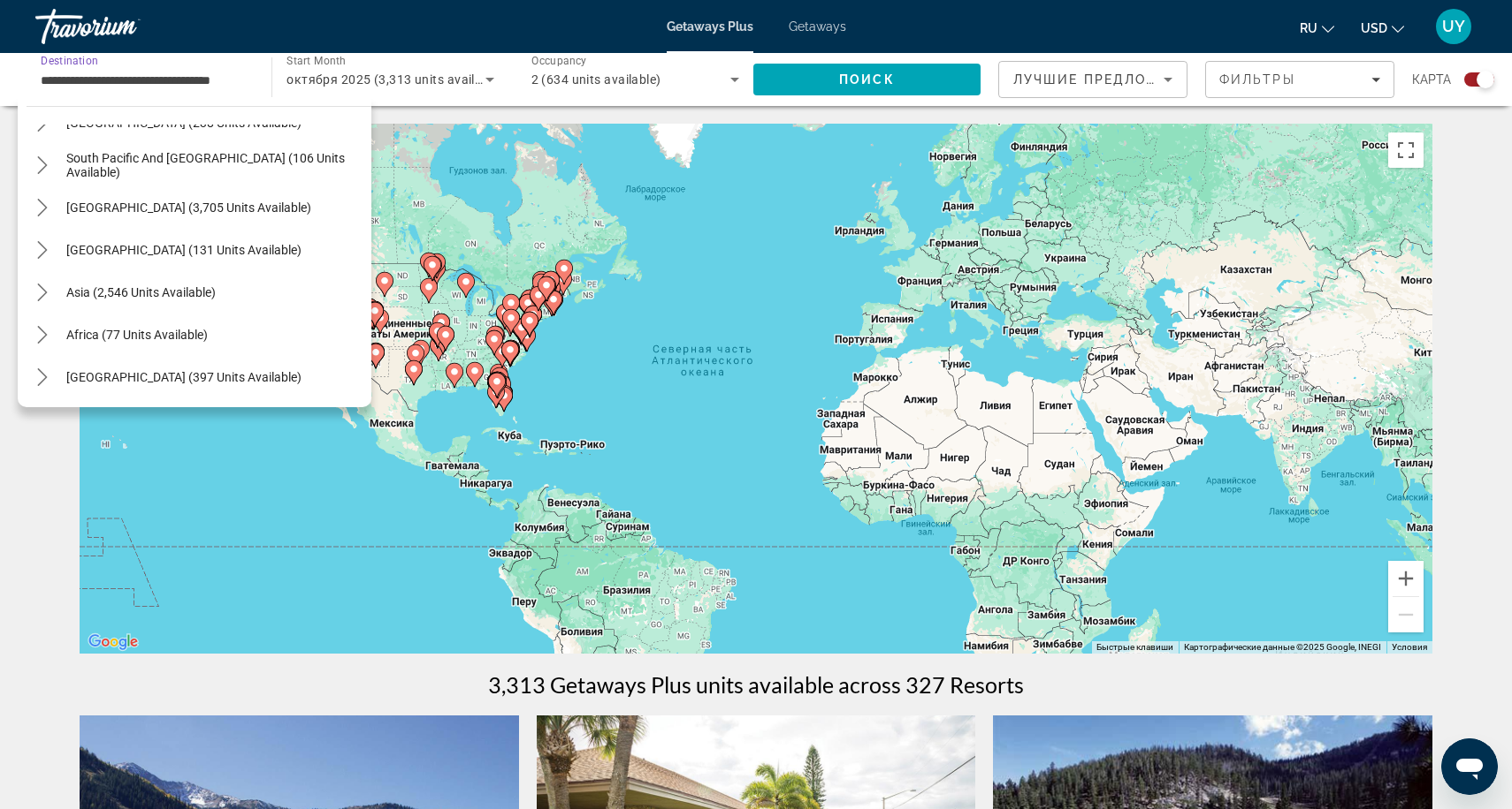
scroll to position [177, 0]
